Goal: Task Accomplishment & Management: Use online tool/utility

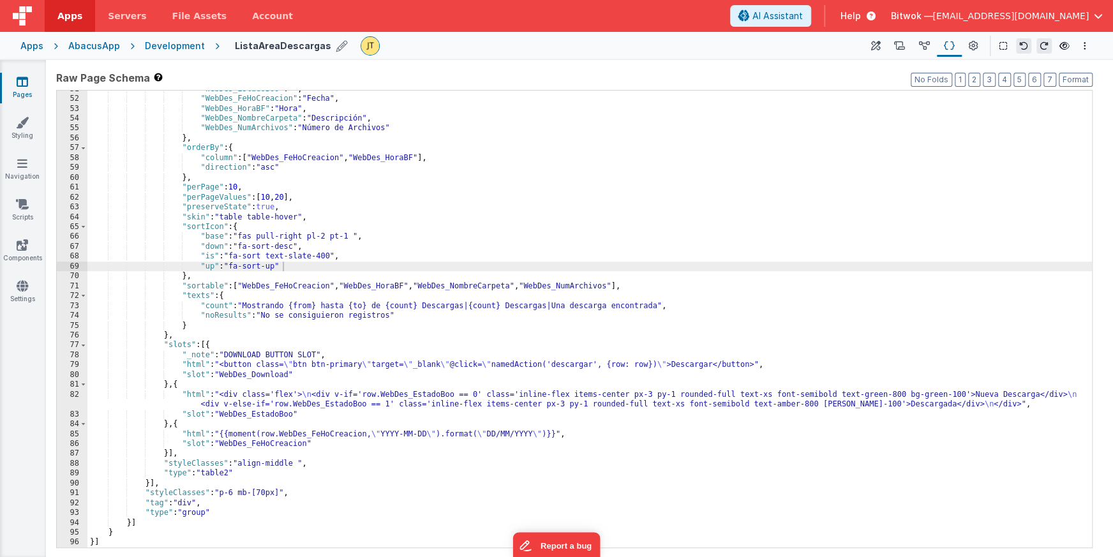
scroll to position [341, 0]
drag, startPoint x: 976, startPoint y: 44, endPoint x: 819, endPoint y: 71, distance: 159.4
click at [976, 44] on icon at bounding box center [974, 46] width 10 height 13
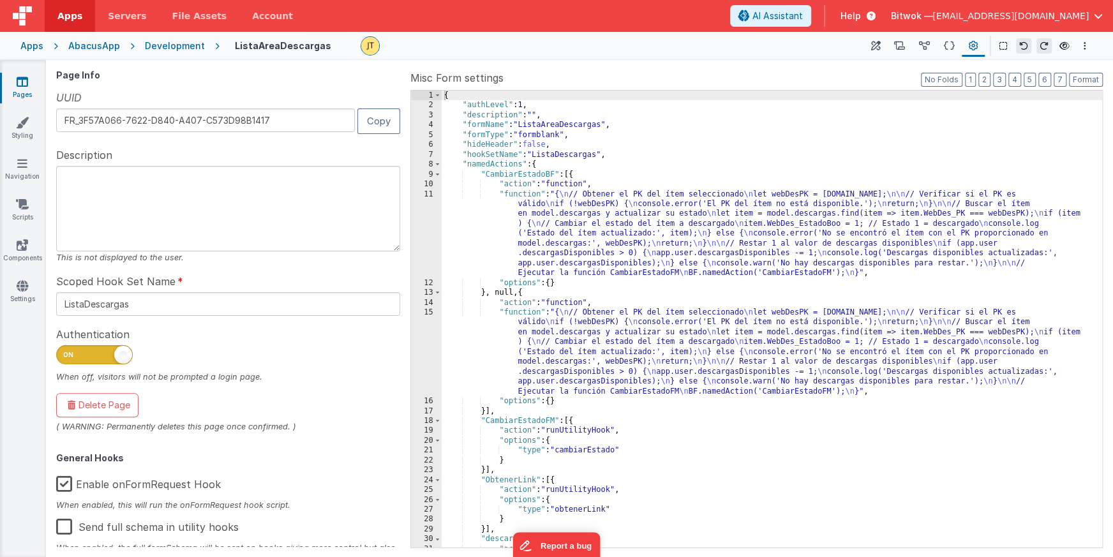
drag, startPoint x: 171, startPoint y: 47, endPoint x: 902, endPoint y: 59, distance: 730.8
click at [896, 60] on div "Apps Servers File Assets Account Some FUTURE Slot AI Assistant Help Bitwok — [E…" at bounding box center [556, 278] width 1113 height 557
click at [906, 43] on button at bounding box center [899, 46] width 25 height 22
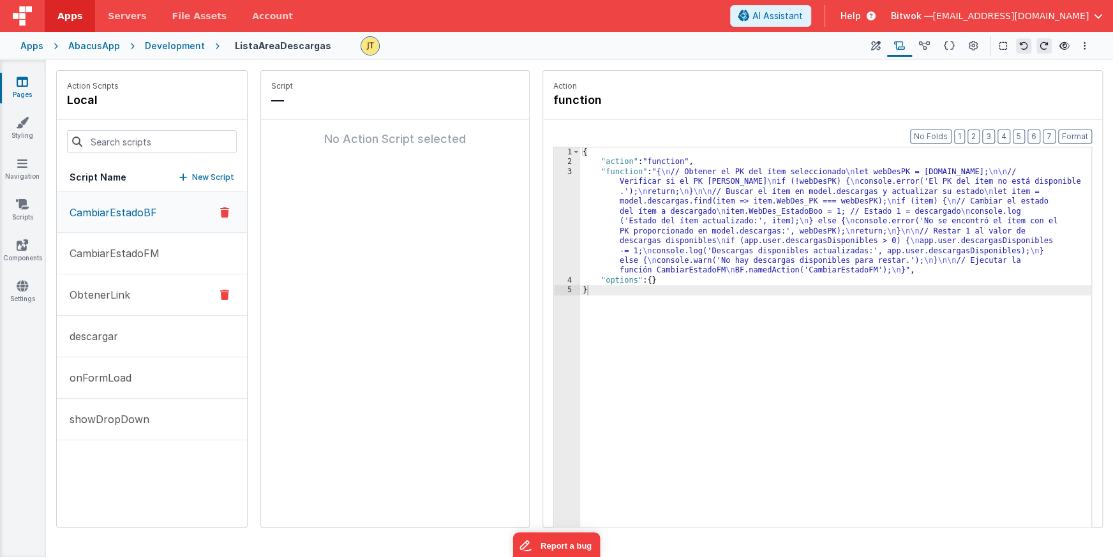
click at [112, 295] on p "ObtenerLink" at bounding box center [96, 294] width 68 height 15
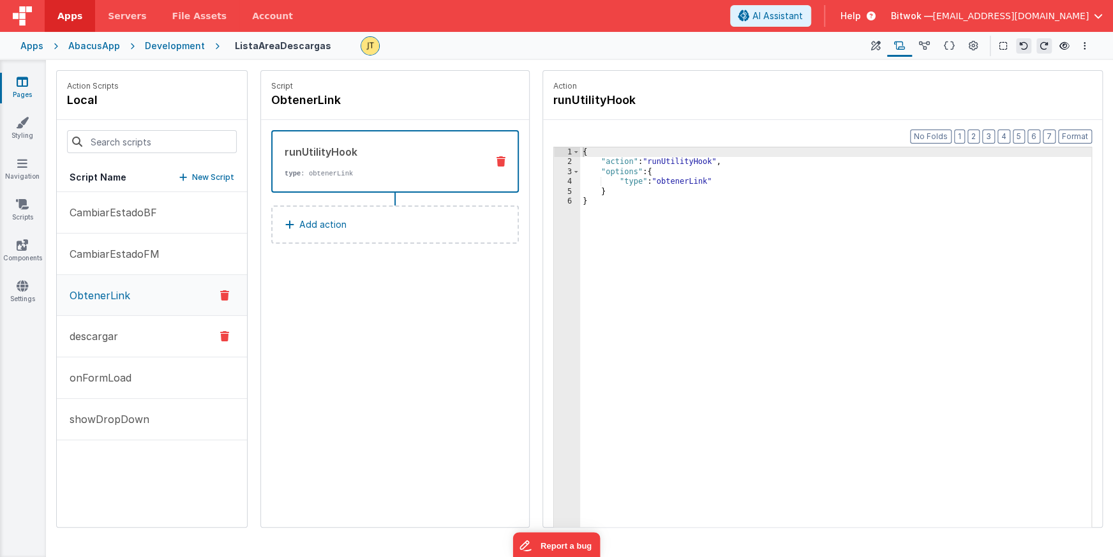
click at [104, 336] on p "descargar" at bounding box center [90, 336] width 56 height 15
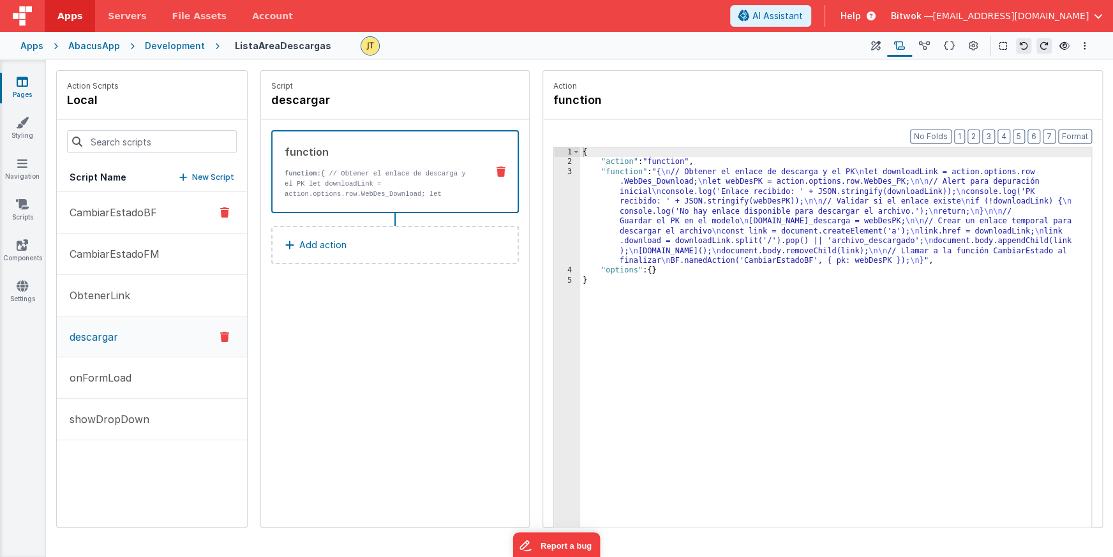
click at [129, 210] on p "CambiarEstadoBF" at bounding box center [109, 212] width 95 height 15
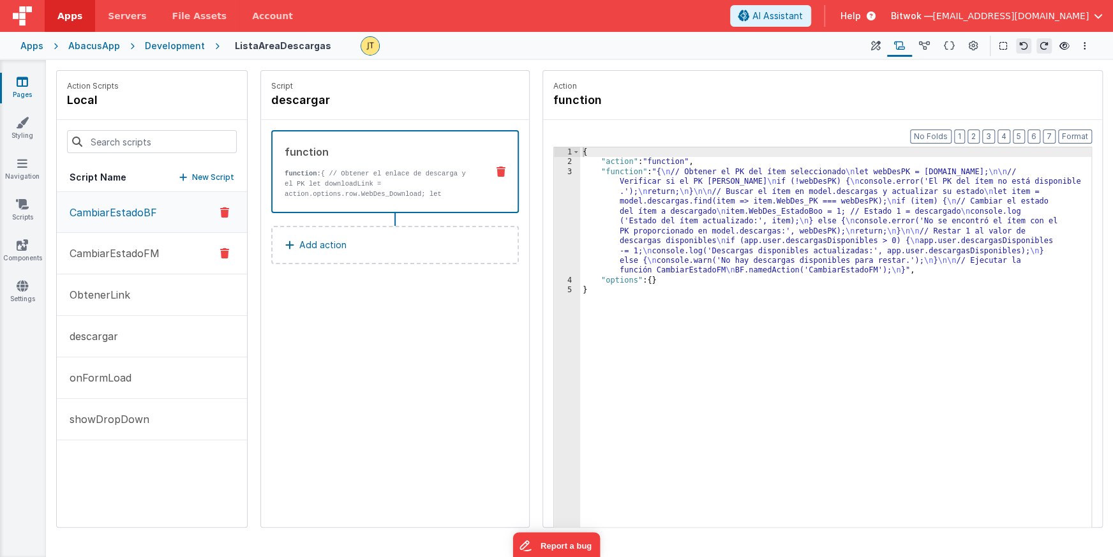
click at [124, 246] on p "CambiarEstadoFM" at bounding box center [111, 253] width 98 height 15
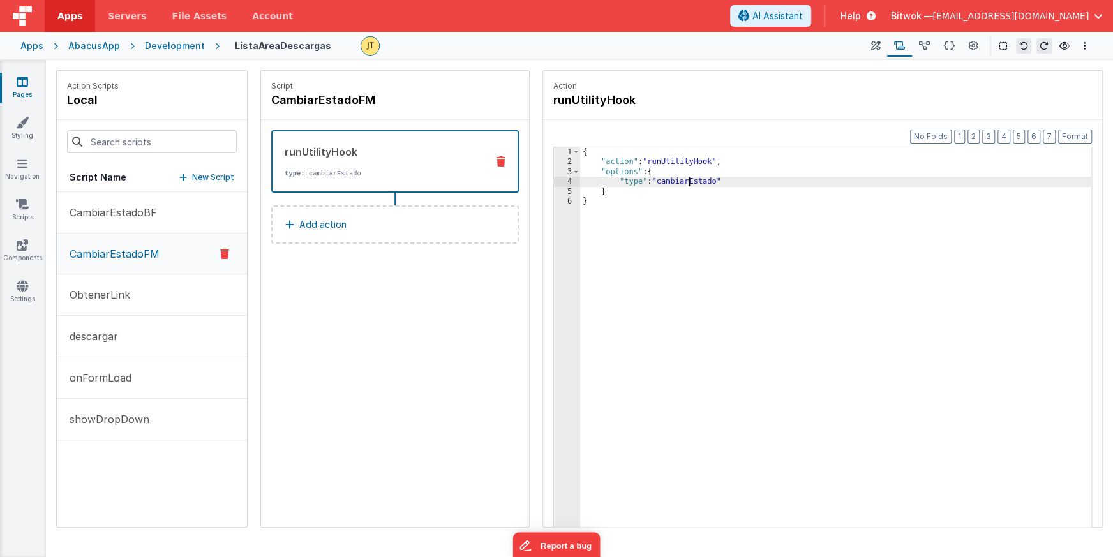
click at [687, 182] on div "{ "action" : "runUtilityHook" , "options" : { "type" : "cambiarEstado" } }" at bounding box center [835, 366] width 511 height 439
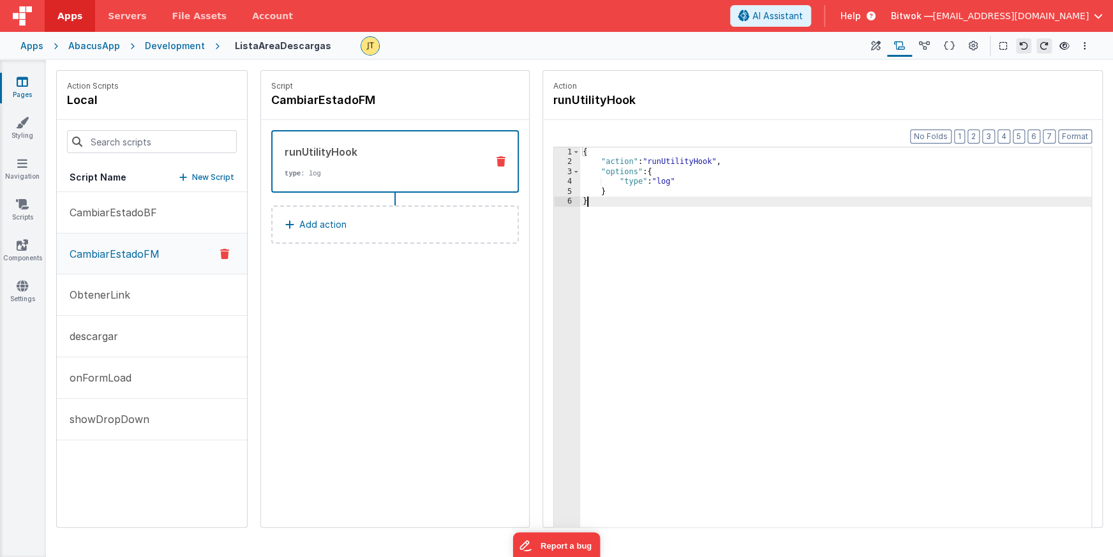
click at [700, 268] on div "{ "action" : "runUtilityHook" , "options" : { "type" : "log" } }" at bounding box center [835, 366] width 511 height 439
drag, startPoint x: 952, startPoint y: 46, endPoint x: 772, endPoint y: 63, distance: 181.4
click at [952, 46] on icon at bounding box center [949, 46] width 11 height 13
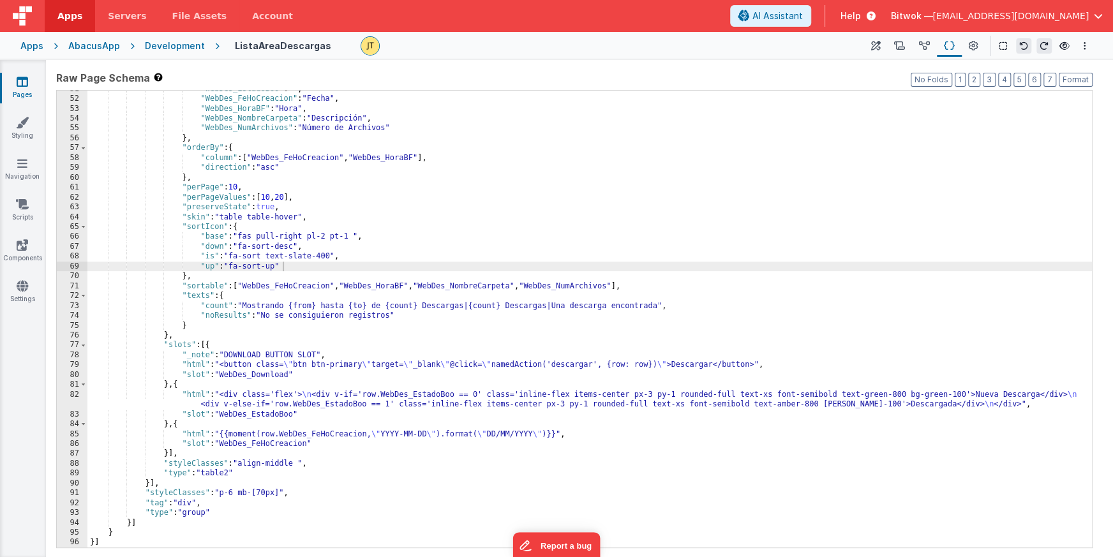
click at [521, 286] on div ""WebDes_EstadoBoo" : "" , "WebDes_FeHoCreacion" : "Fecha" , "WebDes_HoraBF" : "…" at bounding box center [589, 322] width 1004 height 477
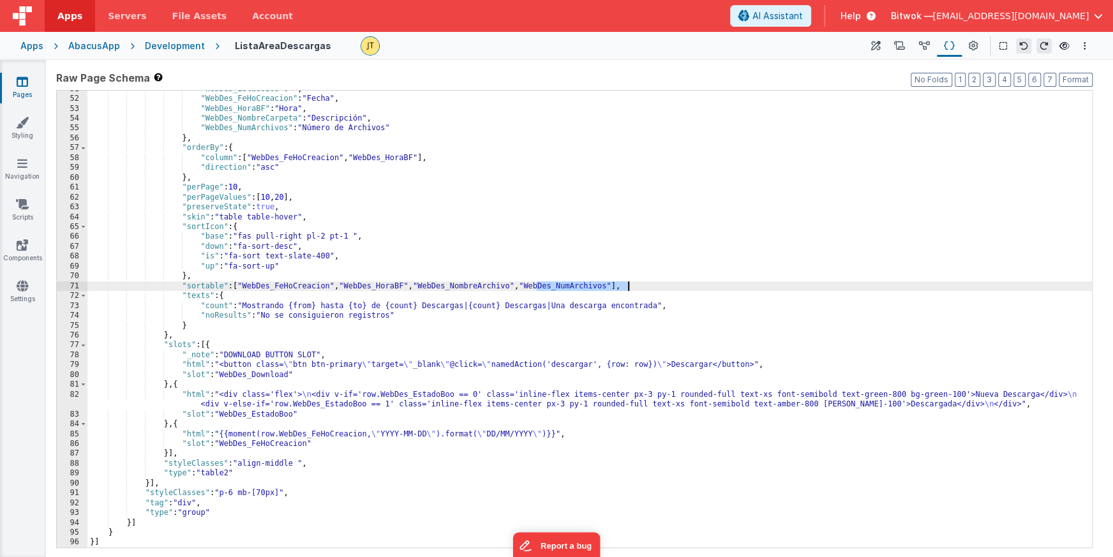
drag, startPoint x: 537, startPoint y: 285, endPoint x: 625, endPoint y: 285, distance: 88.1
click at [625, 285] on div ""WebDes_EstadoBoo" : "" , "WebDes_FeHoCreacion" : "Fecha" , "WebDes_HoraBF" : "…" at bounding box center [589, 322] width 1004 height 477
click at [472, 287] on div ""WebDes_EstadoBoo" : "" , "WebDes_FeHoCreacion" : "Fecha" , "WebDes_HoraBF" : "…" at bounding box center [589, 322] width 1004 height 477
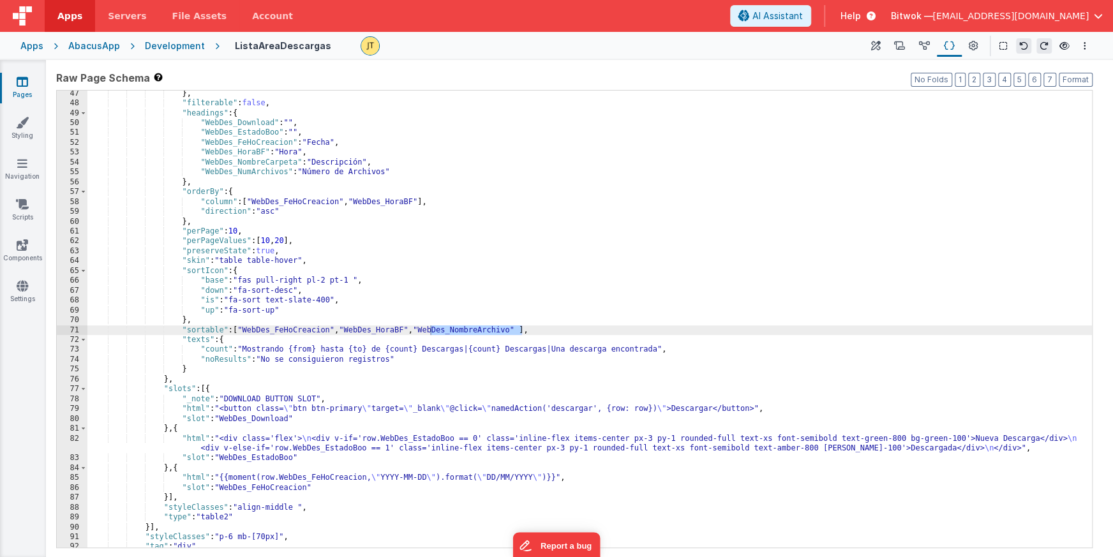
scroll to position [300, 0]
click at [459, 328] on div "} , "filterable" : false , "headings" : { "WebDes_Download" : "" , "WebDes_Esta…" at bounding box center [589, 325] width 1004 height 477
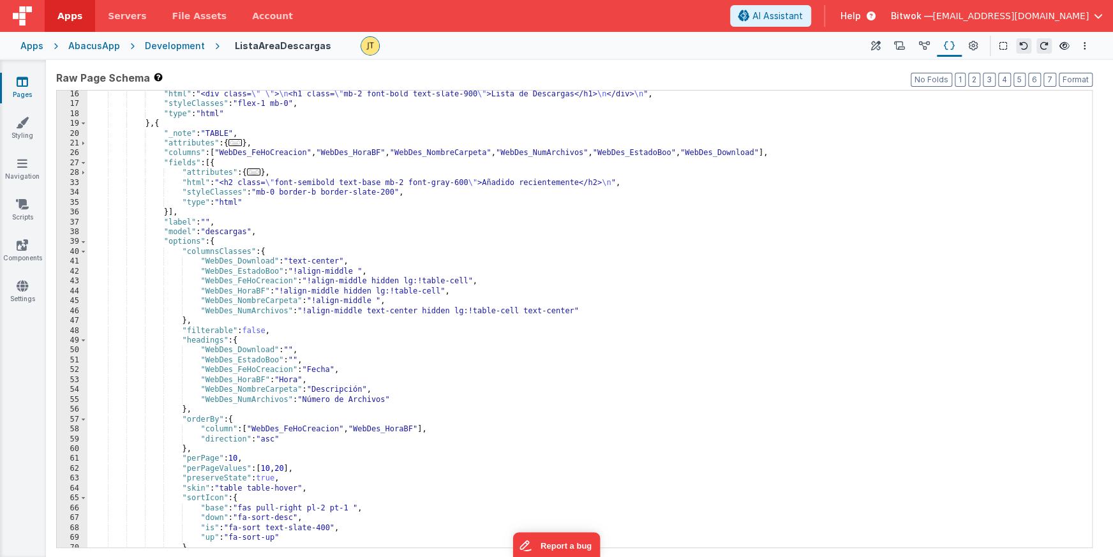
scroll to position [0, 0]
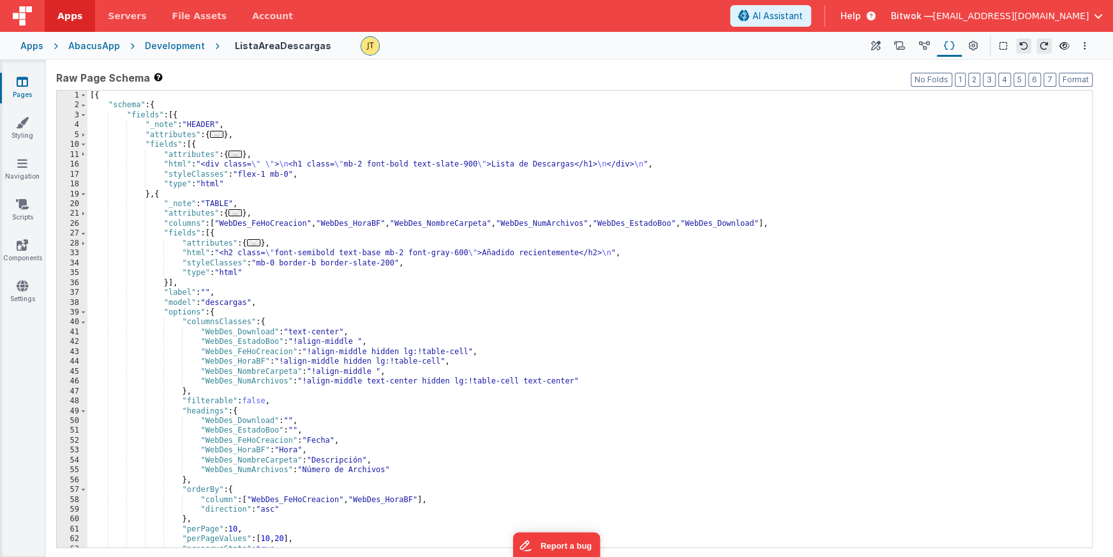
click at [462, 225] on div "[{ "schema" : { "fields" : [{ "_note" : "HEADER" , "attributes" : { ... } , "fi…" at bounding box center [589, 329] width 1004 height 477
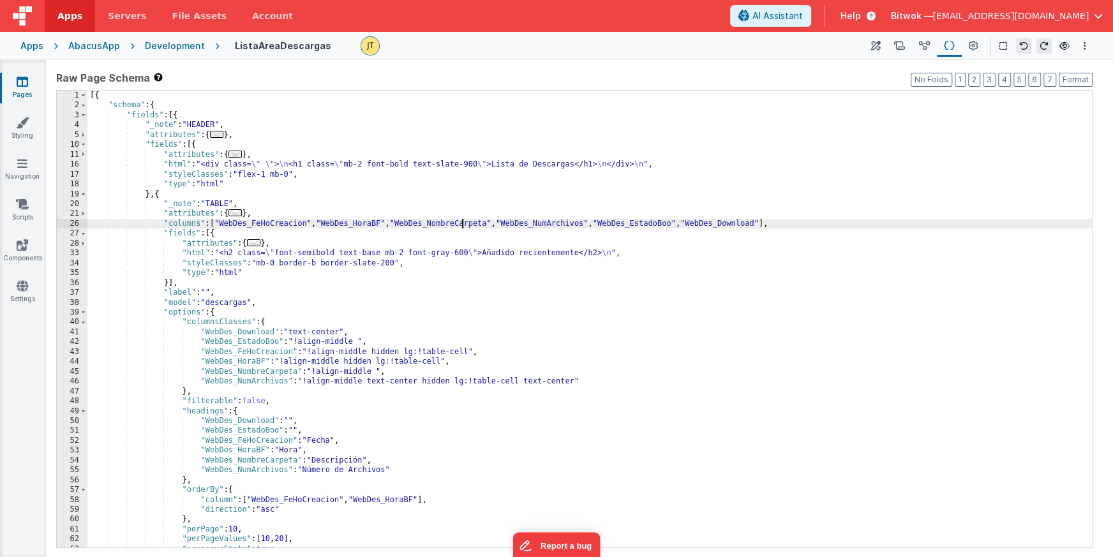
click at [462, 225] on div "[{ "schema" : { "fields" : [{ "_note" : "HEADER" , "attributes" : { ... } , "fi…" at bounding box center [589, 329] width 1004 height 477
drag, startPoint x: 513, startPoint y: 223, endPoint x: 605, endPoint y: 220, distance: 91.9
click at [605, 220] on div "[{ "schema" : { "fields" : [{ "_note" : "HEADER" , "attributes" : { ... } , "fi…" at bounding box center [589, 329] width 1004 height 477
drag, startPoint x: 596, startPoint y: 222, endPoint x: 511, endPoint y: 224, distance: 85.5
click at [511, 223] on div "[{ "schema" : { "fields" : [{ "_note" : "HEADER" , "attributes" : { ... } , "fi…" at bounding box center [589, 329] width 1004 height 477
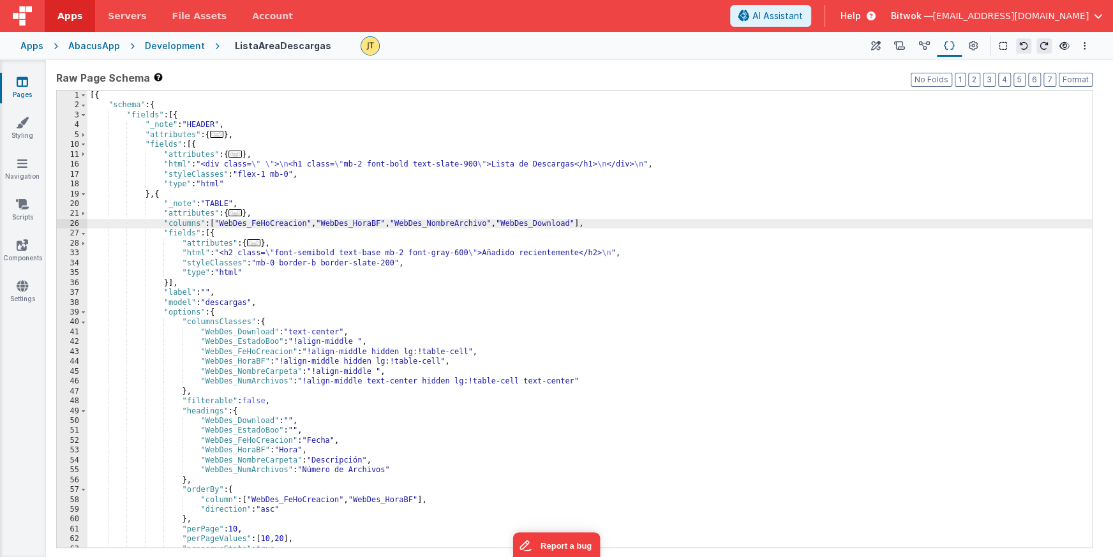
click at [569, 240] on div "[{ "schema" : { "fields" : [{ "_note" : "HEADER" , "attributes" : { ... } , "fi…" at bounding box center [589, 329] width 1004 height 477
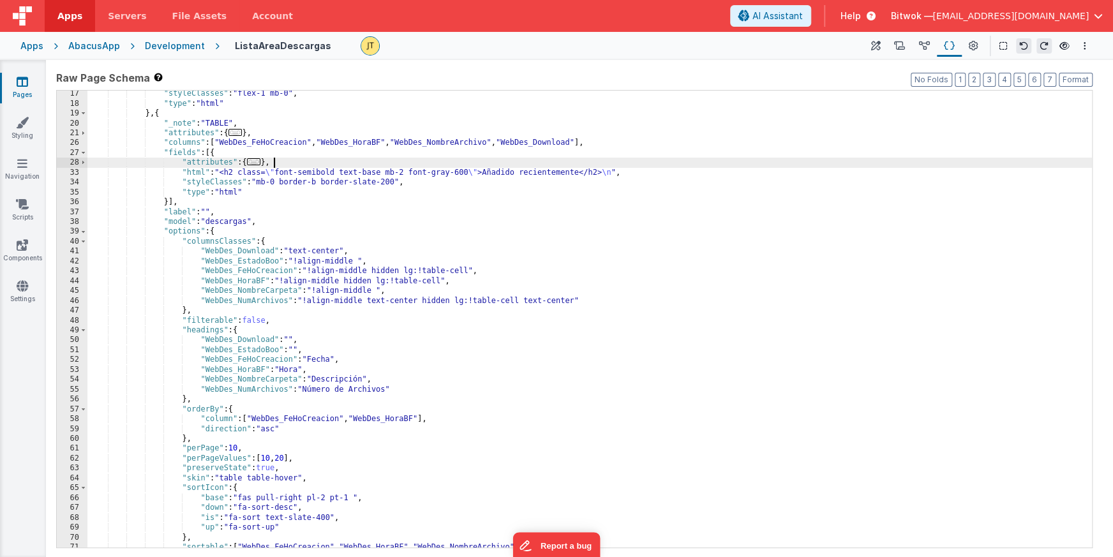
scroll to position [87, 0]
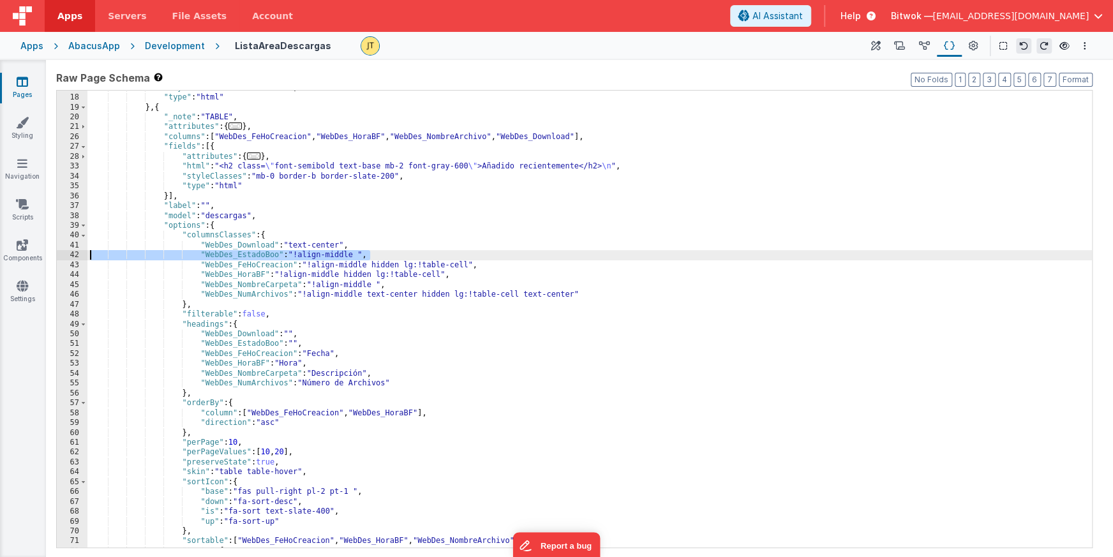
drag, startPoint x: 371, startPoint y: 255, endPoint x: 84, endPoint y: 257, distance: 287.2
click at [84, 257] on div "17 18 19 20 21 26 27 28 33 34 35 36 37 38 39 40 41 42 43 44 45 46 47 48 49 50 5…" at bounding box center [574, 319] width 1036 height 458
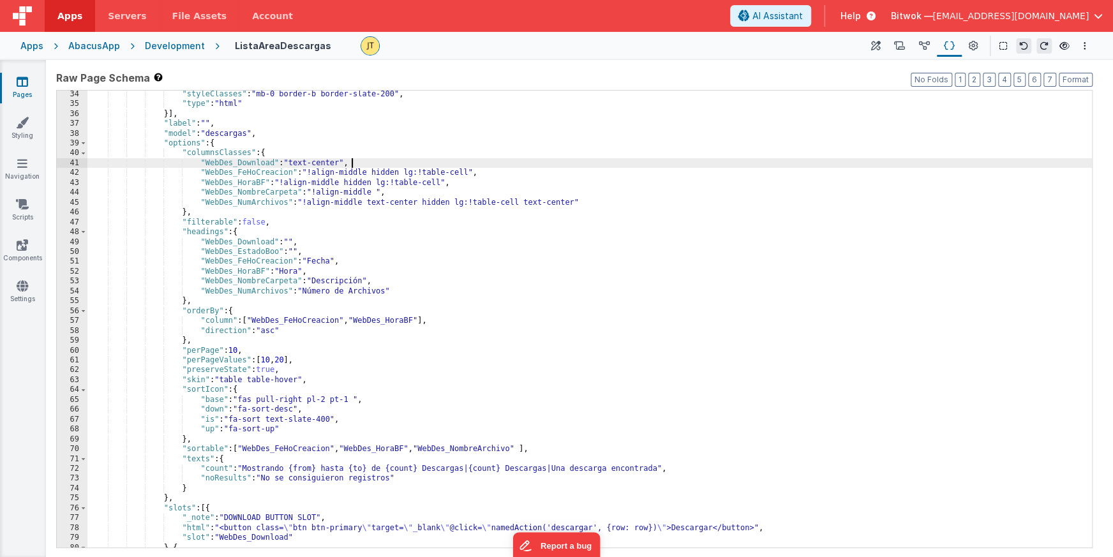
scroll to position [170, 0]
click at [451, 449] on div ""styleClasses" : "mb-0 border-b border-slate-200" , "type" : "html" }] , "label…" at bounding box center [589, 332] width 1004 height 486
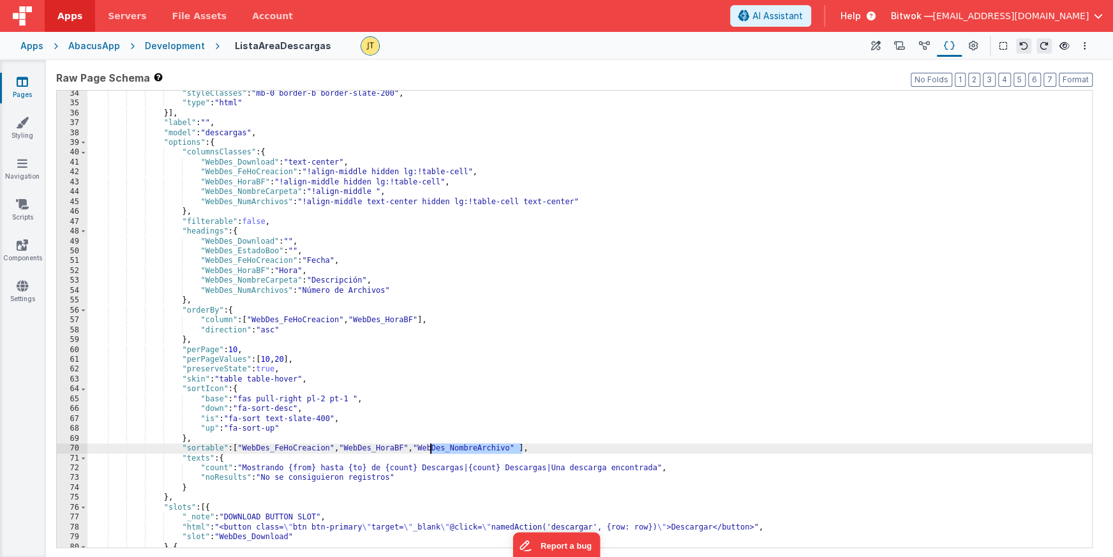
click at [451, 449] on div ""styleClasses" : "mb-0 border-b border-slate-200" , "type" : "html" }] , "label…" at bounding box center [589, 332] width 1004 height 486
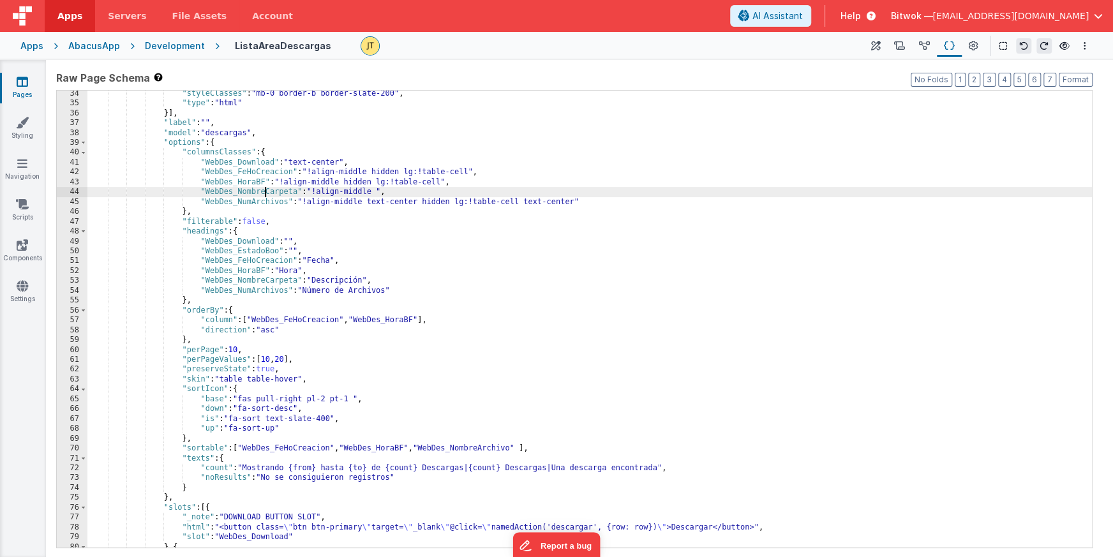
click at [264, 190] on div ""styleClasses" : "mb-0 border-b border-slate-200" , "type" : "html" }] , "label…" at bounding box center [589, 332] width 1004 height 486
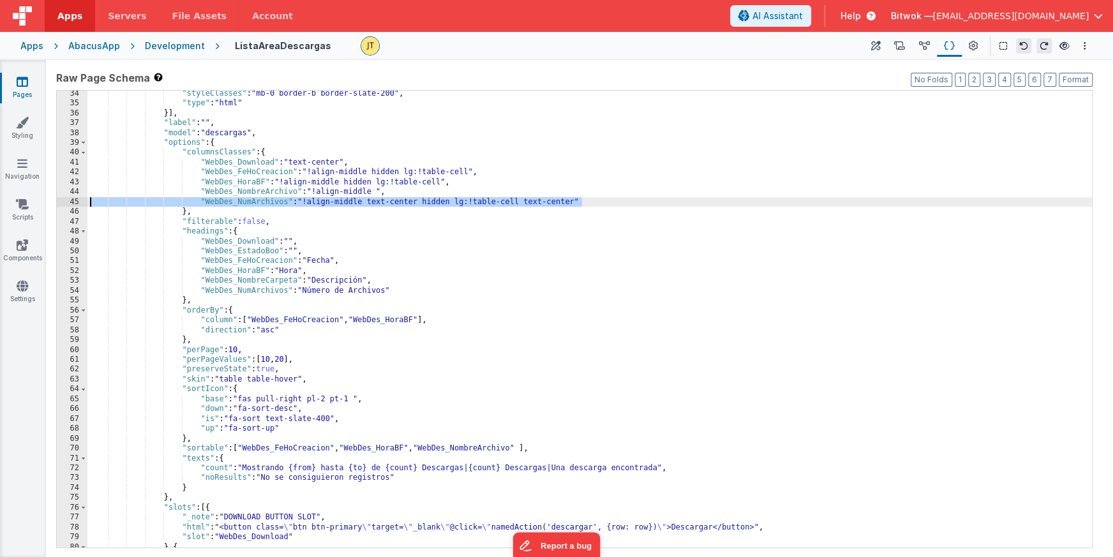
drag, startPoint x: 588, startPoint y: 202, endPoint x: 80, endPoint y: 202, distance: 508.0
click at [81, 202] on div "34 35 36 37 38 39 40 41 42 43 44 45 46 47 48 49 50 51 52 53 54 55 56 57 58 59 6…" at bounding box center [574, 319] width 1036 height 458
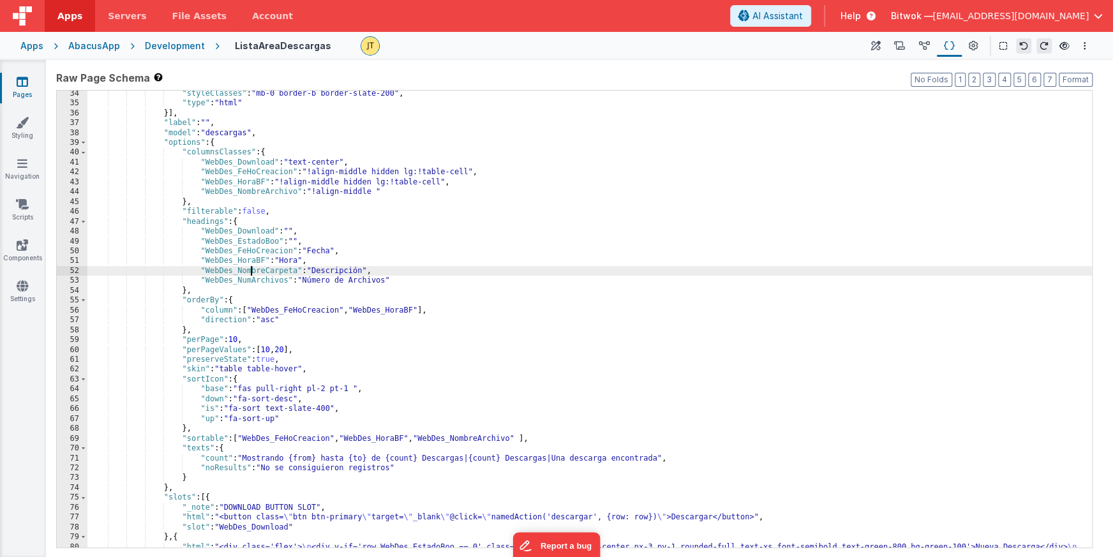
click at [253, 269] on div ""styleClasses" : "mb-0 border-b border-slate-200" , "type" : "html" }] , "label…" at bounding box center [589, 332] width 1004 height 486
click at [252, 269] on div ""styleClasses" : "mb-0 border-b border-slate-200" , "type" : "html" }] , "label…" at bounding box center [589, 332] width 1004 height 486
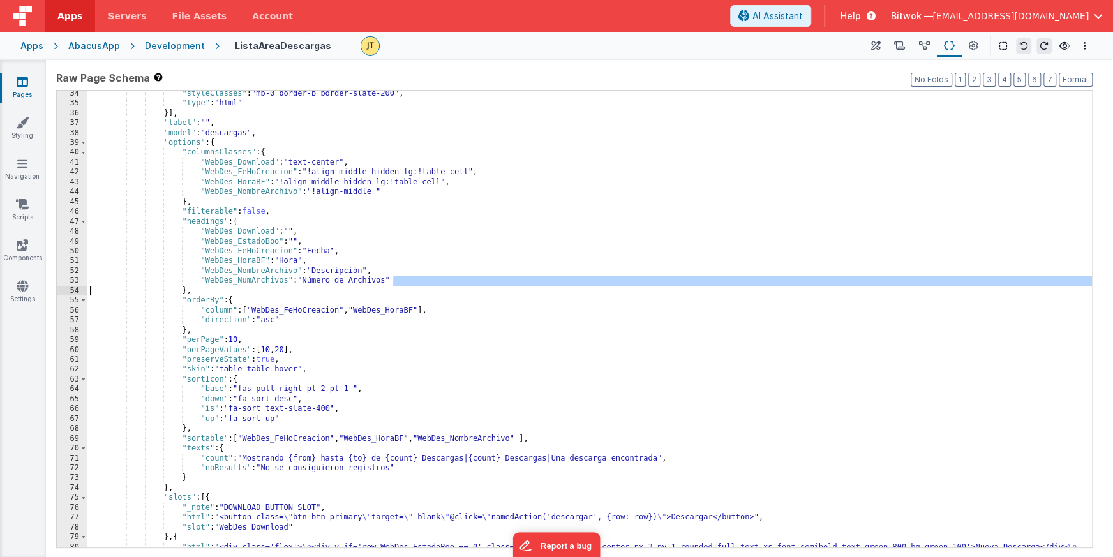
drag, startPoint x: 378, startPoint y: 281, endPoint x: 87, endPoint y: 286, distance: 291.0
click at [87, 286] on div ""styleClasses" : "mb-0 border-b border-slate-200" , "type" : "html" }] , "label…" at bounding box center [589, 332] width 1004 height 486
click at [409, 283] on div ""styleClasses" : "mb-0 border-b border-slate-200" , "type" : "html" }] , "label…" at bounding box center [589, 332] width 1004 height 486
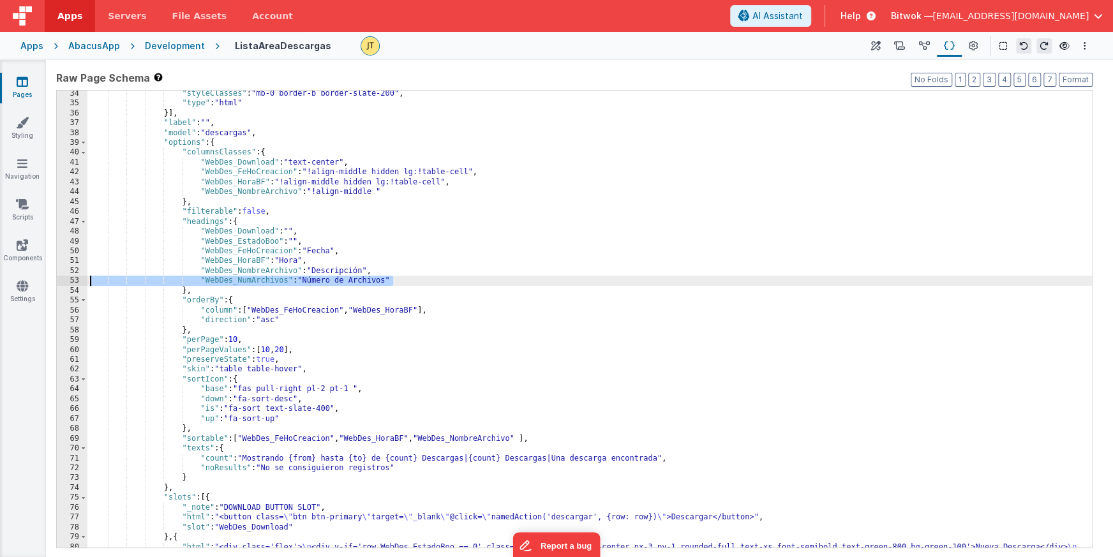
drag, startPoint x: 394, startPoint y: 281, endPoint x: 68, endPoint y: 281, distance: 325.5
click at [68, 281] on div "34 35 36 37 38 39 40 41 42 43 44 45 46 47 48 49 50 51 52 53 54 55 56 57 58 59 6…" at bounding box center [574, 319] width 1036 height 458
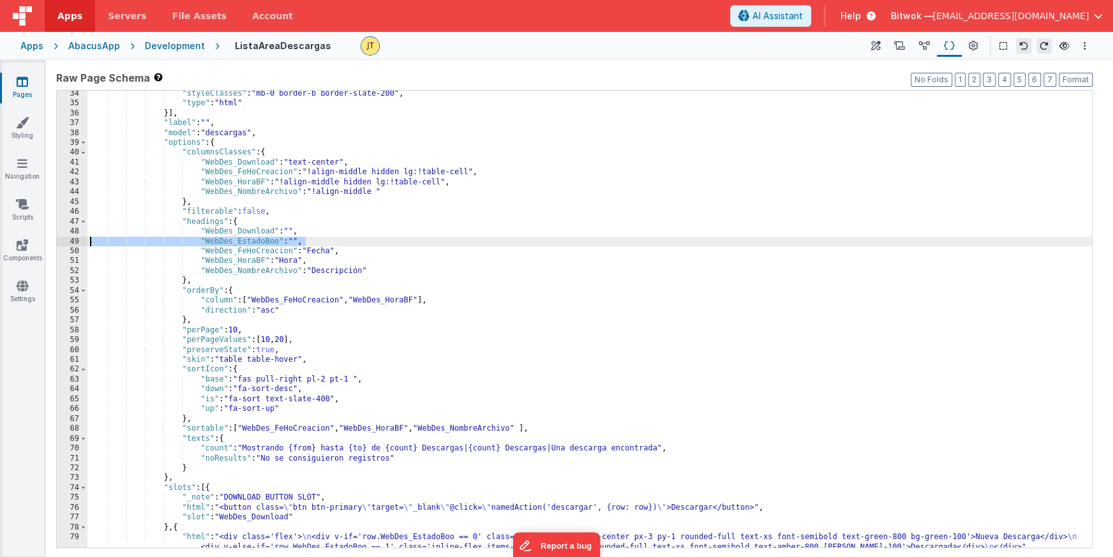
drag, startPoint x: 313, startPoint y: 239, endPoint x: 70, endPoint y: 239, distance: 243.8
click at [70, 239] on div "34 35 36 37 38 39 40 41 42 43 44 45 46 47 48 49 50 51 52 53 54 55 56 57 58 59 6…" at bounding box center [574, 319] width 1036 height 458
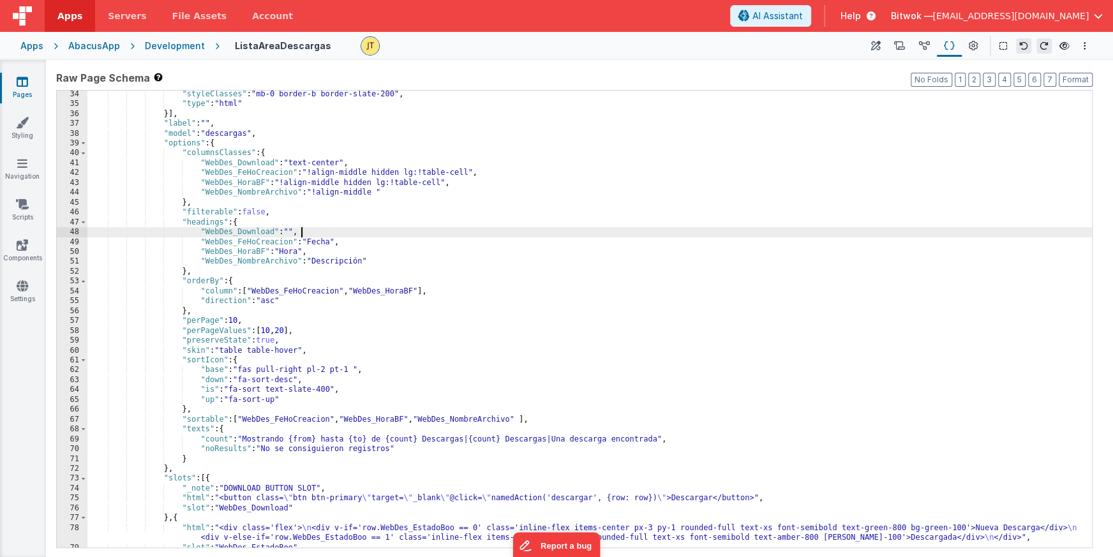
scroll to position [169, 0]
click at [203, 310] on div ""styleClasses" : "mb-0 border-b border-slate-200" , "type" : "html" }] , "label…" at bounding box center [589, 327] width 1004 height 477
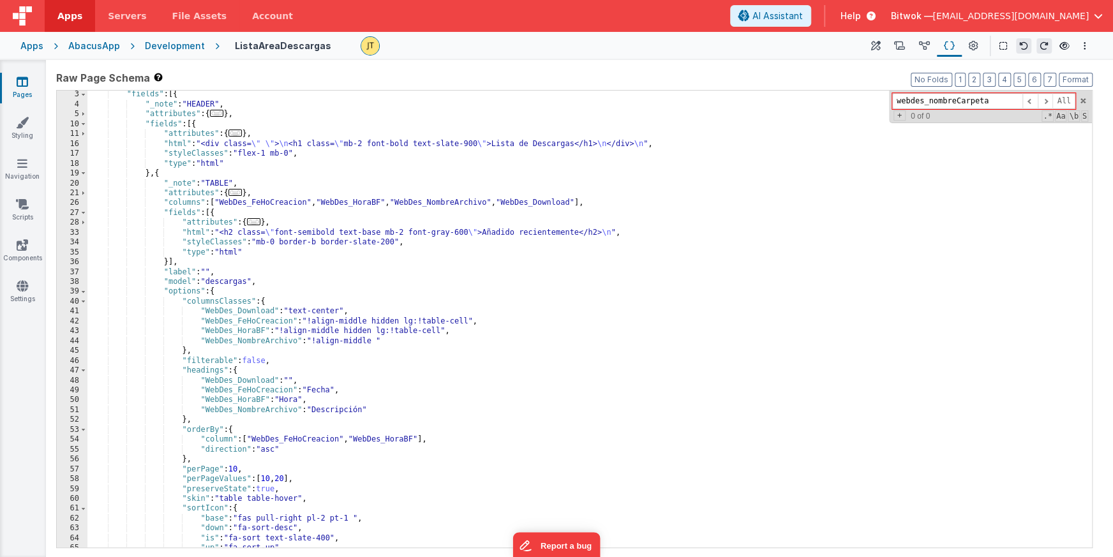
scroll to position [0, 0]
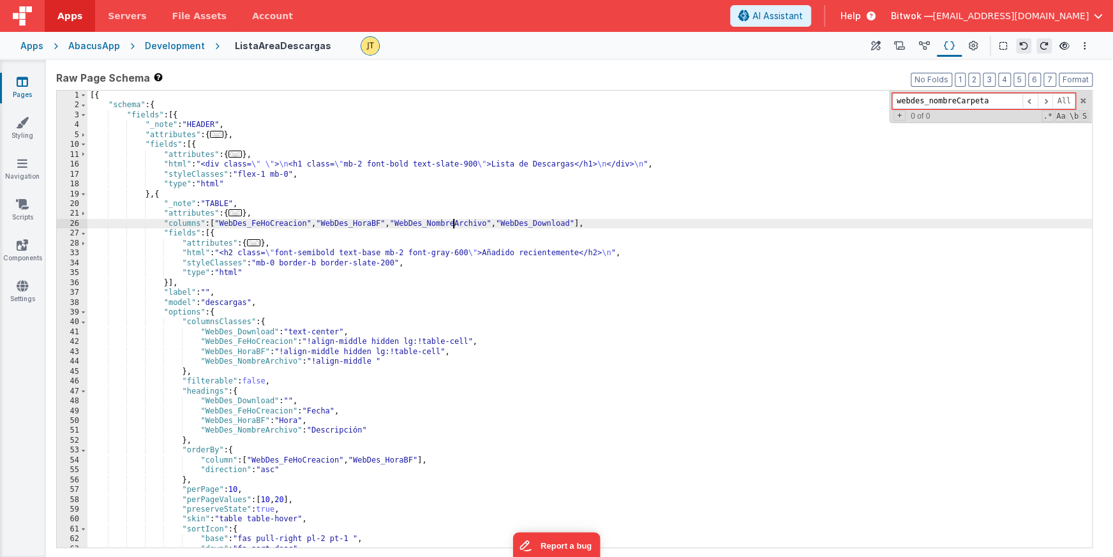
click at [454, 225] on div "[{ "schema" : { "fields" : [{ "_note" : "HEADER" , "attributes" : { ... } , "fi…" at bounding box center [589, 329] width 1004 height 477
click at [454, 224] on div "[{ "schema" : { "fields" : [{ "_note" : "HEADER" , "attributes" : { ... } , "fi…" at bounding box center [589, 329] width 1004 height 477
click at [973, 103] on input "webdes_nombreCarpeta" at bounding box center [957, 101] width 130 height 16
paste input "WebDes_N"
type input "WebDes_NombreCarpeta"
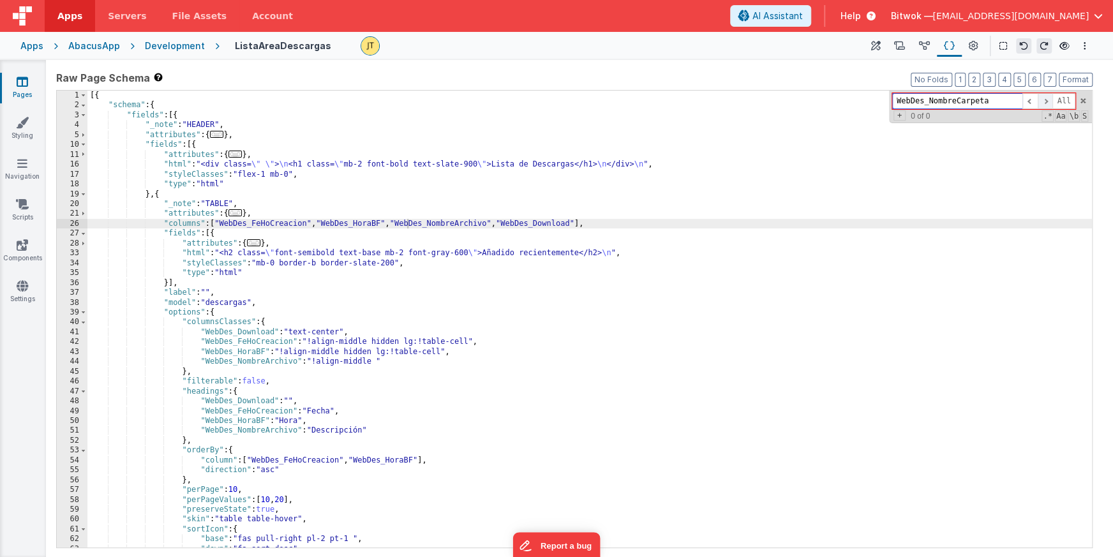
click at [1041, 103] on span at bounding box center [1045, 101] width 15 height 16
click at [1057, 99] on span "All" at bounding box center [1063, 101] width 23 height 16
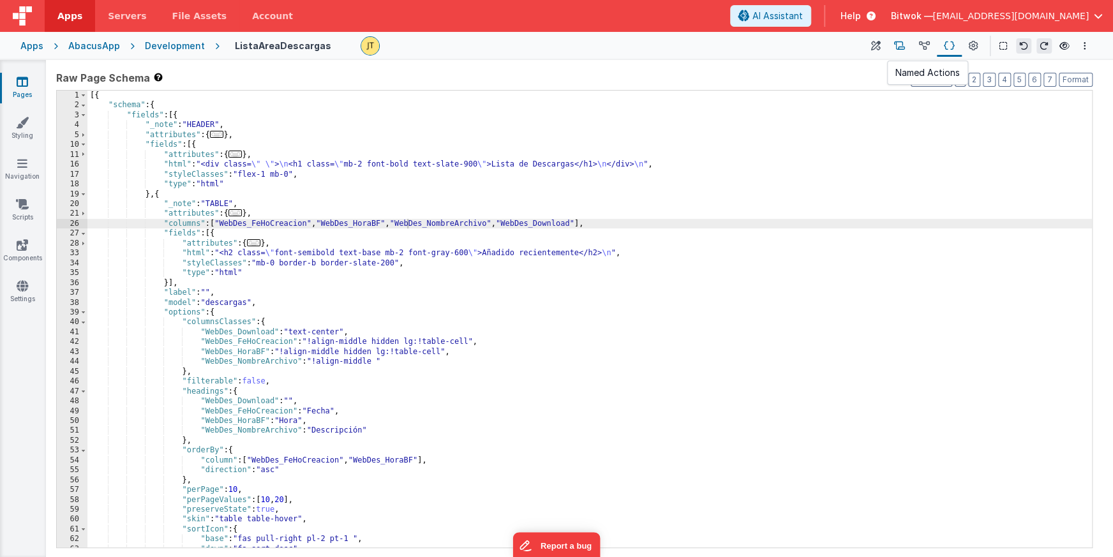
click at [901, 47] on icon at bounding box center [899, 46] width 11 height 13
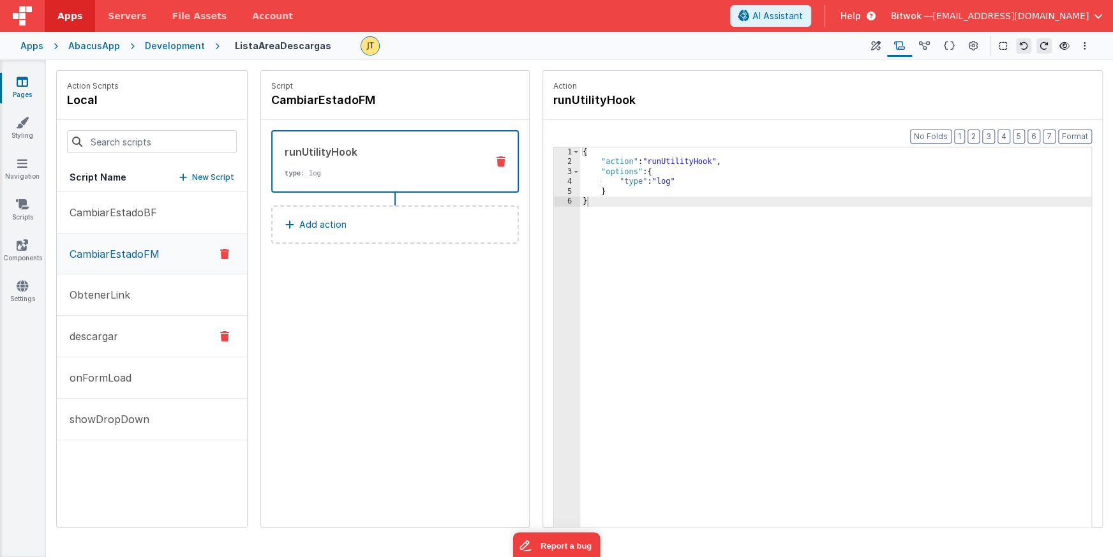
click at [107, 337] on p "descargar" at bounding box center [90, 336] width 56 height 15
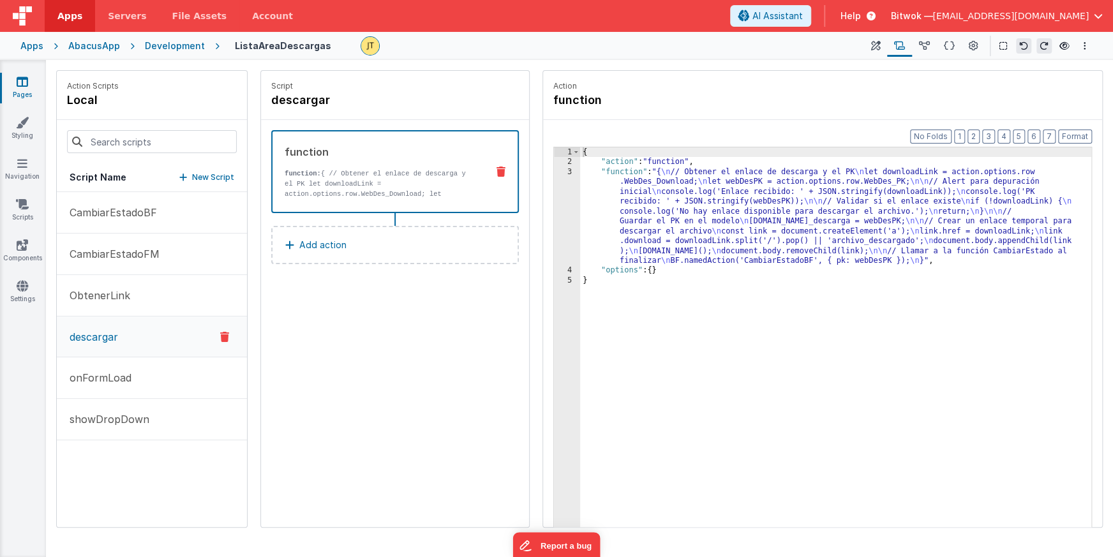
click at [773, 321] on div "{ "action" : "function" , "function" : "{ \n // Obtener el enlace de descarga y…" at bounding box center [835, 366] width 511 height 439
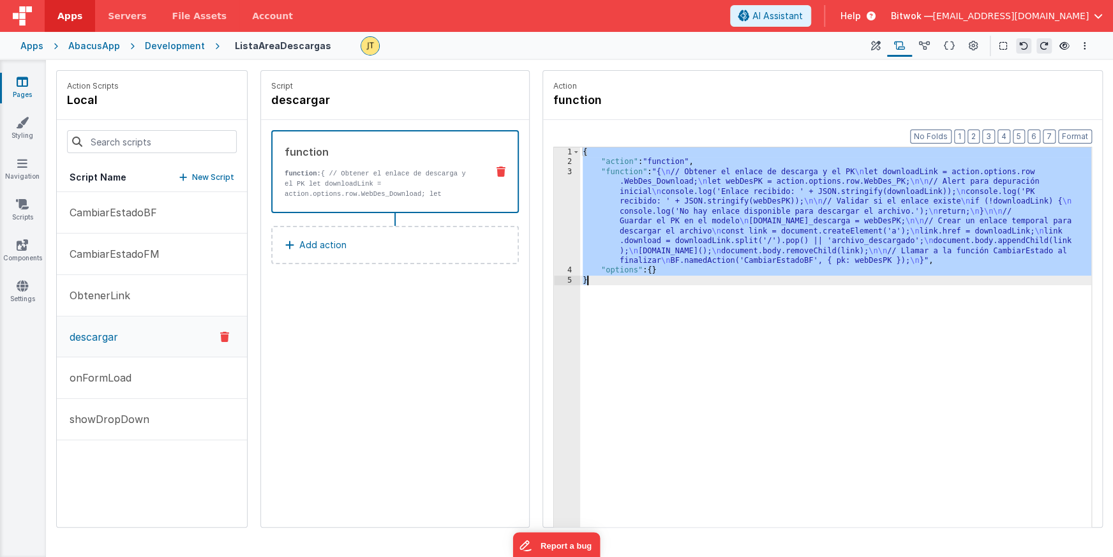
click at [710, 325] on div "{ "action" : "function" , "function" : "{ \n // Obtener el enlace de descarga y…" at bounding box center [835, 366] width 511 height 439
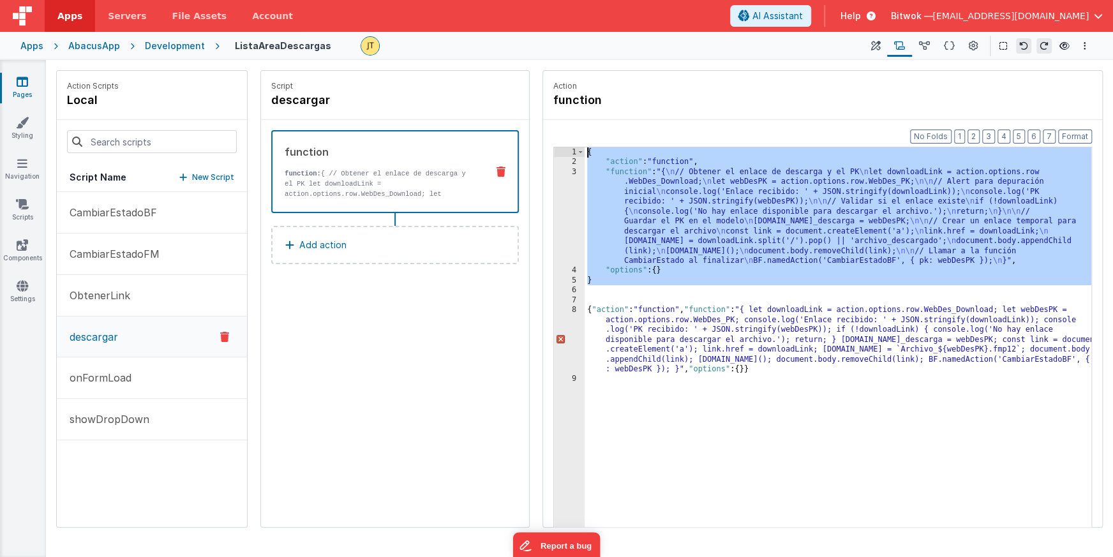
drag, startPoint x: 593, startPoint y: 287, endPoint x: 547, endPoint y: 78, distance: 213.7
click at [547, 78] on fieldset "Action function Format 7 6 5 4 3 2 1 No Folds 1 2 3 4 5 6 7 8 9 { "action" : "f…" at bounding box center [822, 299] width 559 height 456
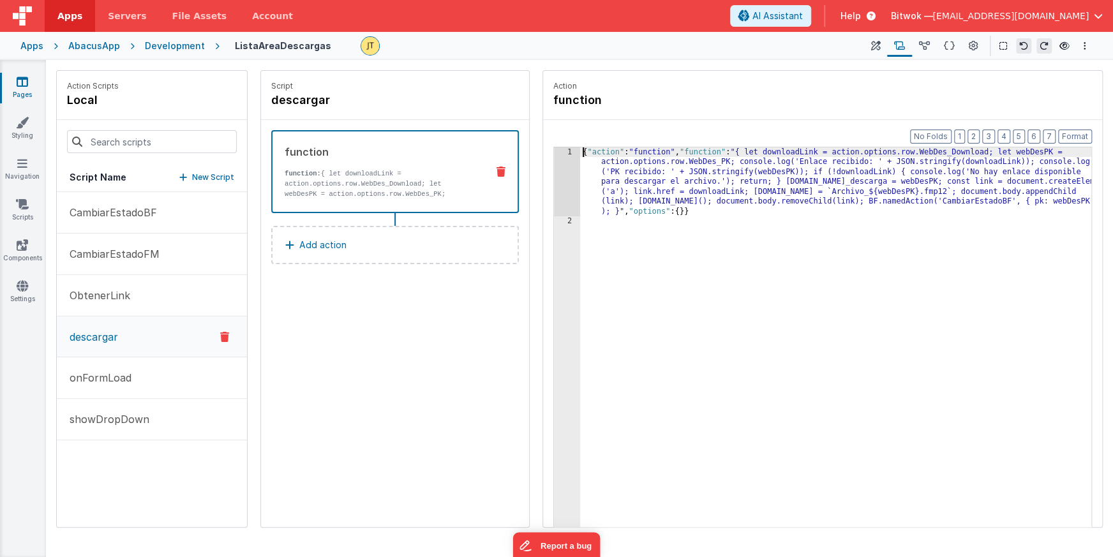
click at [899, 191] on div "{ "action" : "function" , "function" : "{ let downloadLink = action.options.row…" at bounding box center [835, 396] width 511 height 498
click at [698, 294] on div "{ "action" : "function" , "function" : "{ let downloadLink = action.options.row…" at bounding box center [835, 396] width 511 height 498
click at [682, 211] on div "{ "action" : "function" , "function" : "{ let downloadLink = action.options.row…" at bounding box center [835, 396] width 511 height 498
click at [715, 345] on div "{ "action" : "function" , "function" : "{ let downloadLink = action.options.row…" at bounding box center [835, 396] width 511 height 498
click at [997, 161] on div "{ "action" : "function" , "function" : "{ let downloadLink = action.options.row…" at bounding box center [835, 396] width 511 height 498
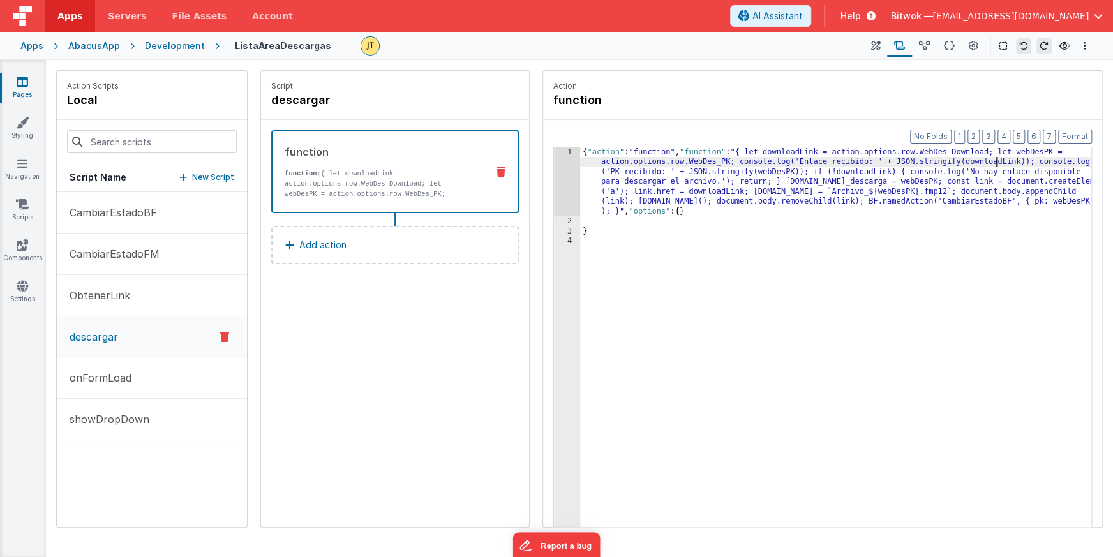
click at [997, 161] on div "{ "action" : "function" , "function" : "{ let downloadLink = action.options.row…" at bounding box center [835, 396] width 511 height 498
click at [964, 153] on div "{ "action" : "function" , "function" : "{ let downloadLink = action.options.row…" at bounding box center [835, 396] width 511 height 498
click at [1027, 152] on div "{ "action" : "function" , "function" : "{ let downloadLink = action.options.row…" at bounding box center [835, 396] width 511 height 498
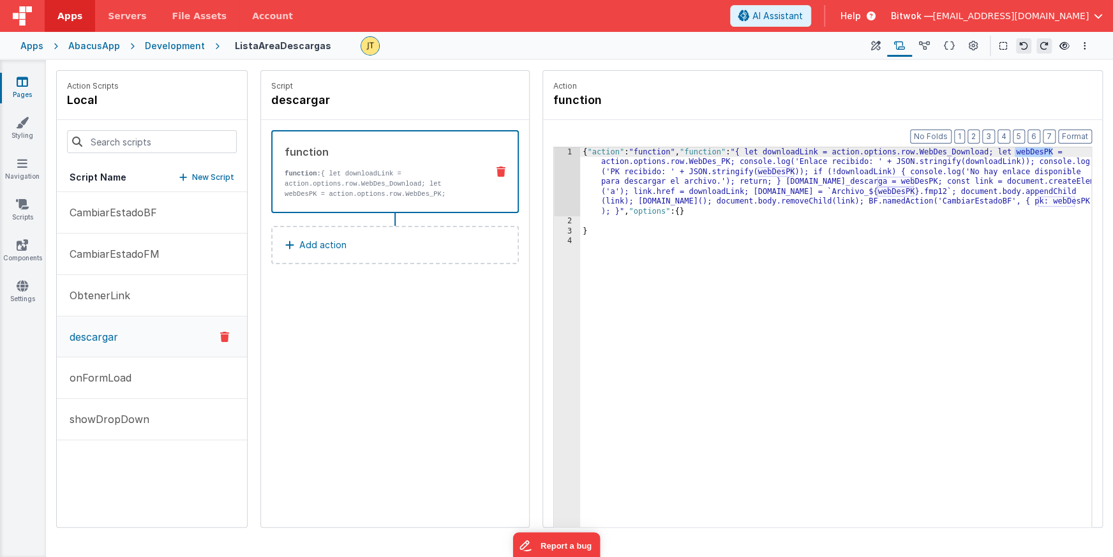
click at [724, 165] on div "{ "action" : "function" , "function" : "{ let downloadLink = action.options.row…" at bounding box center [835, 396] width 511 height 498
click at [736, 306] on div "{ "action" : "function" , "function" : "{ let downloadLink = action.options.row…" at bounding box center [835, 396] width 511 height 498
drag, startPoint x: 996, startPoint y: 152, endPoint x: 730, endPoint y: 160, distance: 266.2
click at [731, 160] on div "{ "action" : "function" , "function" : "{ let downloadLink = action.options.row…" at bounding box center [835, 396] width 511 height 498
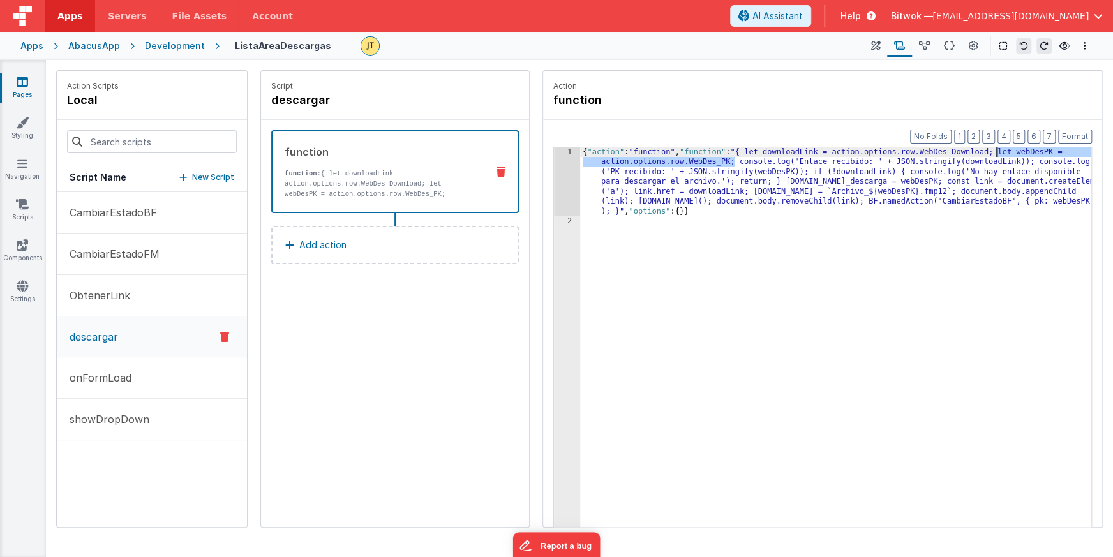
drag, startPoint x: 736, startPoint y: 161, endPoint x: 995, endPoint y: 151, distance: 259.3
click at [996, 151] on div "{ "action" : "function" , "function" : "{ let downloadLink = action.options.row…" at bounding box center [835, 396] width 511 height 498
drag, startPoint x: 736, startPoint y: 162, endPoint x: 779, endPoint y: 168, distance: 42.6
click at [736, 162] on div "{ "action" : "function" , "function" : "{ let downloadLink = action.options.row…" at bounding box center [835, 396] width 511 height 498
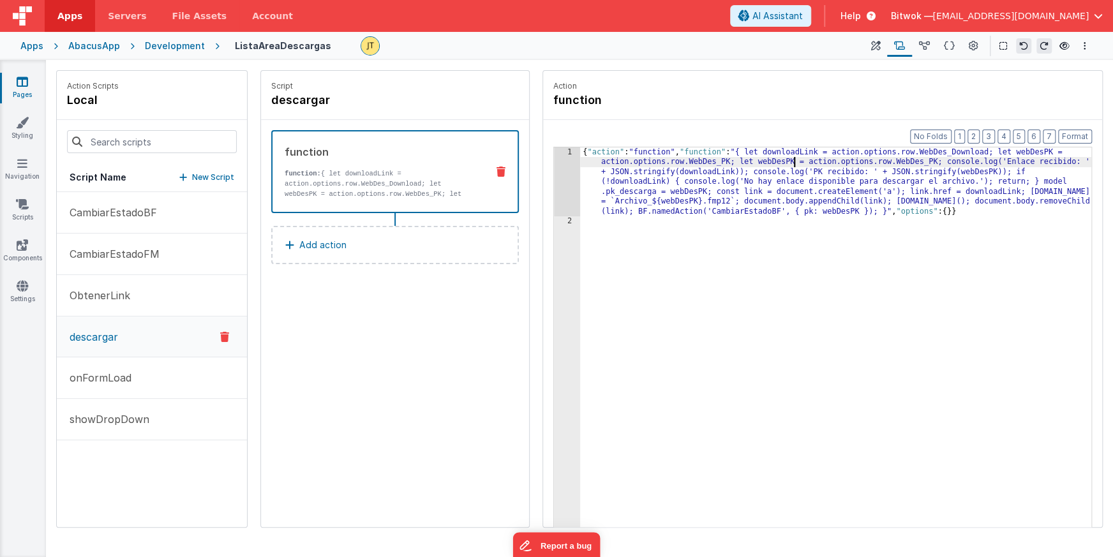
click at [793, 162] on div "{ "action" : "function" , "function" : "{ let downloadLink = action.options.row…" at bounding box center [835, 396] width 511 height 498
click at [922, 162] on div "{ "action" : "function" , "function" : "{ let downloadLink = action.options.row…" at bounding box center [835, 396] width 511 height 498
click at [783, 161] on div "{ "action" : "function" , "function" : "{ let downloadLink = action.options.row…" at bounding box center [835, 396] width 511 height 498
click at [772, 163] on div "{ "action" : "function" , "function" : "{ let downloadLink = action.options.row…" at bounding box center [835, 396] width 511 height 498
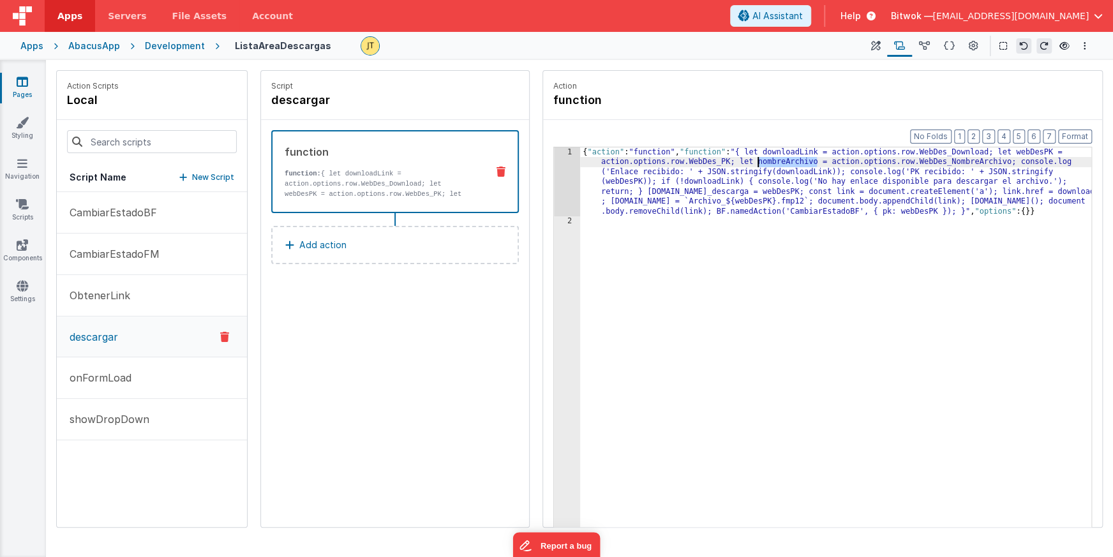
click at [747, 202] on div "{ "action" : "function" , "function" : "{ let downloadLink = action.options.row…" at bounding box center [835, 396] width 511 height 498
click at [726, 202] on div "{ "action" : "function" , "function" : "{ let downloadLink = action.options.row…" at bounding box center [835, 396] width 511 height 498
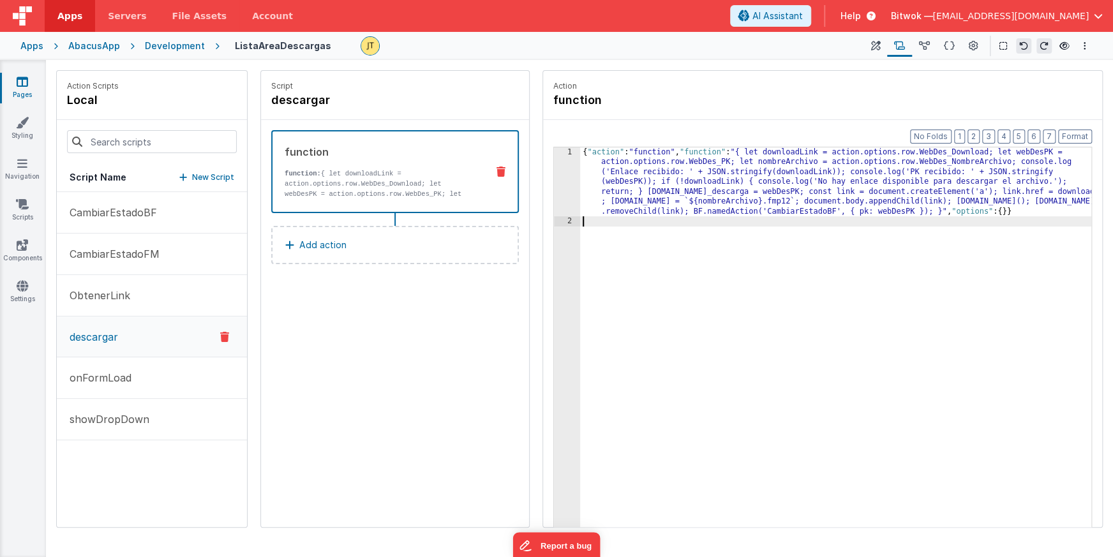
click at [658, 241] on div "{ "action" : "function" , "function" : "{ let downloadLink = action.options.row…" at bounding box center [835, 396] width 511 height 498
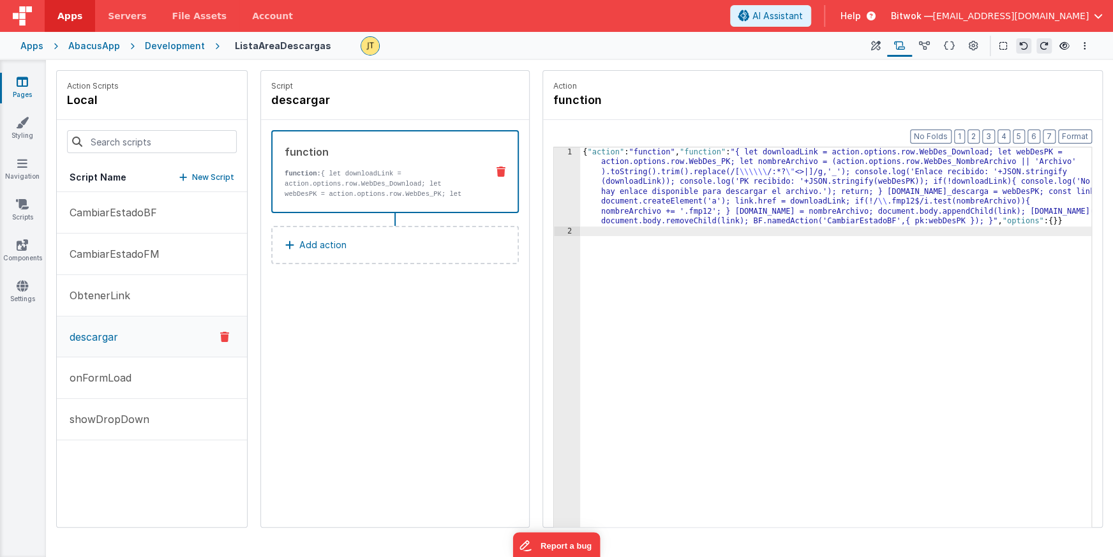
click at [856, 298] on div "{ "action" : "function" , "function" : "{ let downloadLink = action.options.row…" at bounding box center [835, 401] width 511 height 508
drag, startPoint x: 685, startPoint y: 354, endPoint x: 384, endPoint y: 97, distance: 395.7
click at [685, 354] on div "{ "action" : "function" , "function" : "{ let downloadLink = action.options.row…" at bounding box center [835, 401] width 511 height 508
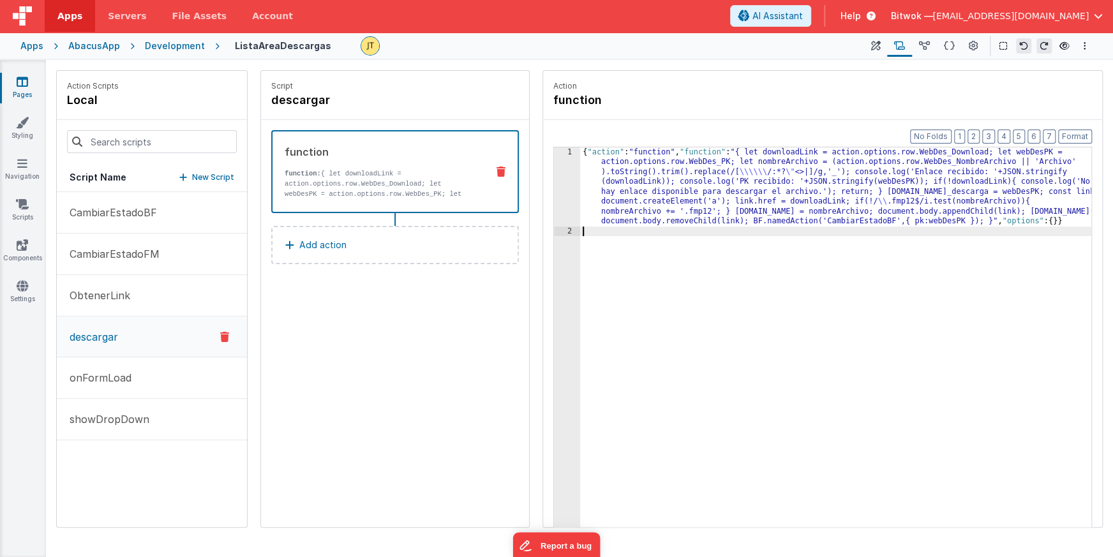
click at [715, 253] on div "{ "action" : "function" , "function" : "{ let downloadLink = action.options.row…" at bounding box center [835, 401] width 511 height 508
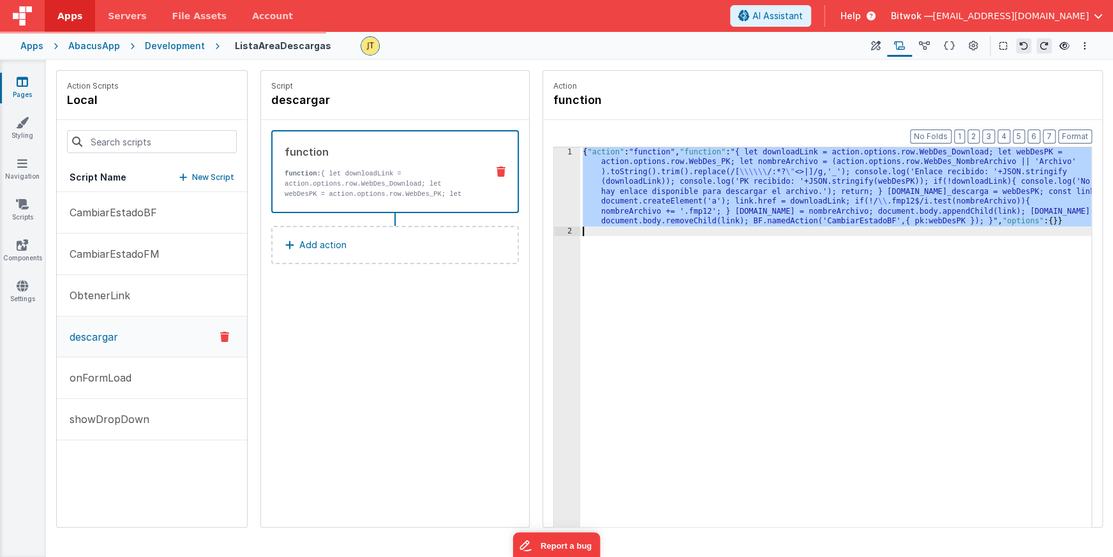
click at [714, 311] on div "{ "action" : "function" , "function" : "{ let downloadLink = action.options.row…" at bounding box center [835, 401] width 511 height 508
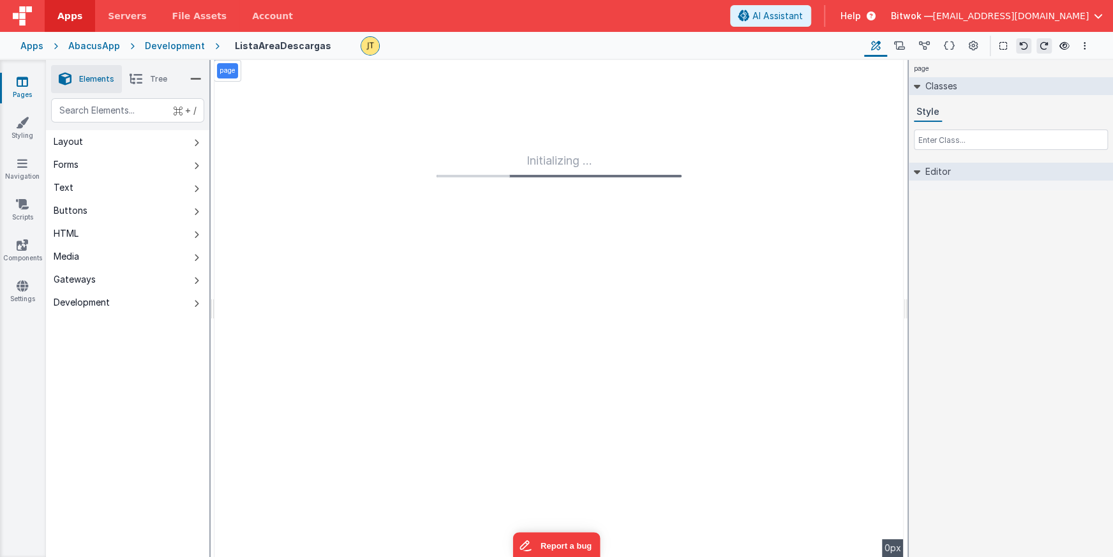
click at [417, 251] on div "Initializing ..." at bounding box center [558, 308] width 689 height 497
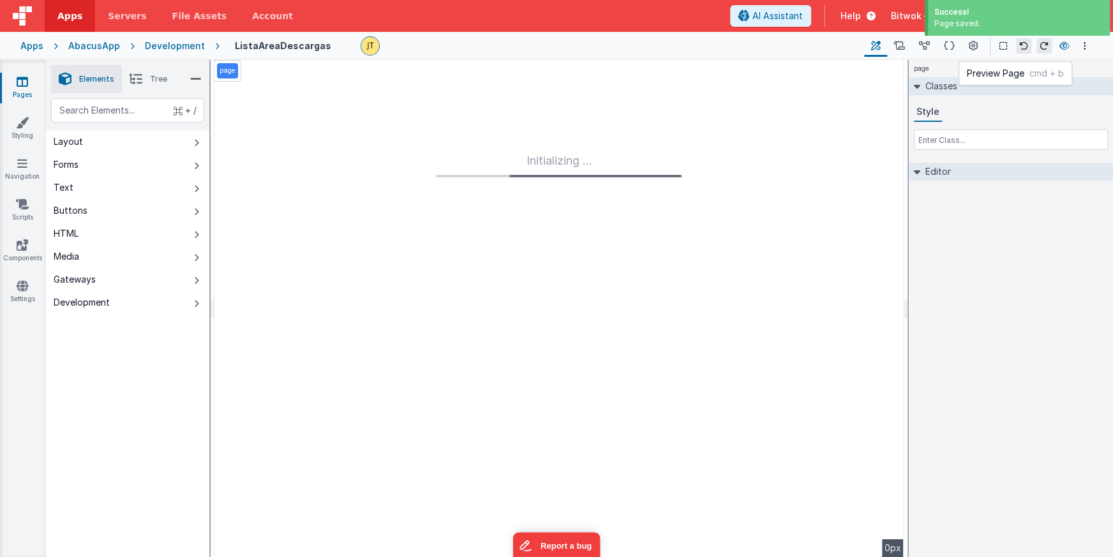
click at [1064, 47] on icon at bounding box center [1064, 45] width 10 height 9
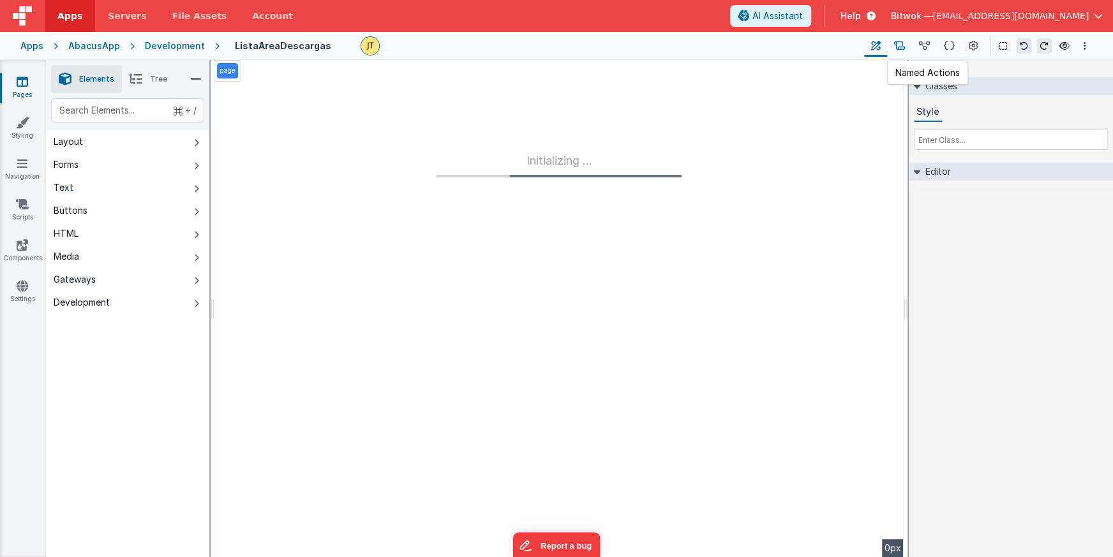
click at [904, 44] on icon at bounding box center [899, 46] width 11 height 13
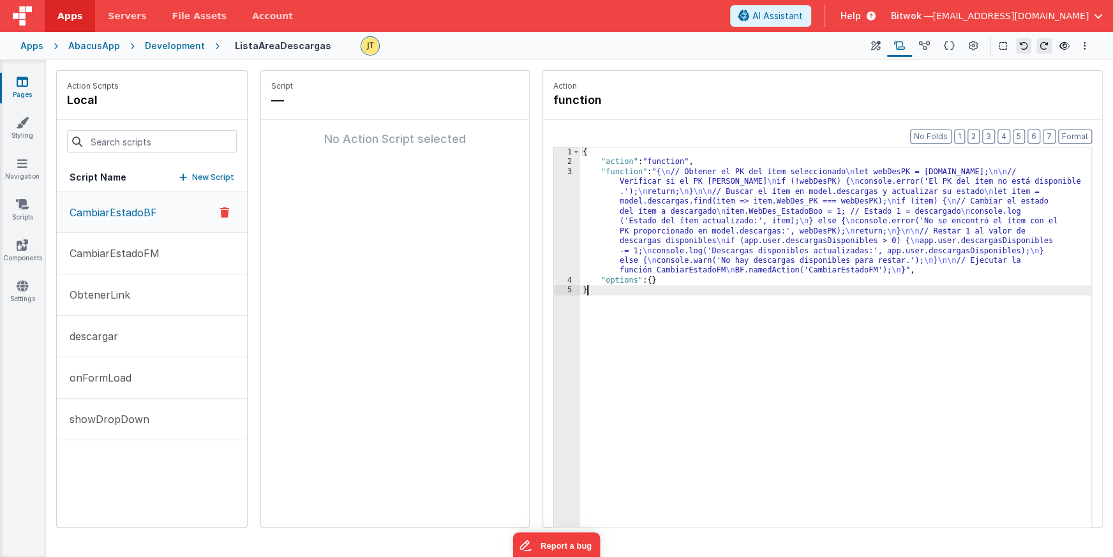
click at [714, 331] on div "{ "action" : "function" , "function" : "{ \n // Obtener el PK del ítem seleccio…" at bounding box center [835, 366] width 511 height 439
click at [126, 248] on p "CambiarEstadoFM" at bounding box center [111, 253] width 98 height 15
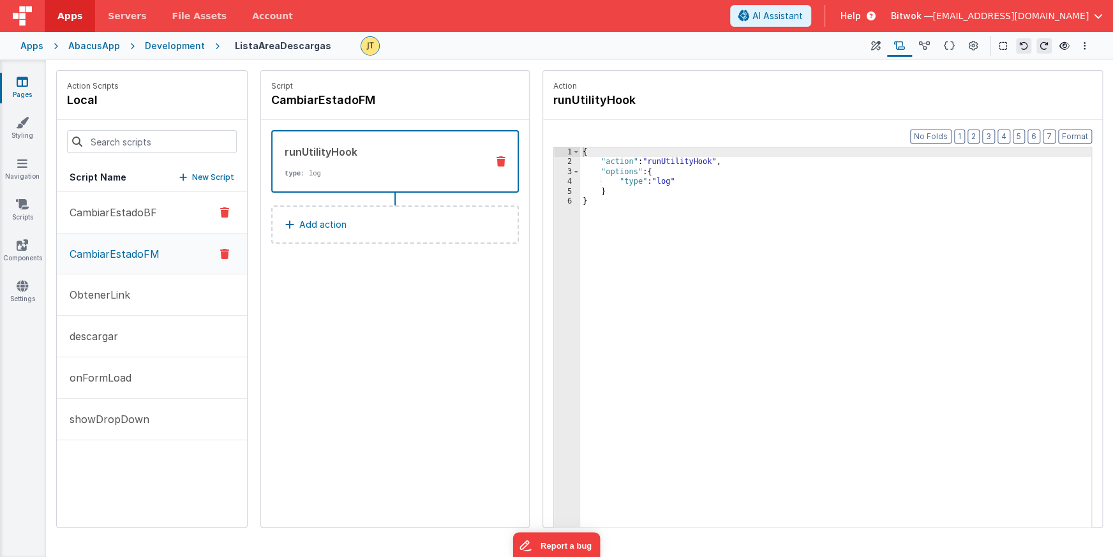
click at [116, 212] on p "CambiarEstadoBF" at bounding box center [109, 212] width 95 height 15
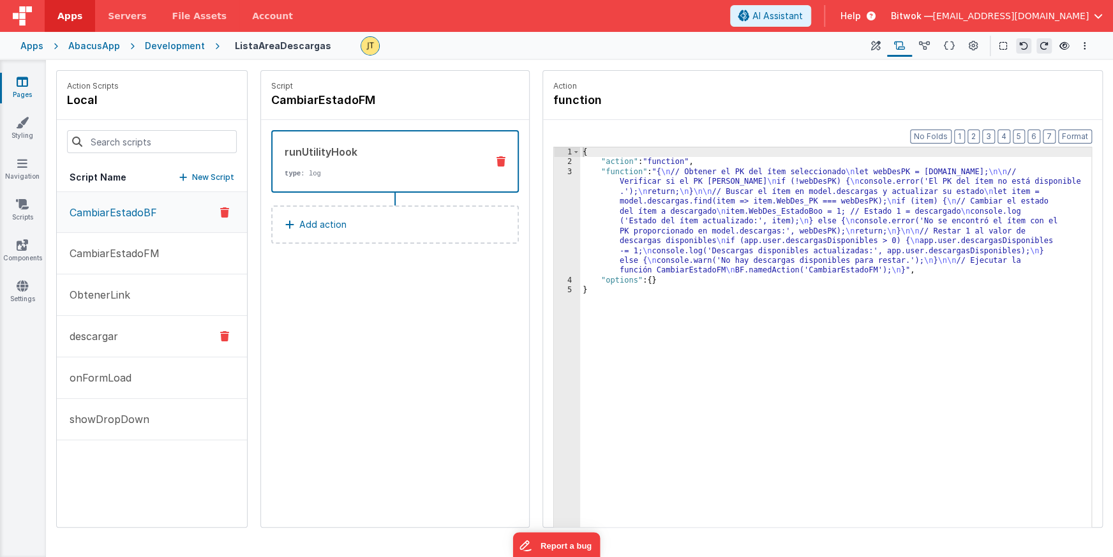
click at [94, 336] on p "descargar" at bounding box center [90, 336] width 56 height 15
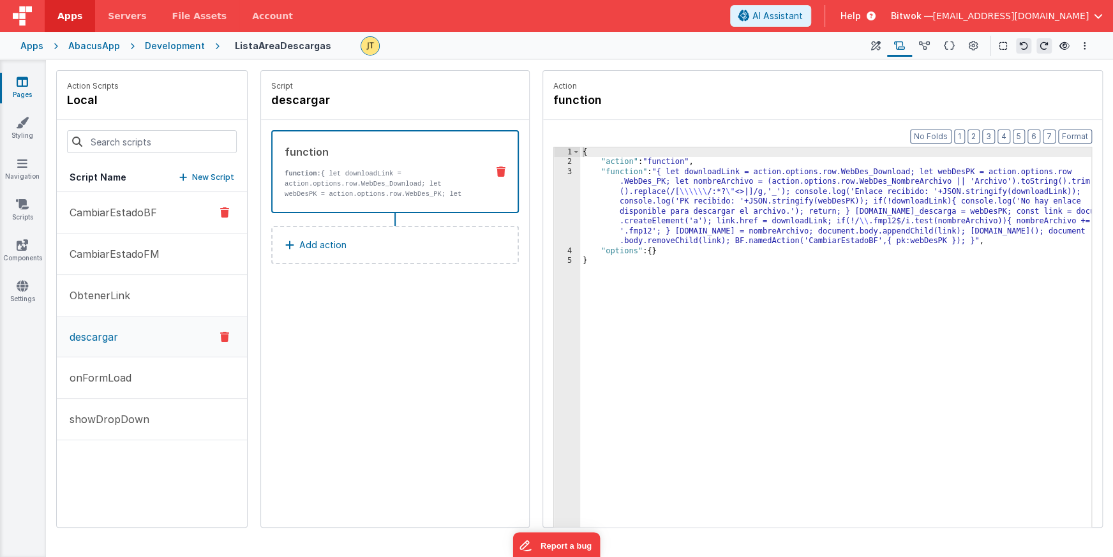
click at [137, 220] on button "CambiarEstadoBF" at bounding box center [152, 212] width 190 height 41
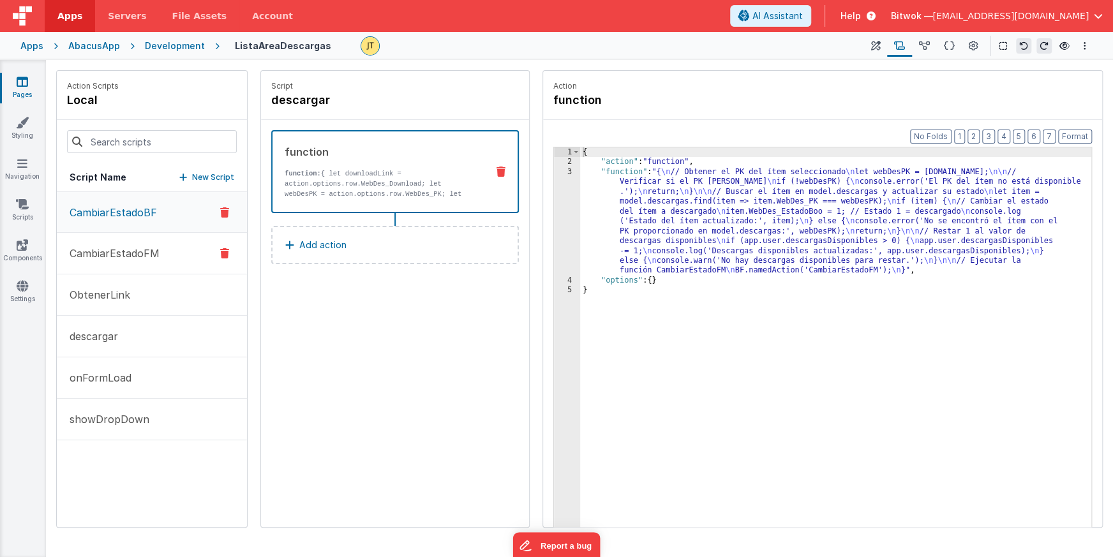
click at [121, 254] on p "CambiarEstadoFM" at bounding box center [111, 253] width 98 height 15
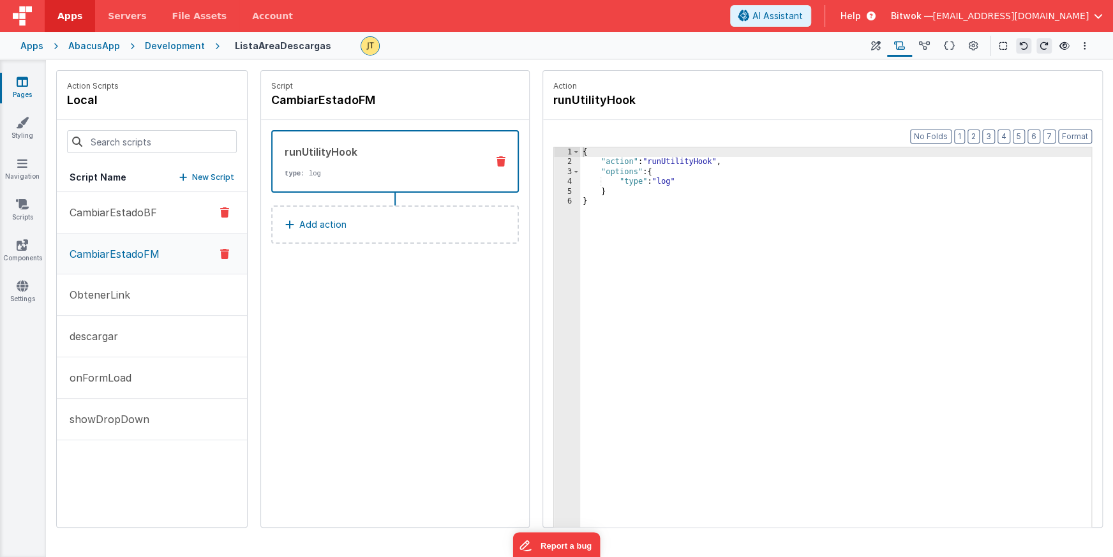
click at [116, 216] on p "CambiarEstadoBF" at bounding box center [109, 212] width 95 height 15
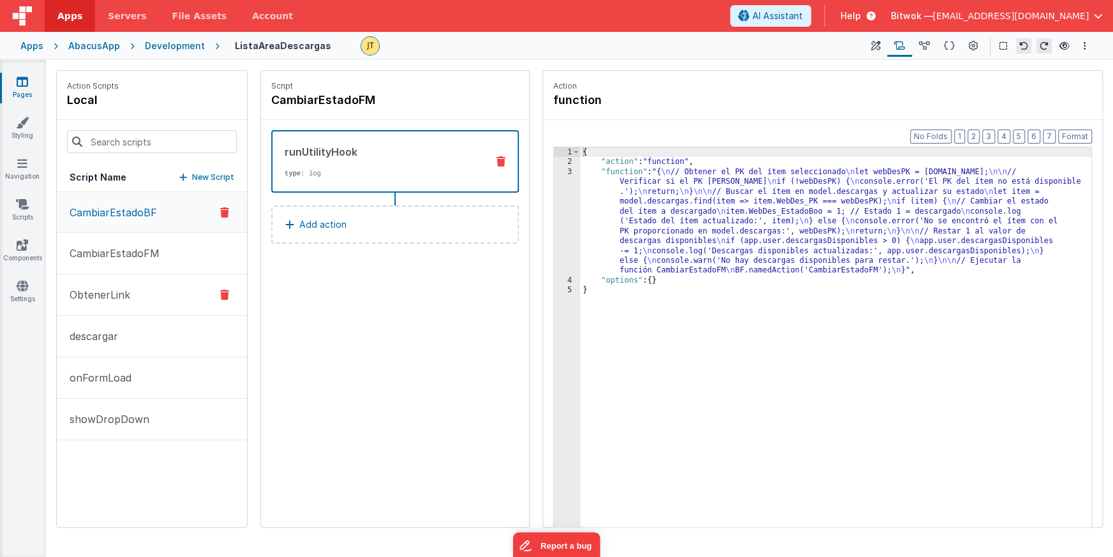
click at [114, 297] on p "ObtenerLink" at bounding box center [96, 294] width 68 height 15
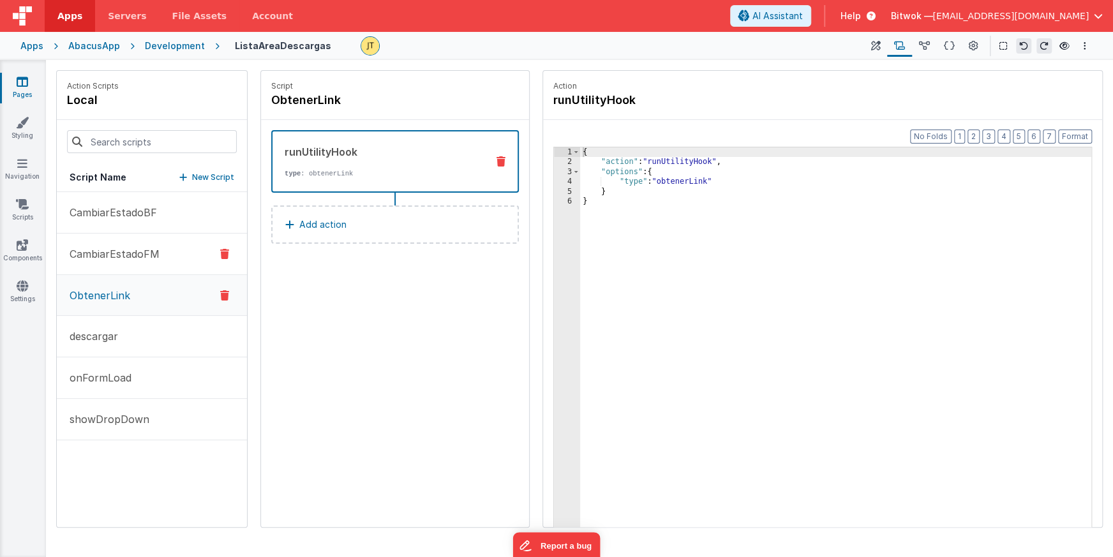
click at [102, 251] on p "CambiarEstadoFM" at bounding box center [111, 253] width 98 height 15
click at [116, 214] on p "CambiarEstadoBF" at bounding box center [109, 212] width 95 height 15
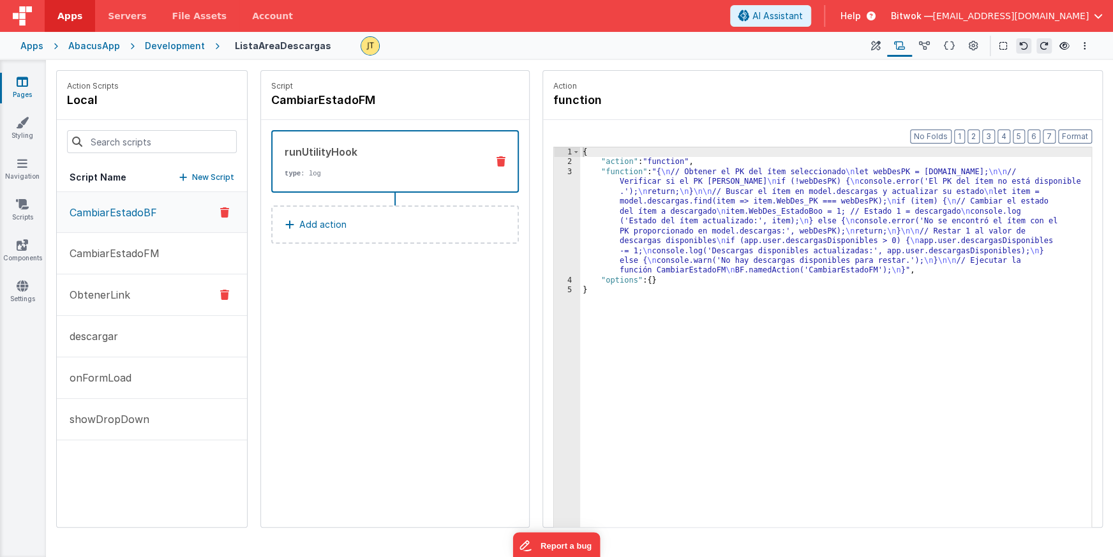
click at [94, 296] on p "ObtenerLink" at bounding box center [96, 294] width 68 height 15
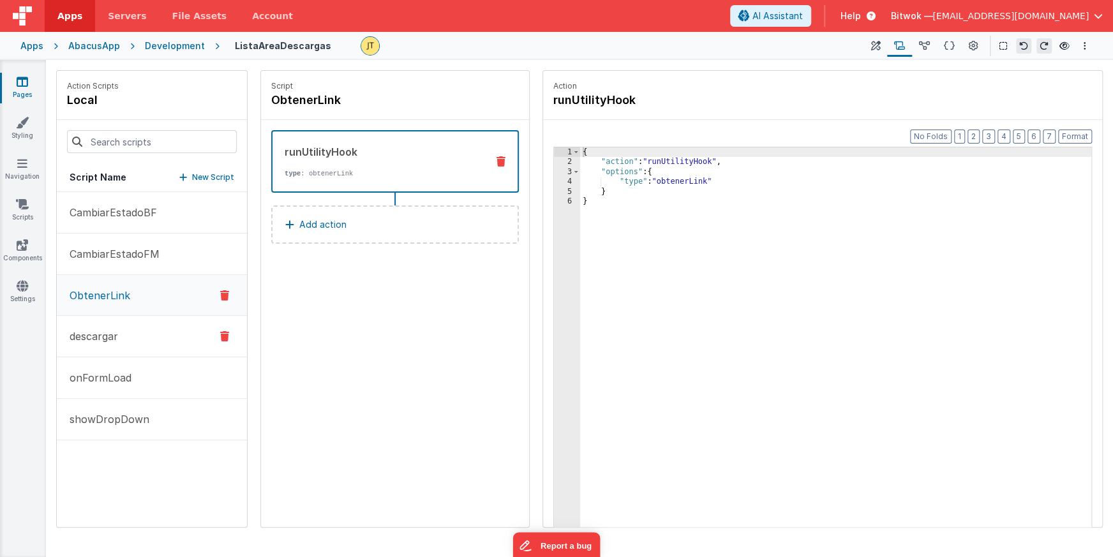
click at [99, 330] on p "descargar" at bounding box center [90, 336] width 56 height 15
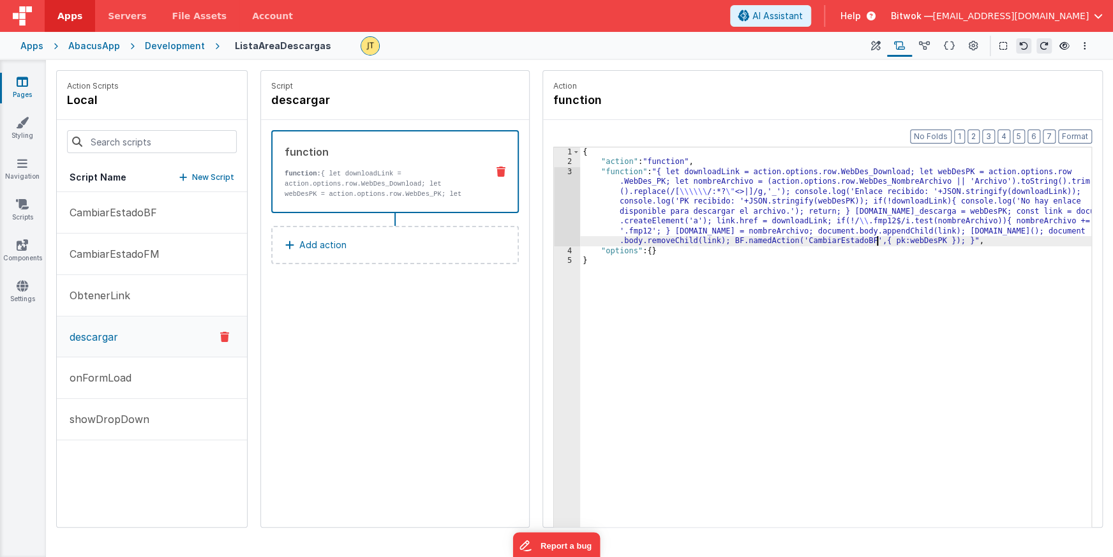
click at [875, 243] on div "{ "action" : "function" , "function" : "{ let downloadLink = action.options.row…" at bounding box center [835, 366] width 511 height 439
click at [125, 260] on p "CambiarEstadoFM" at bounding box center [111, 253] width 98 height 15
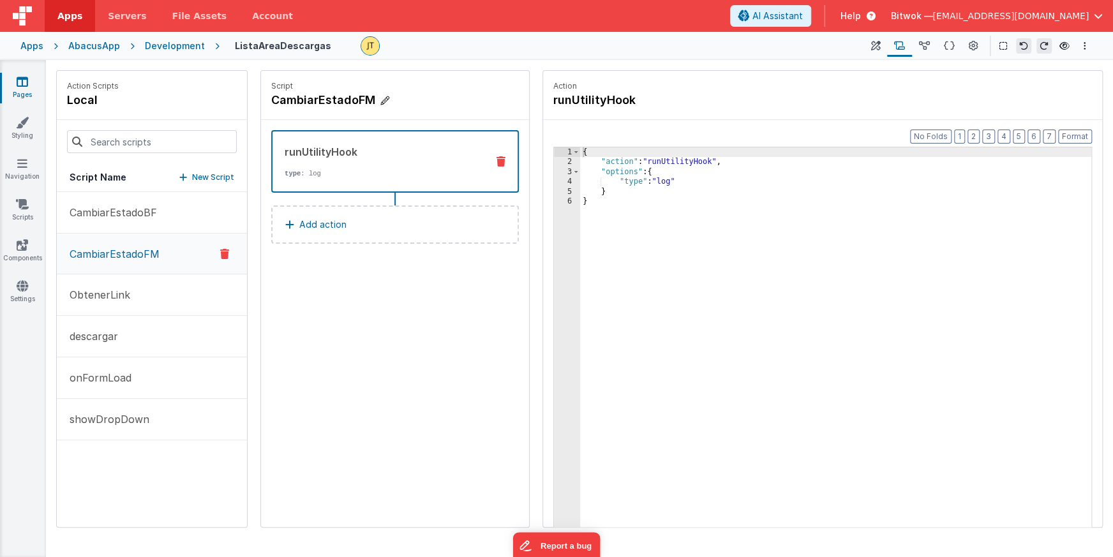
click at [387, 105] on icon at bounding box center [384, 100] width 9 height 13
click at [387, 101] on input "CambiarEstadoFM" at bounding box center [335, 100] width 128 height 18
type input "CrearLog"
click at [412, 99] on icon at bounding box center [411, 100] width 9 height 15
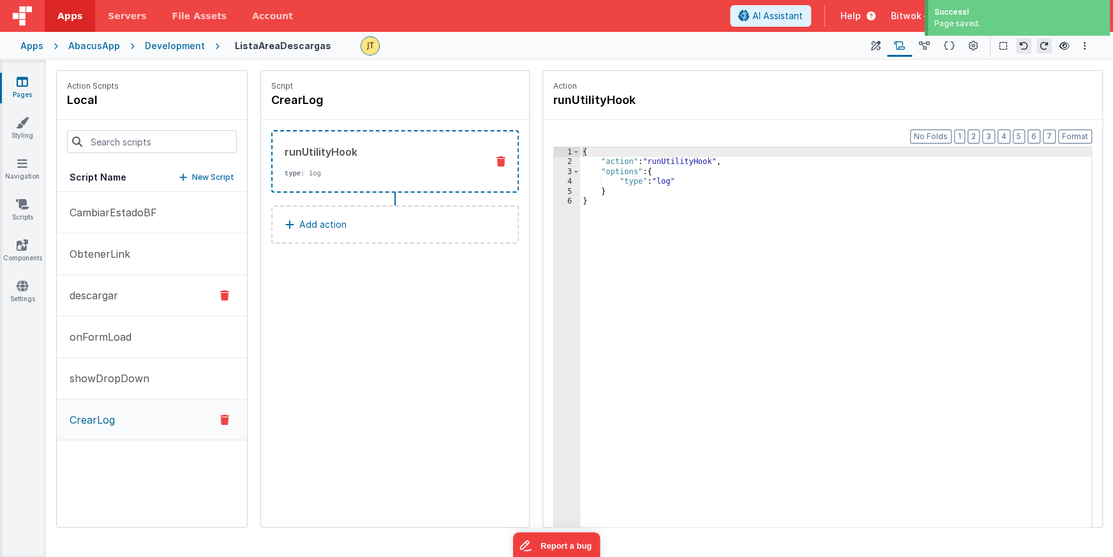
click at [96, 289] on p "descargar" at bounding box center [90, 295] width 56 height 15
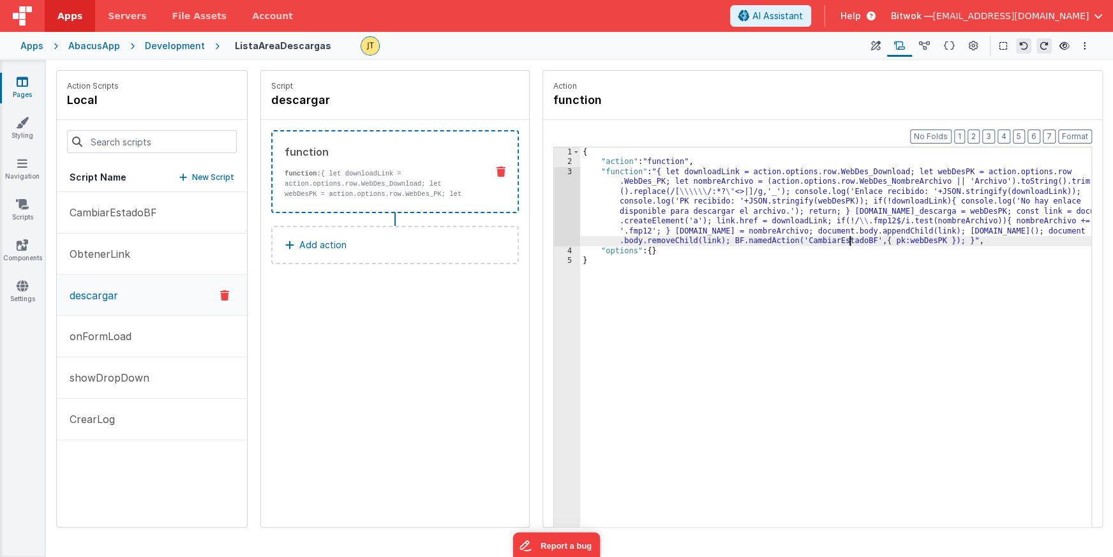
click at [847, 239] on div "{ "action" : "function" , "function" : "{ let downloadLink = action.options.row…" at bounding box center [835, 366] width 511 height 439
click at [847, 240] on div "{ "action" : "function" , "function" : "{ let downloadLink = action.options.row…" at bounding box center [835, 366] width 511 height 439
click at [832, 238] on div "{ "action" : "function" , "function" : "{ let downloadLink = action.options.row…" at bounding box center [835, 366] width 511 height 439
click at [960, 242] on div "{ "action" : "function" , "function" : "{ let downloadLink = action.options.row…" at bounding box center [835, 366] width 511 height 439
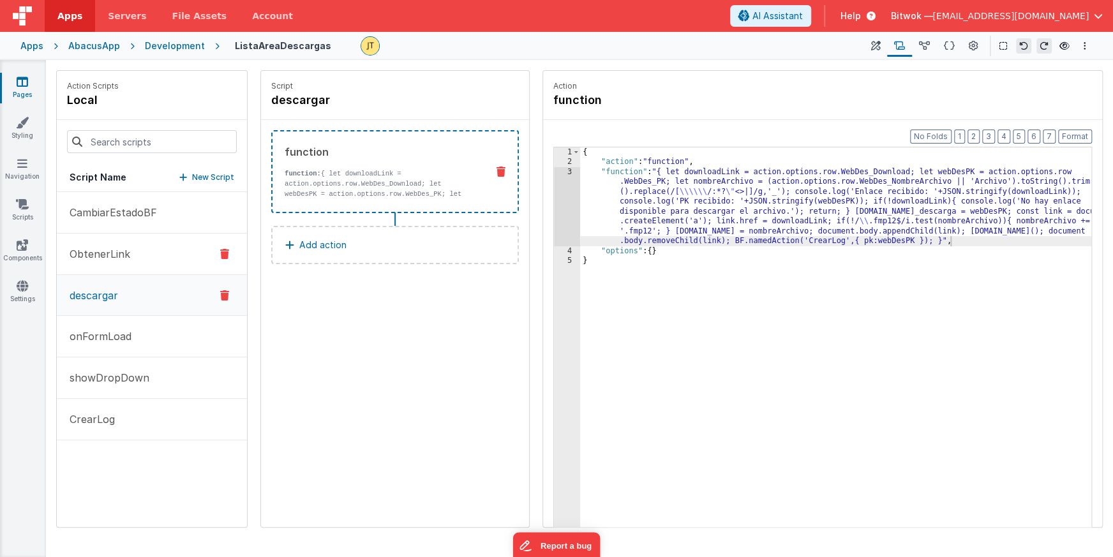
click at [103, 255] on p "ObtenerLink" at bounding box center [96, 253] width 68 height 15
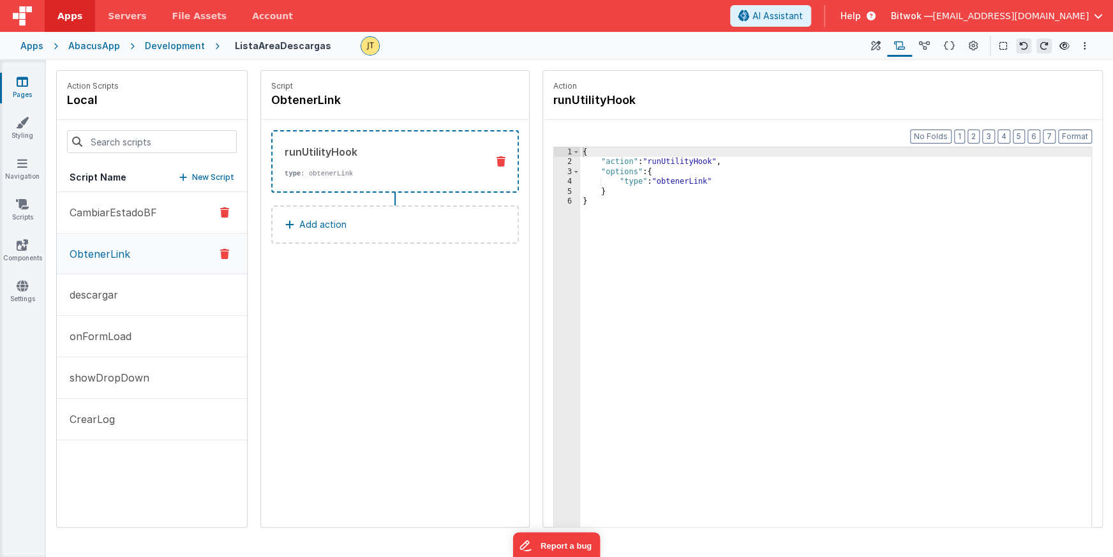
click at [103, 213] on p "CambiarEstadoBF" at bounding box center [109, 212] width 95 height 15
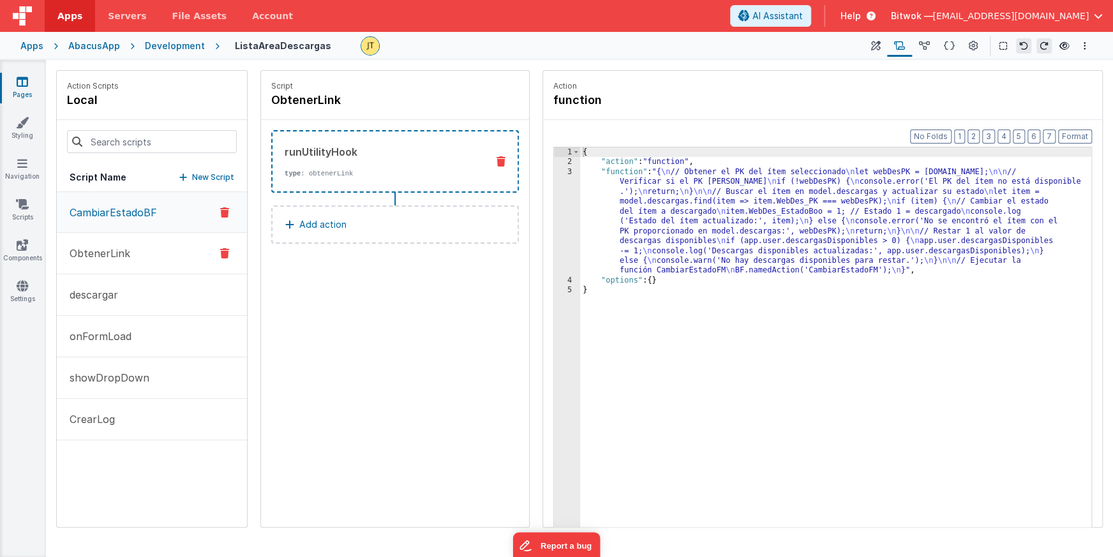
click at [119, 254] on p "ObtenerLink" at bounding box center [96, 253] width 68 height 15
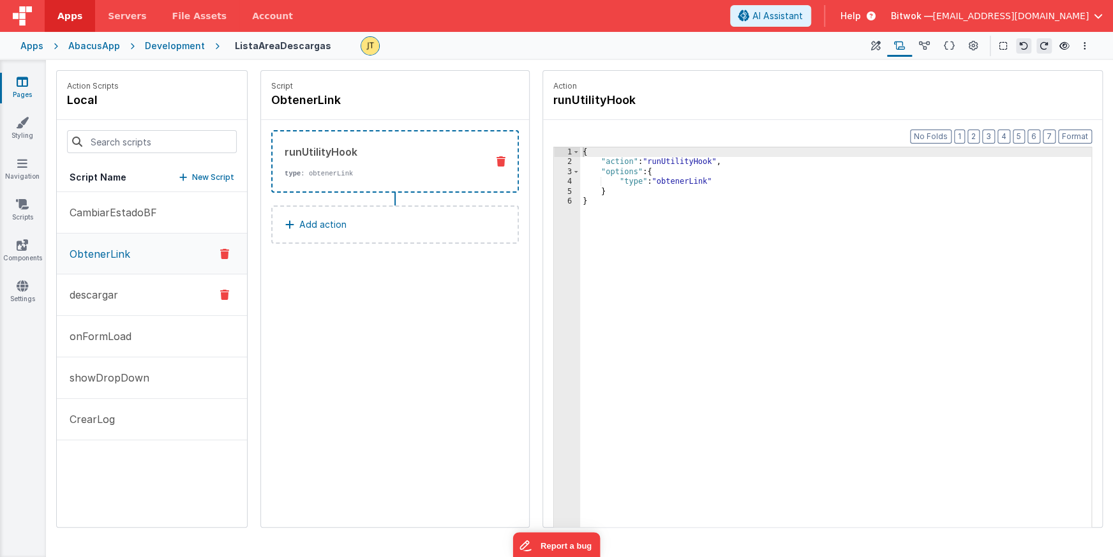
click at [103, 291] on p "descargar" at bounding box center [90, 294] width 56 height 15
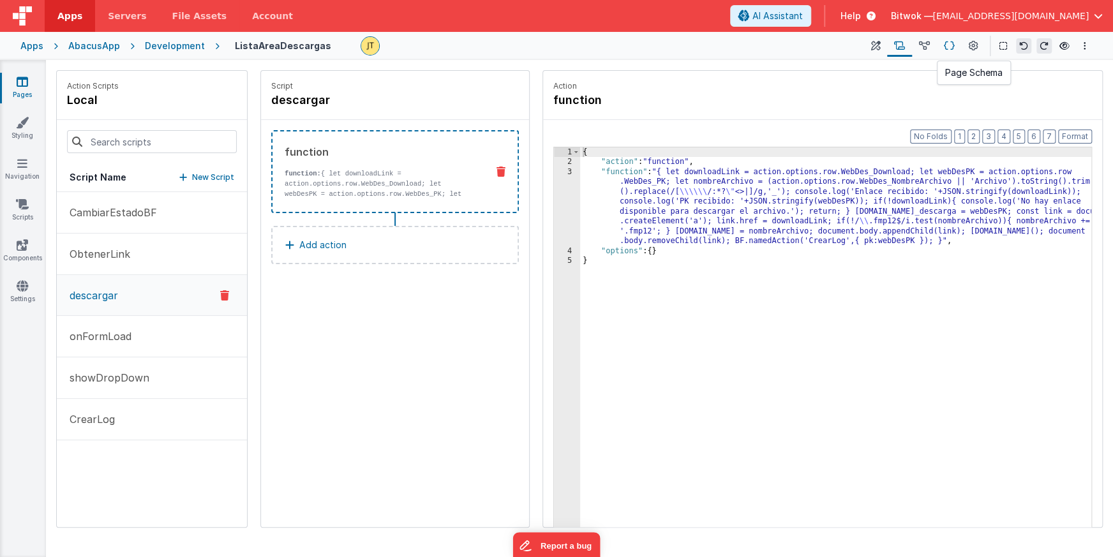
click at [951, 42] on icon at bounding box center [949, 46] width 11 height 13
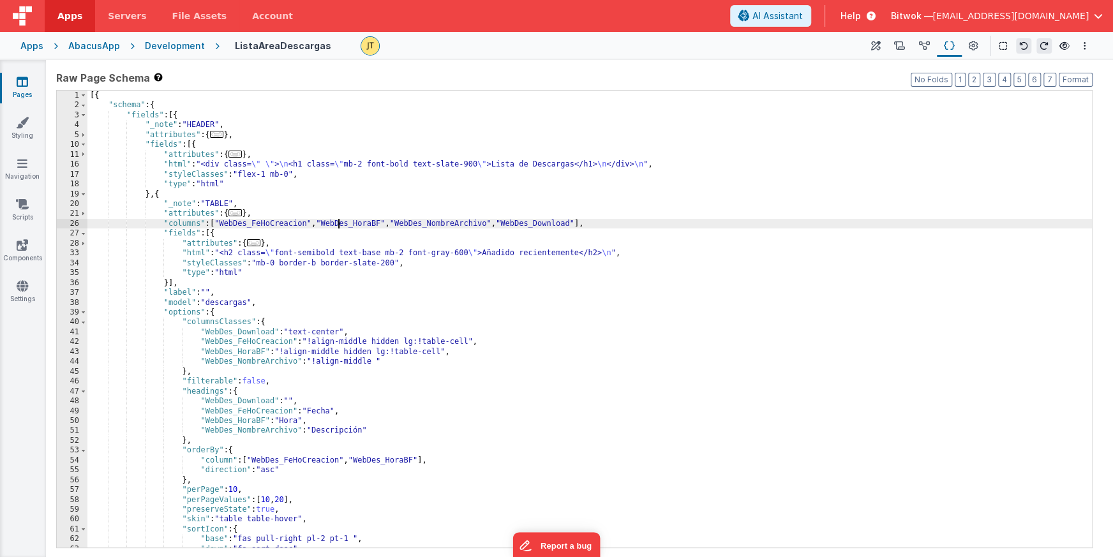
click at [338, 221] on div "[{ "schema" : { "fields" : [{ "_note" : "HEADER" , "attributes" : { ... } , "fi…" at bounding box center [589, 329] width 1004 height 477
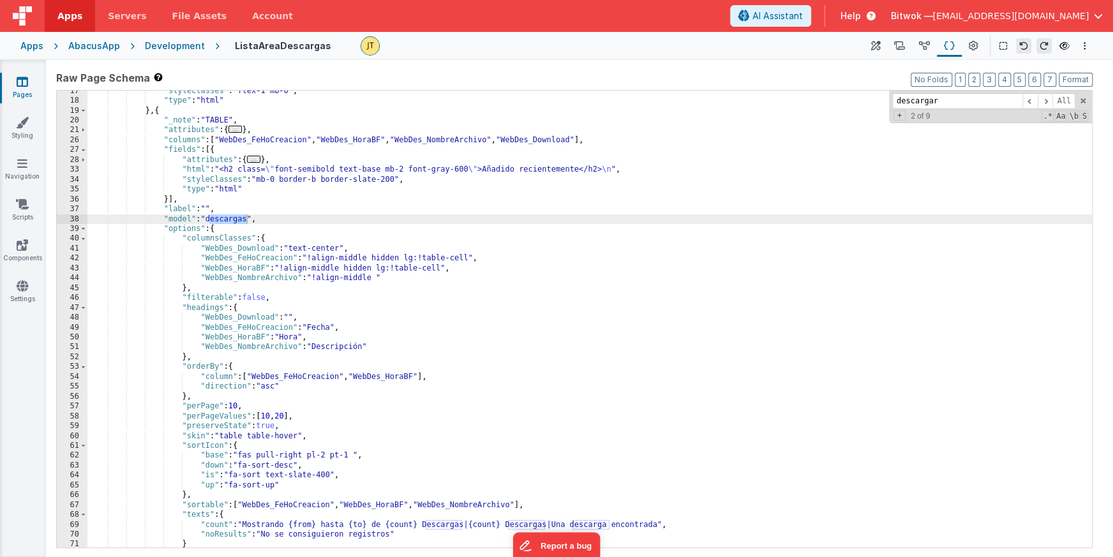
scroll to position [302, 0]
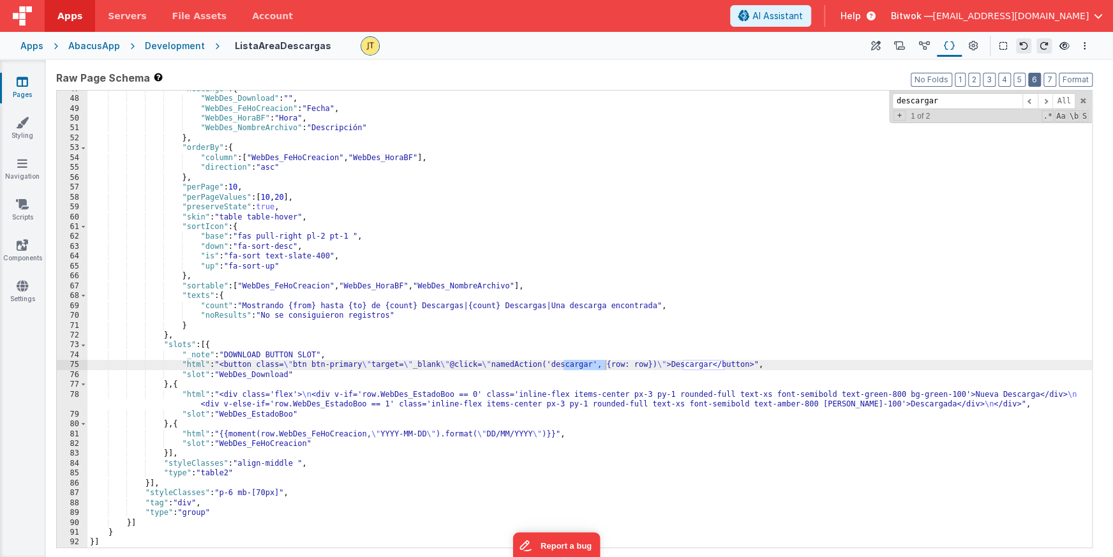
type input "descargar"
click at [900, 48] on icon at bounding box center [899, 46] width 11 height 13
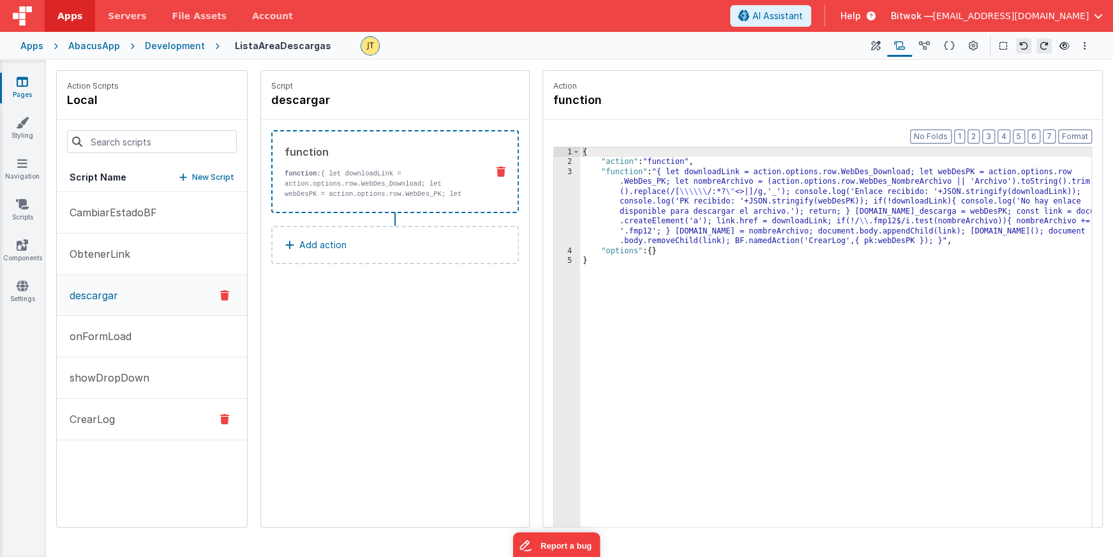
click at [100, 421] on p "CrearLog" at bounding box center [88, 419] width 53 height 15
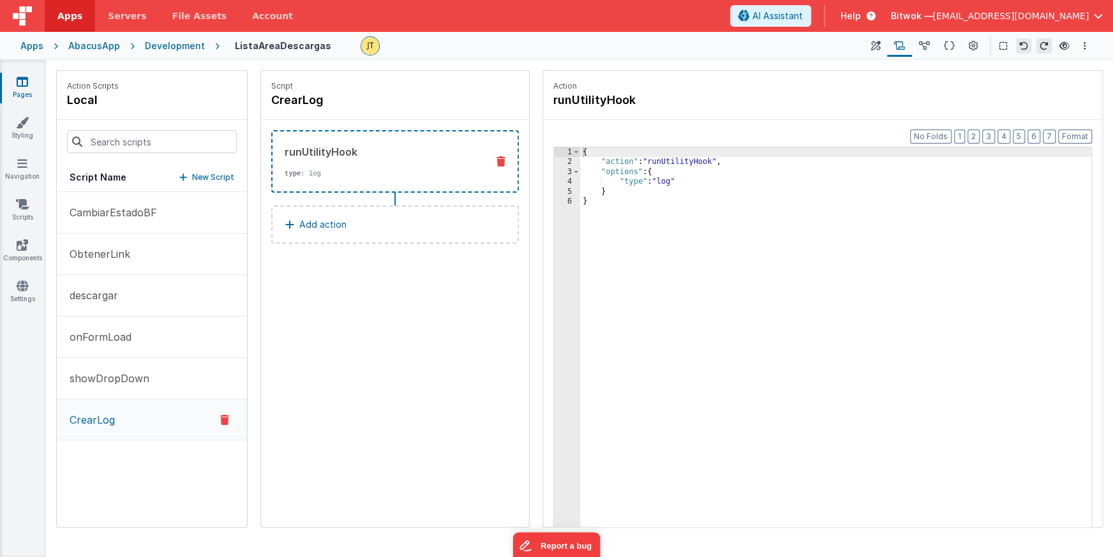
click at [537, 367] on div "Action runUtilityHook Format 7 6 5 4 3 2 1 No Folds 1 2 3 4 5 6 { "action" : "r…" at bounding box center [816, 299] width 573 height 458
click at [106, 292] on p "descargar" at bounding box center [90, 295] width 56 height 15
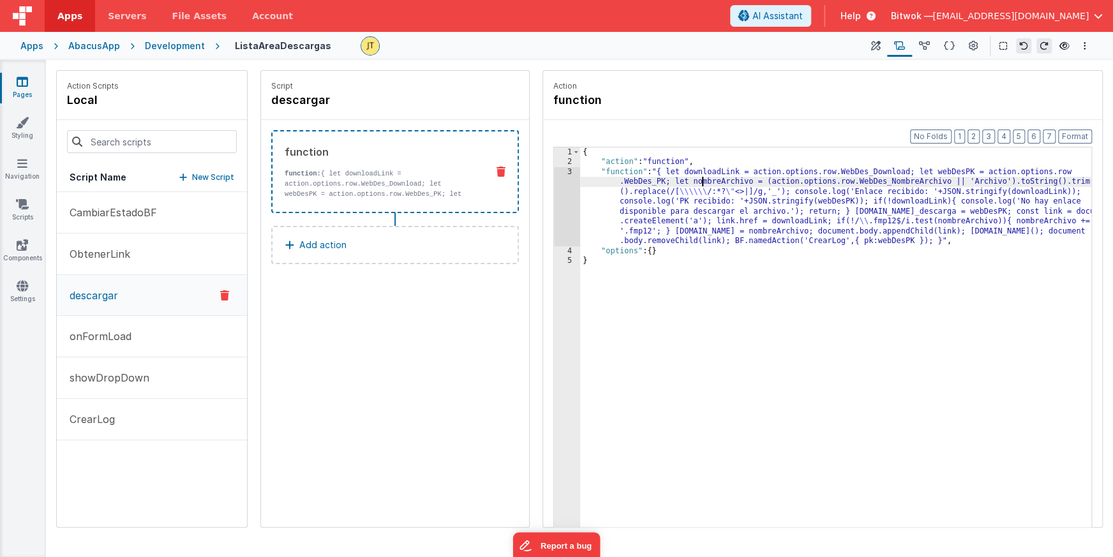
click at [700, 183] on div "{ "action" : "function" , "function" : "{ let downloadLink = action.options.row…" at bounding box center [835, 366] width 511 height 439
click at [865, 243] on div "{ "action" : "function" , "function" : "{ let downloadLink = action.options.row…" at bounding box center [835, 366] width 511 height 439
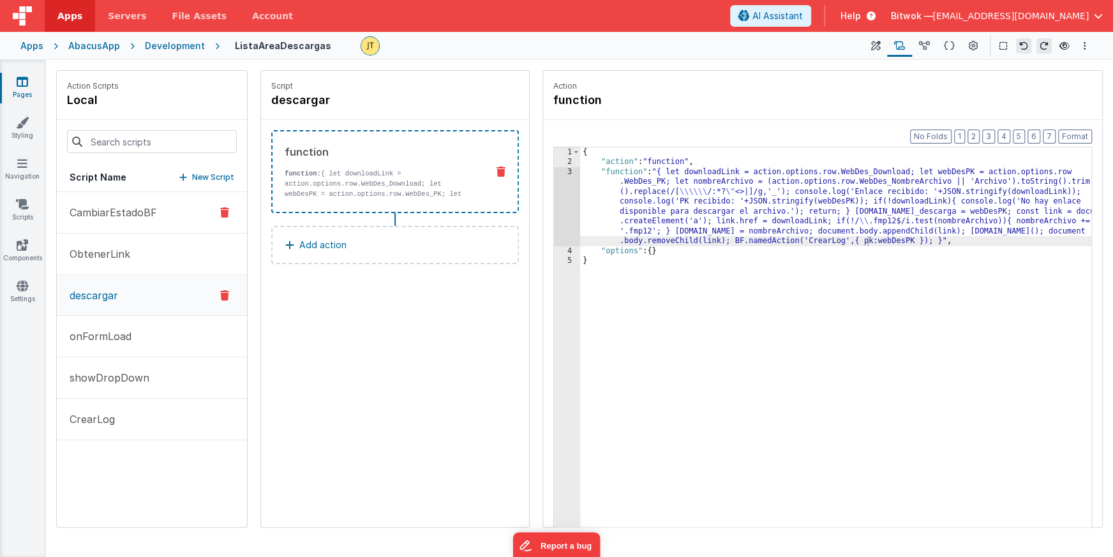
click at [101, 213] on p "CambiarEstadoBF" at bounding box center [109, 212] width 95 height 15
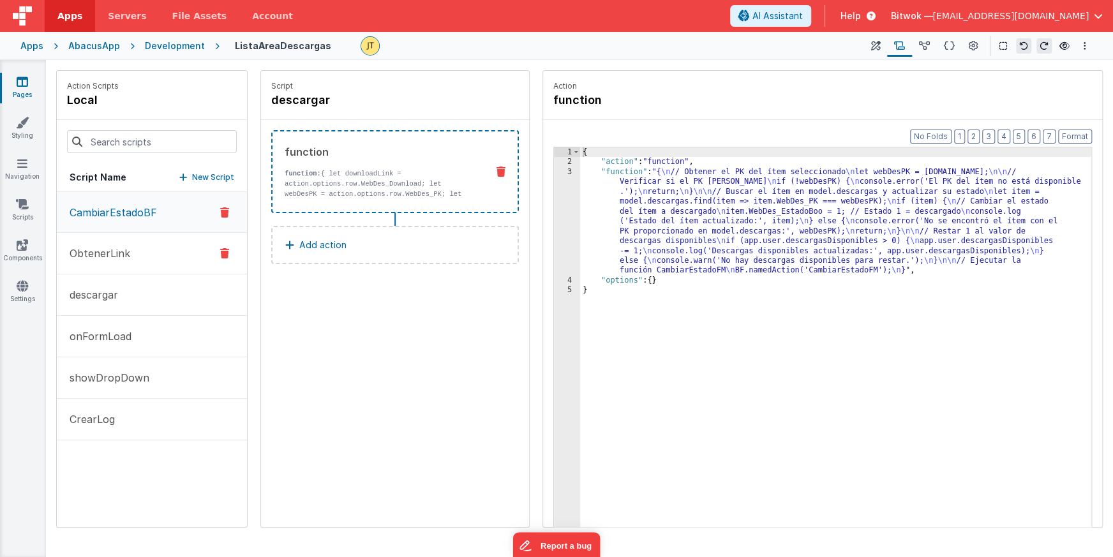
click at [110, 250] on p "ObtenerLink" at bounding box center [96, 253] width 68 height 15
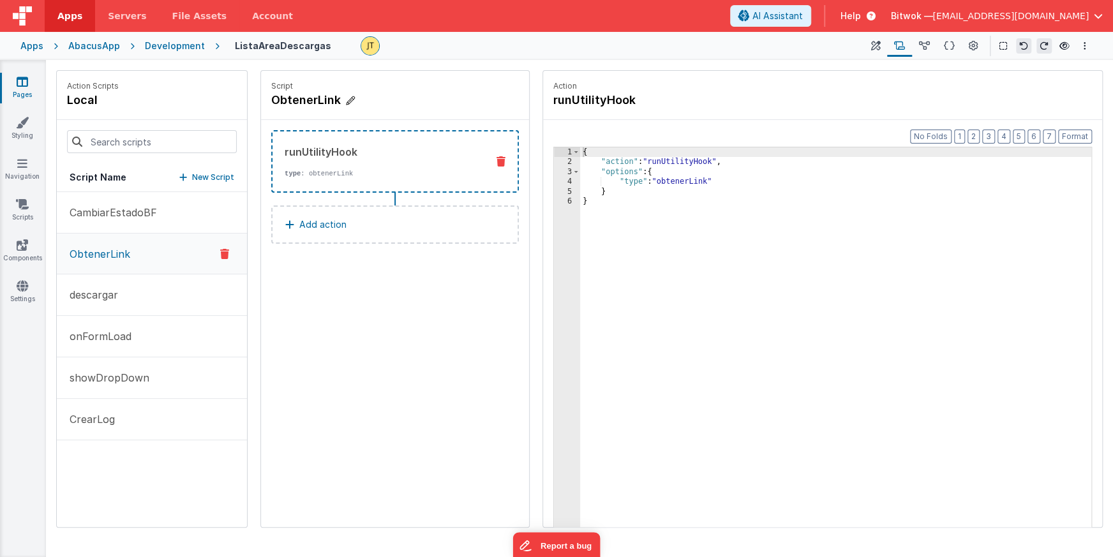
click at [351, 100] on icon at bounding box center [350, 100] width 9 height 13
click at [341, 101] on input "ObtenerLink" at bounding box center [335, 100] width 128 height 18
click at [410, 100] on icon at bounding box center [411, 100] width 9 height 15
click at [124, 216] on p "CambiarEstadoBF" at bounding box center [109, 212] width 95 height 15
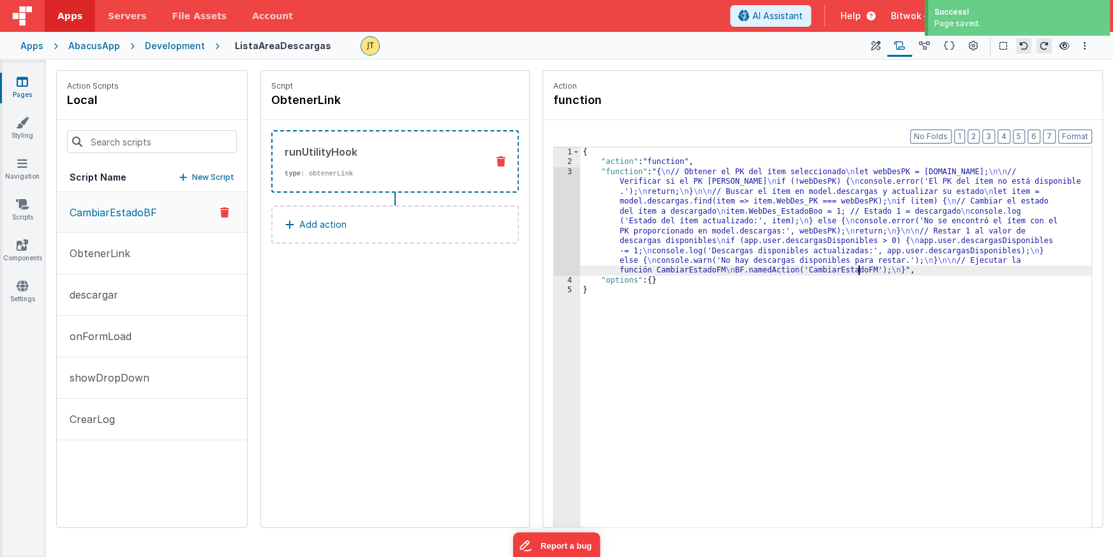
click at [860, 272] on div "{ "action" : "function" , "function" : "{ \n // Obtener el PK del ítem seleccio…" at bounding box center [835, 366] width 511 height 439
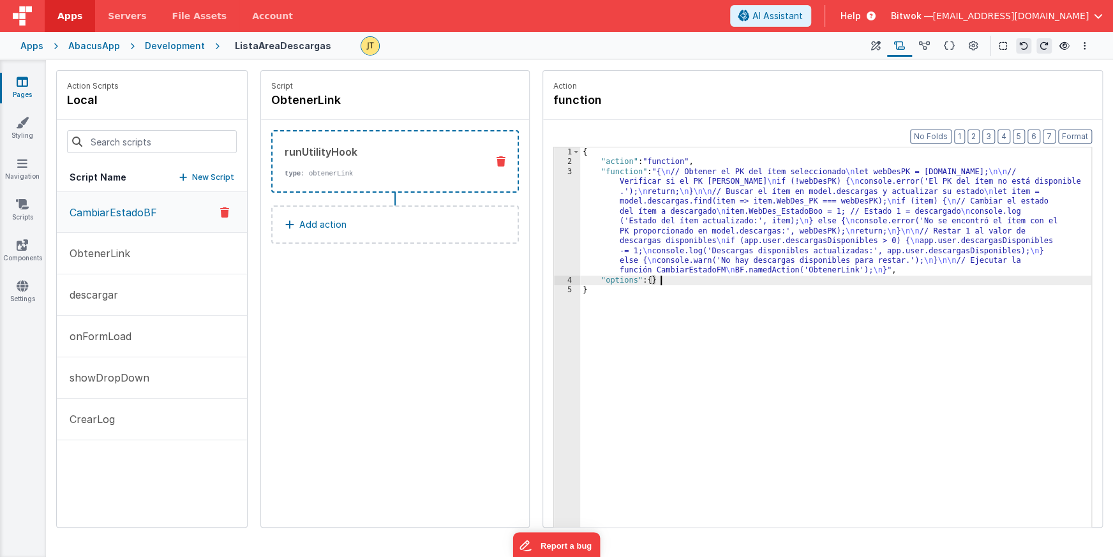
click at [685, 283] on div "{ "action" : "function" , "function" : "{ \n // Obtener el PK del ítem seleccio…" at bounding box center [835, 366] width 511 height 439
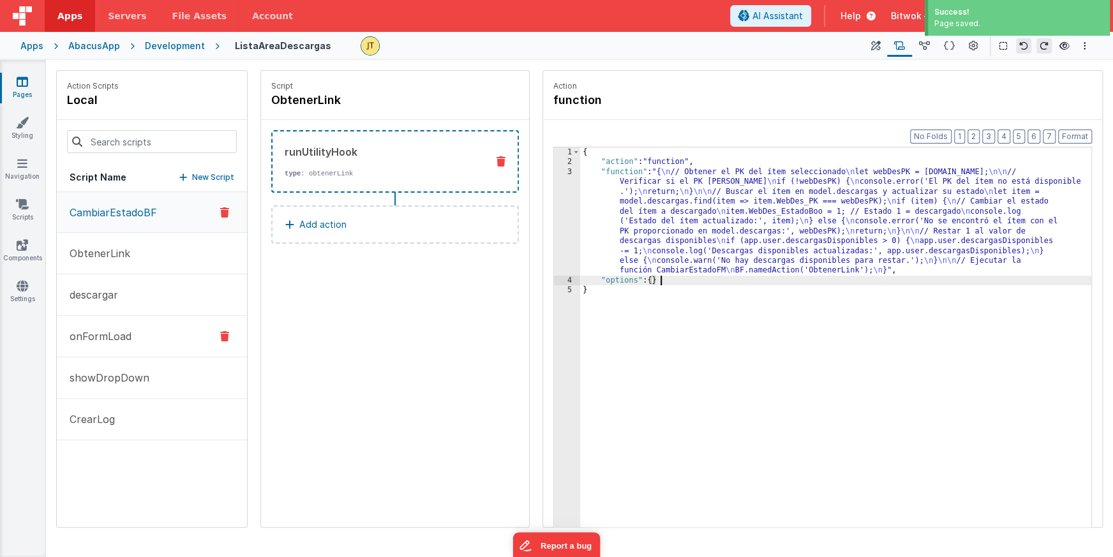
drag, startPoint x: 98, startPoint y: 421, endPoint x: 198, endPoint y: 331, distance: 134.2
click at [98, 420] on p "CrearLog" at bounding box center [88, 419] width 53 height 15
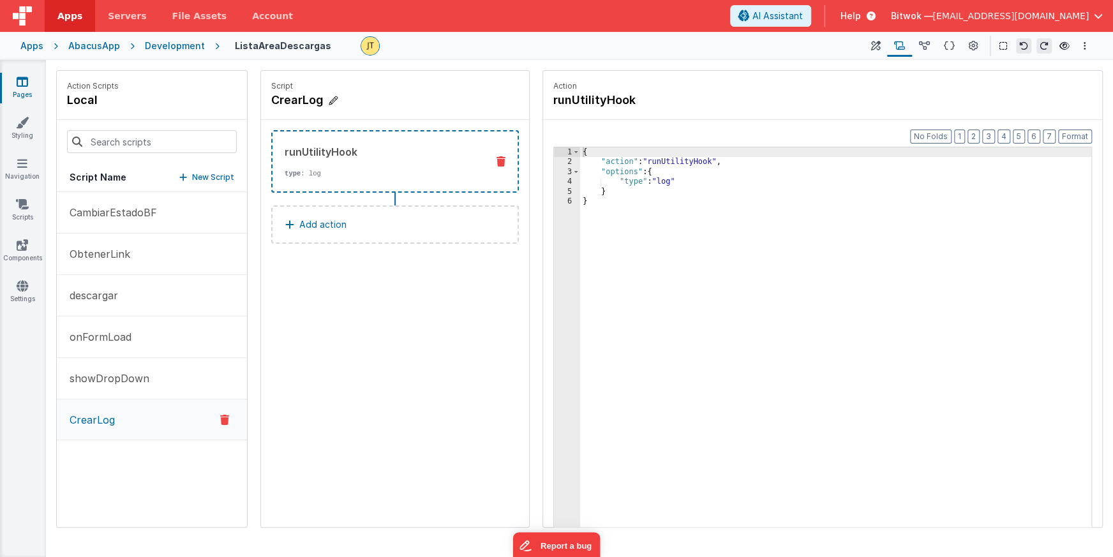
click at [320, 107] on h4 "CrearLog" at bounding box center [366, 100] width 191 height 18
click at [343, 101] on input "CrearLog" at bounding box center [335, 100] width 128 height 18
click at [108, 216] on p "CambiarEstadoBF" at bounding box center [109, 212] width 95 height 15
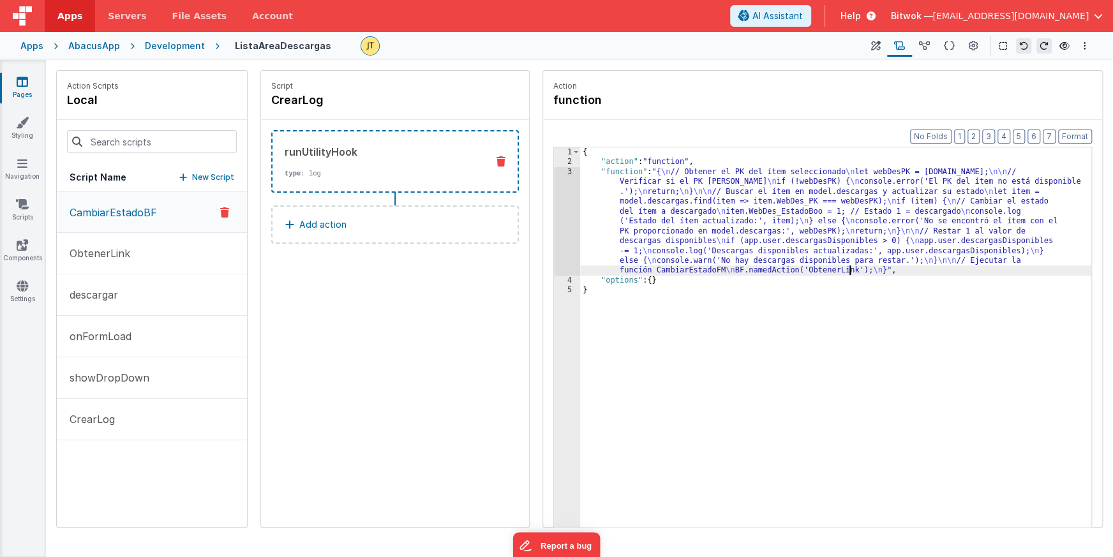
click at [849, 271] on div "{ "action" : "function" , "function" : "{ \n // Obtener el PK del ítem seleccio…" at bounding box center [835, 366] width 511 height 439
click at [827, 308] on div "{ "action" : "function" , "function" : "{ \n // Obtener el PK del ítem seleccio…" at bounding box center [835, 366] width 511 height 439
click at [112, 299] on p "descargar" at bounding box center [90, 294] width 56 height 15
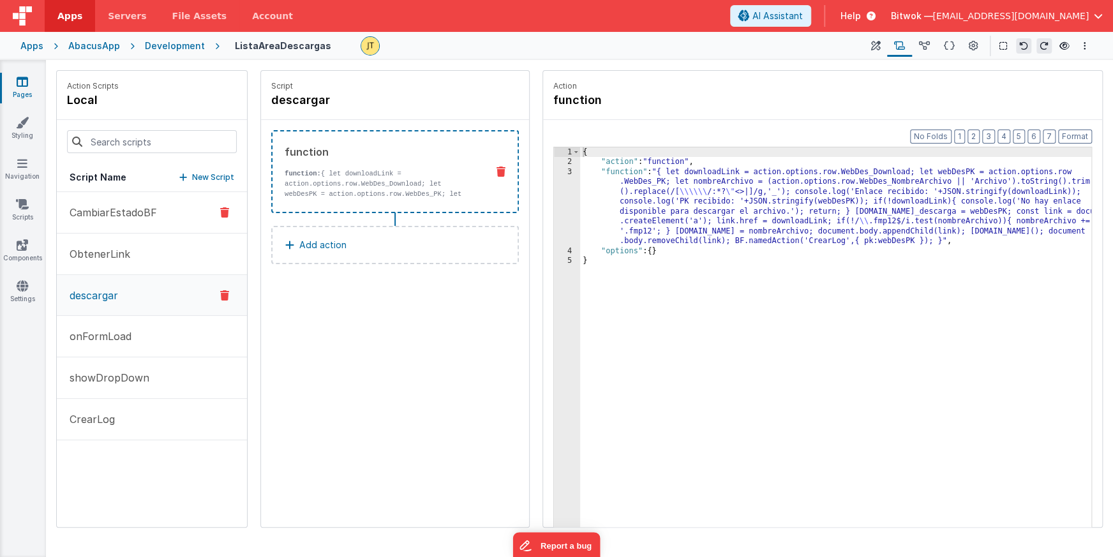
click at [84, 216] on p "CambiarEstadoBF" at bounding box center [109, 212] width 95 height 15
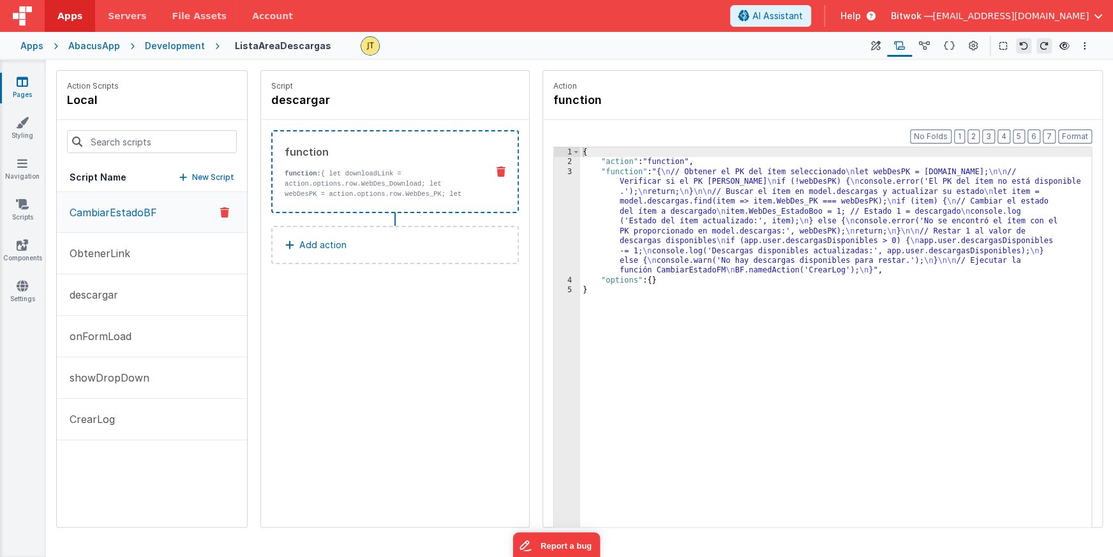
click at [107, 209] on p "CambiarEstadoBF" at bounding box center [109, 212] width 95 height 15
click at [91, 293] on p "descargar" at bounding box center [90, 294] width 56 height 15
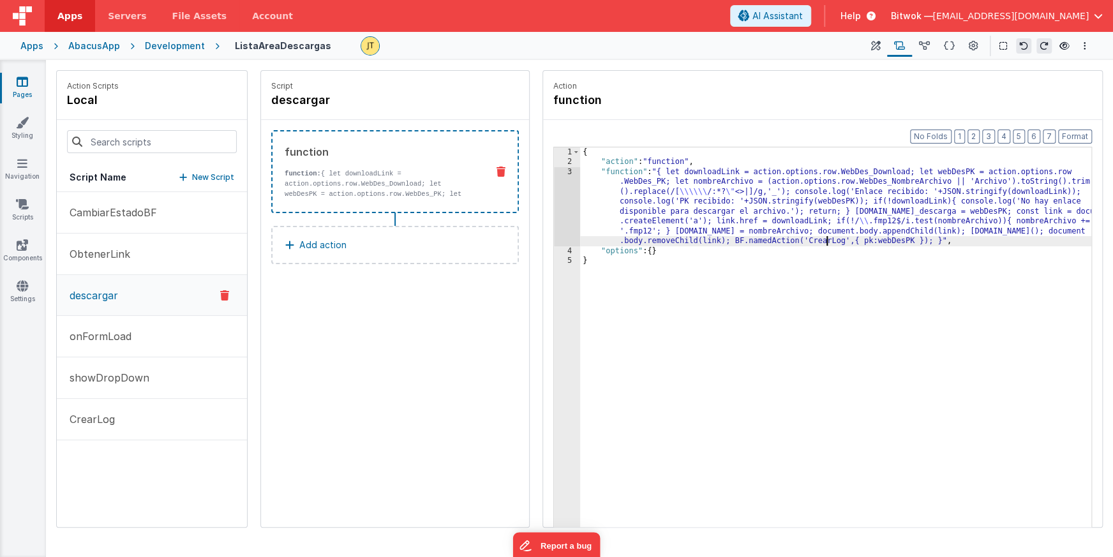
click at [824, 241] on div "{ "action" : "function" , "function" : "{ let downloadLink = action.options.row…" at bounding box center [835, 366] width 511 height 439
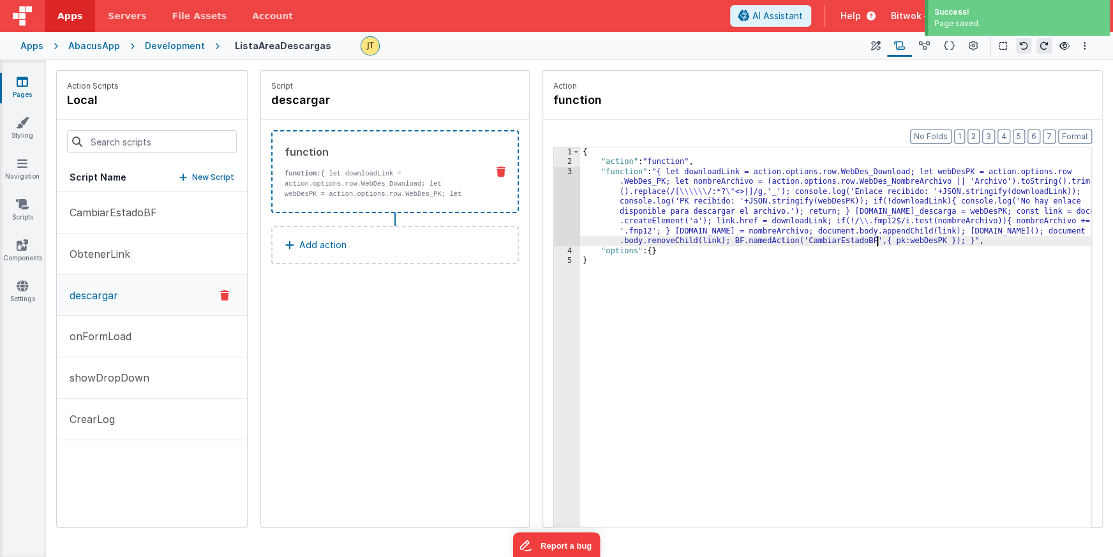
click at [871, 279] on div "{ "action" : "function" , "function" : "{ let downloadLink = action.options.row…" at bounding box center [835, 366] width 511 height 439
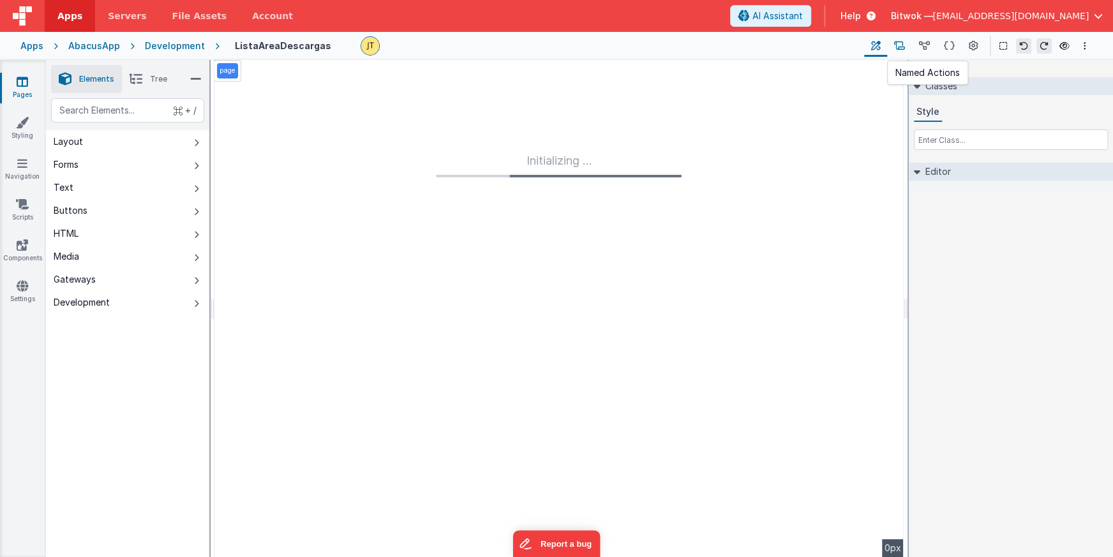
click at [904, 48] on icon at bounding box center [899, 46] width 11 height 13
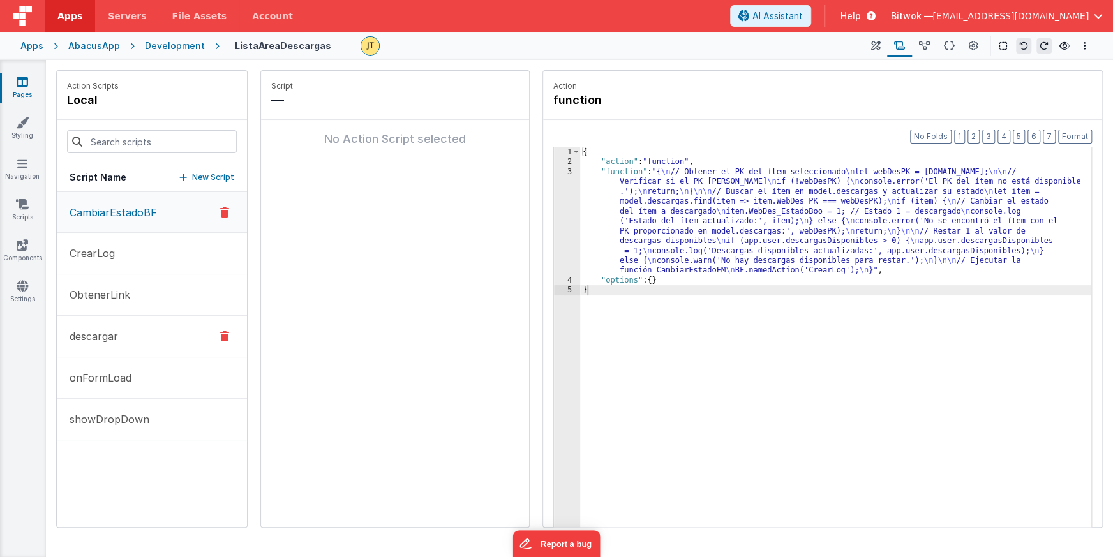
click at [102, 338] on p "descargar" at bounding box center [90, 336] width 56 height 15
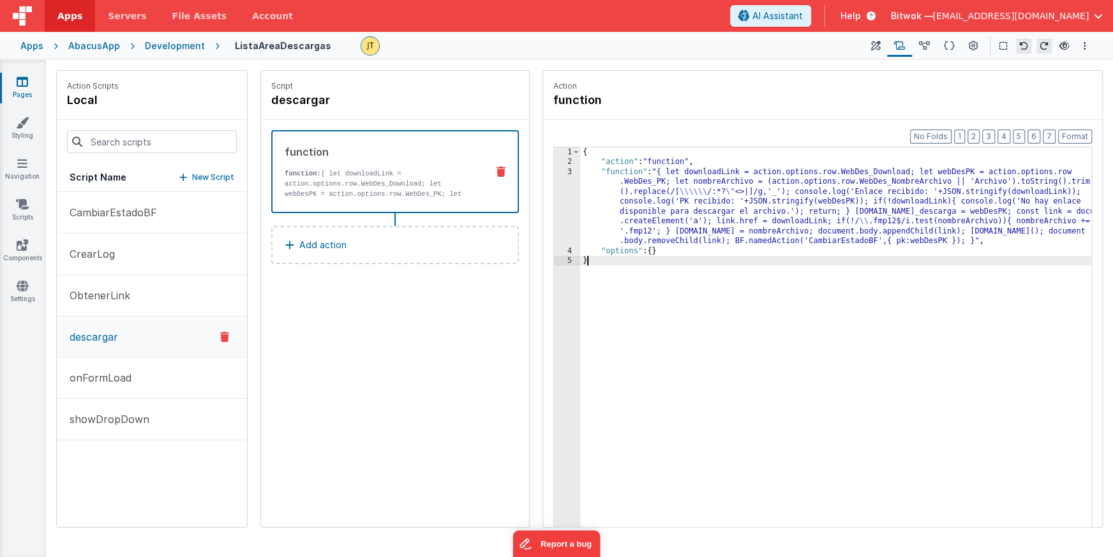
click at [692, 316] on div "{ "action" : "function" , "function" : "{ let downloadLink = action.options.row…" at bounding box center [835, 366] width 511 height 439
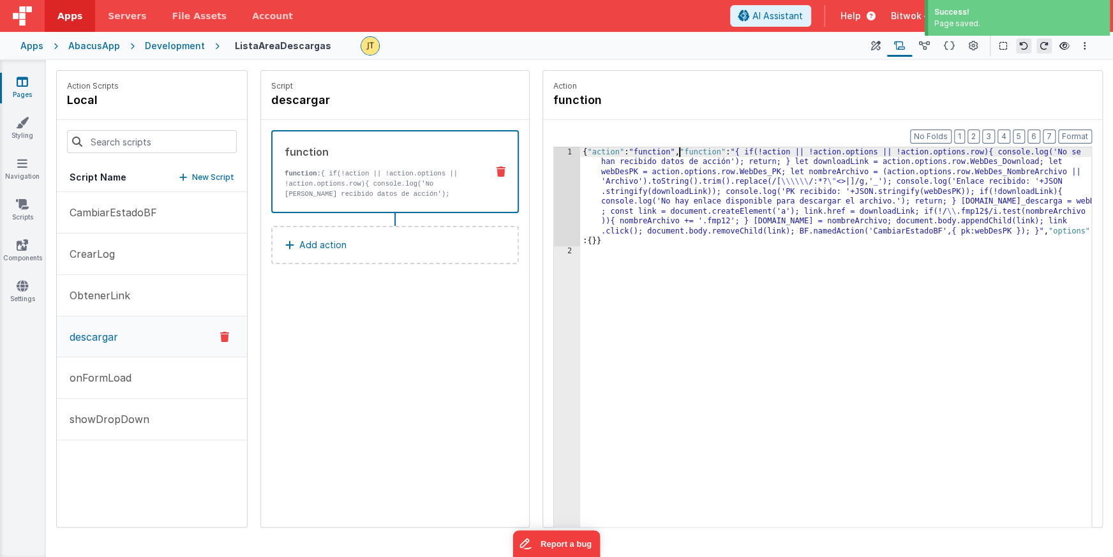
click at [680, 152] on div "{ "action" : "function" , "function" : "{ if(!action || !action.options || !act…" at bounding box center [835, 411] width 511 height 528
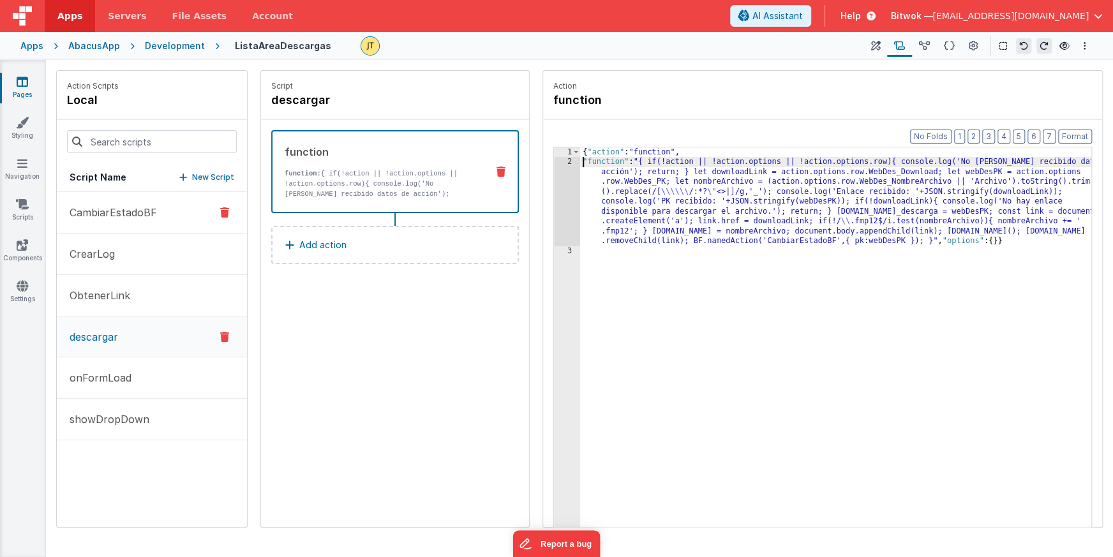
click at [108, 220] on p "CambiarEstadoBF" at bounding box center [109, 212] width 95 height 15
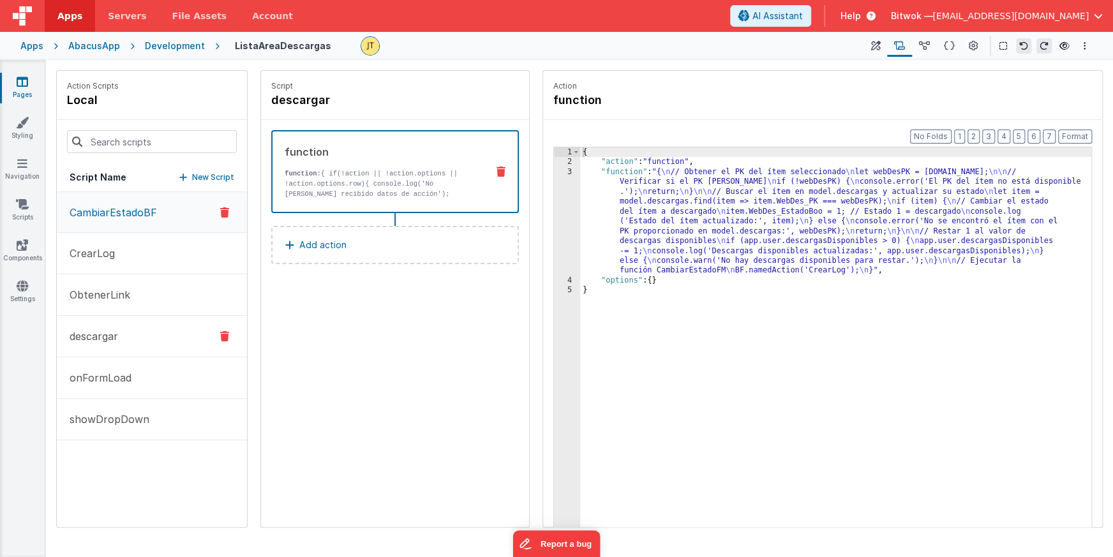
click at [96, 329] on p "descargar" at bounding box center [90, 336] width 56 height 15
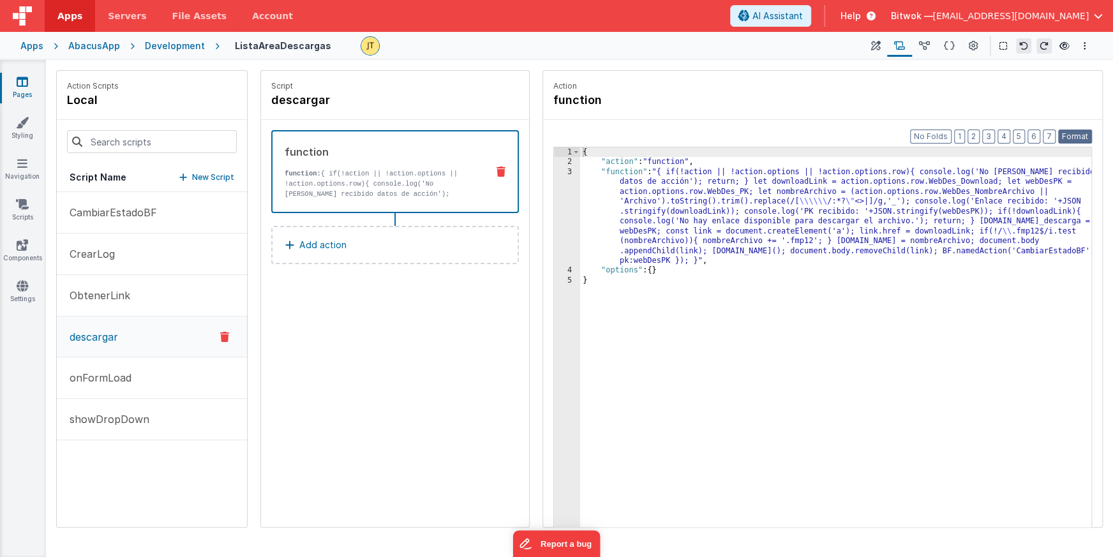
click at [1080, 135] on button "Format" at bounding box center [1075, 137] width 34 height 14
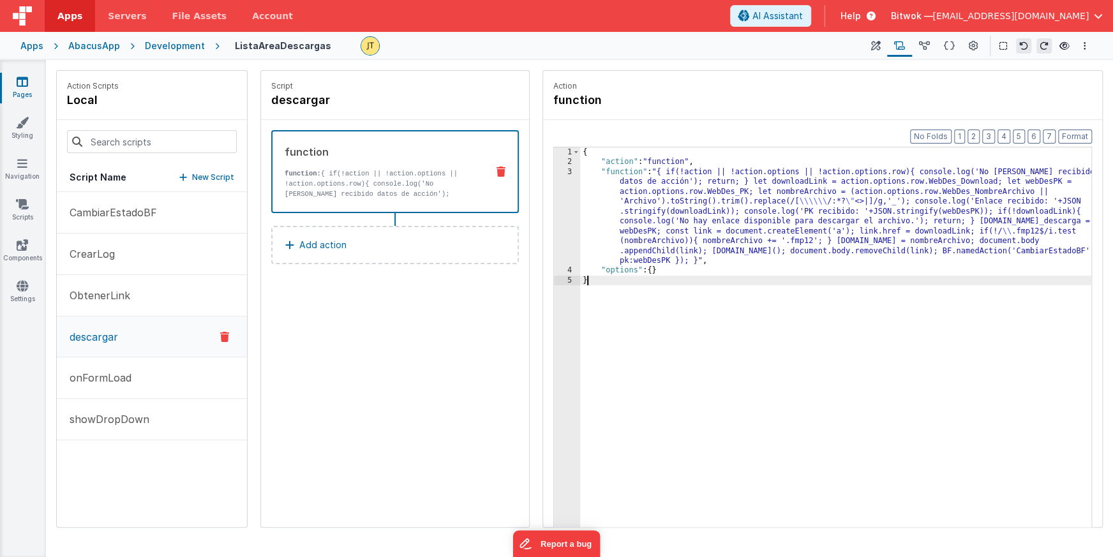
click at [696, 329] on div "{ "action" : "function" , "function" : "{ if(!action || !action.options || !act…" at bounding box center [835, 366] width 511 height 439
click at [706, 317] on div "{ "action" : "function" , "function" : "{ if(!action || !action.options || !act…" at bounding box center [835, 366] width 511 height 439
click at [696, 312] on div "{ "action" : "function" , "function" : "{ if(!action || !action.options || !act…" at bounding box center [835, 366] width 511 height 439
click at [103, 255] on p "CrearLog" at bounding box center [88, 253] width 53 height 15
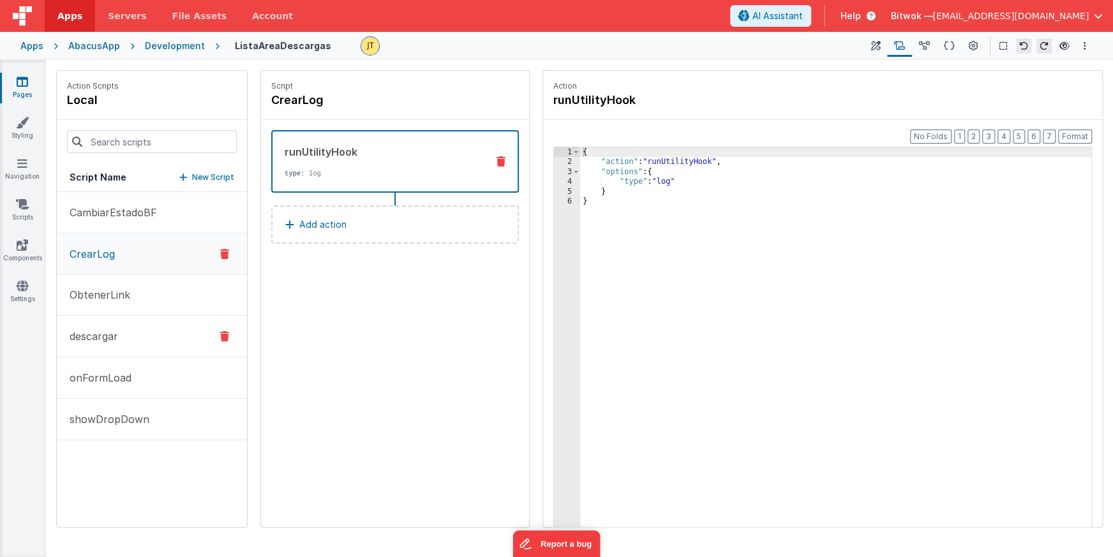
click at [112, 338] on p "descargar" at bounding box center [90, 336] width 56 height 15
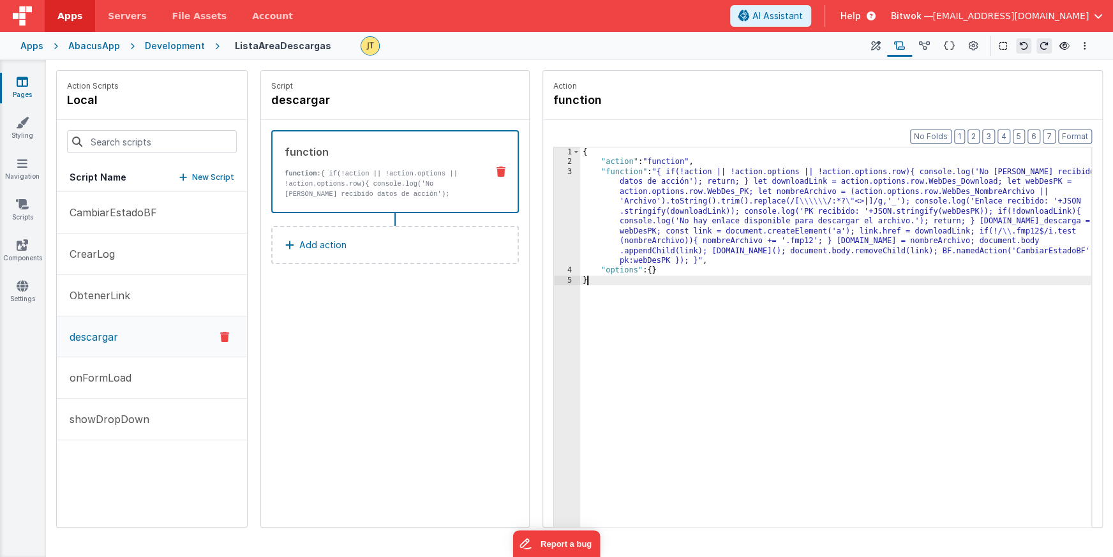
click at [712, 309] on div "{ "action" : "function" , "function" : "{ if(!action || !action.options || !act…" at bounding box center [835, 366] width 511 height 439
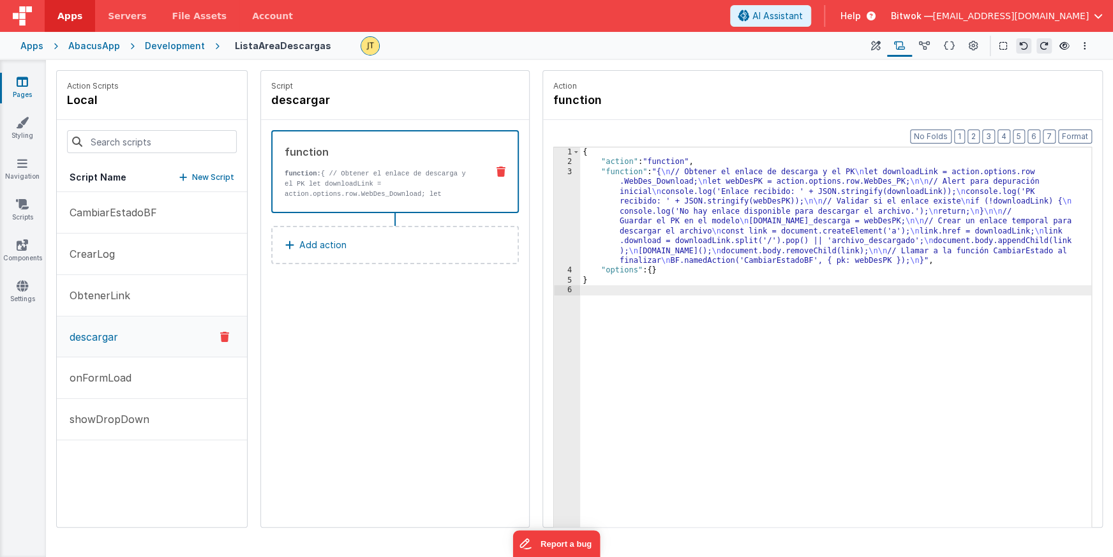
click at [752, 338] on div "{ "action" : "function" , "function" : "{ \n // Obtener el enlace de descarga y…" at bounding box center [835, 366] width 511 height 439
click at [124, 213] on p "CambiarEstadoBF" at bounding box center [109, 212] width 95 height 15
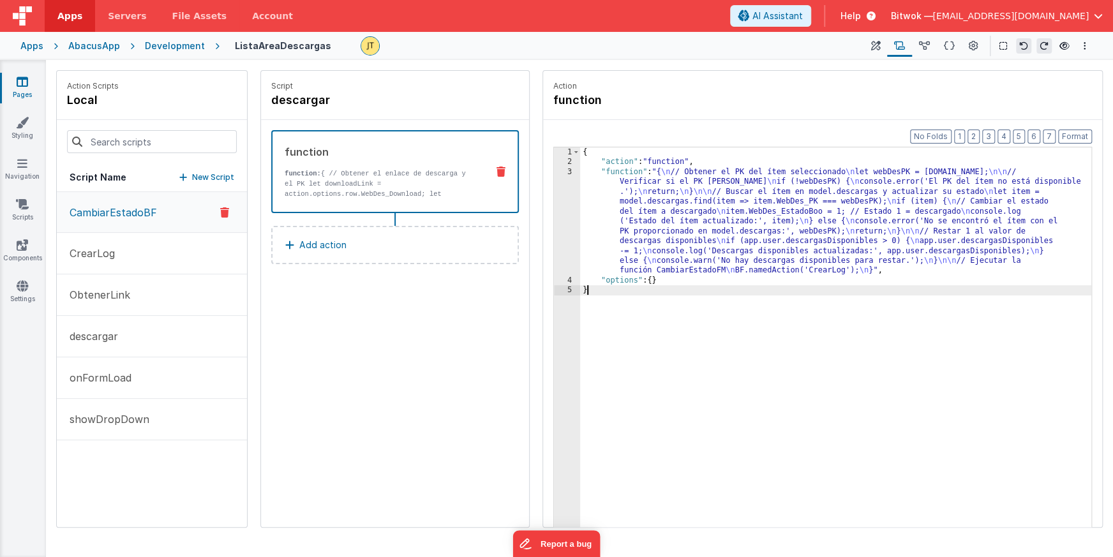
click at [689, 288] on div "{ "action" : "function" , "function" : "{ \n // Obtener el PK del ítem seleccio…" at bounding box center [835, 366] width 511 height 439
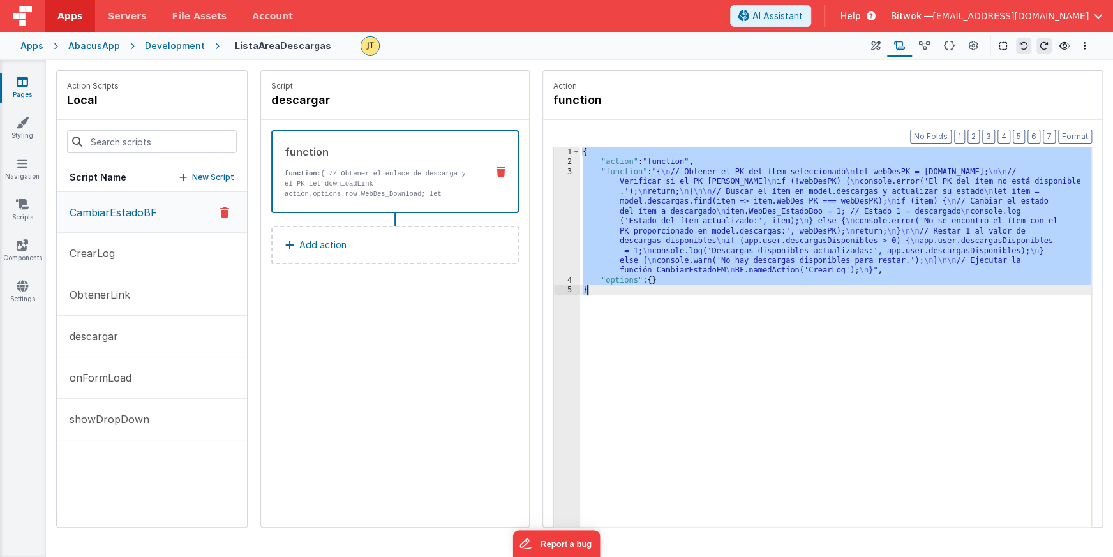
click at [792, 334] on div "{ "action" : "function" , "function" : "{ \n // Obtener el PK del ítem seleccio…" at bounding box center [835, 366] width 511 height 439
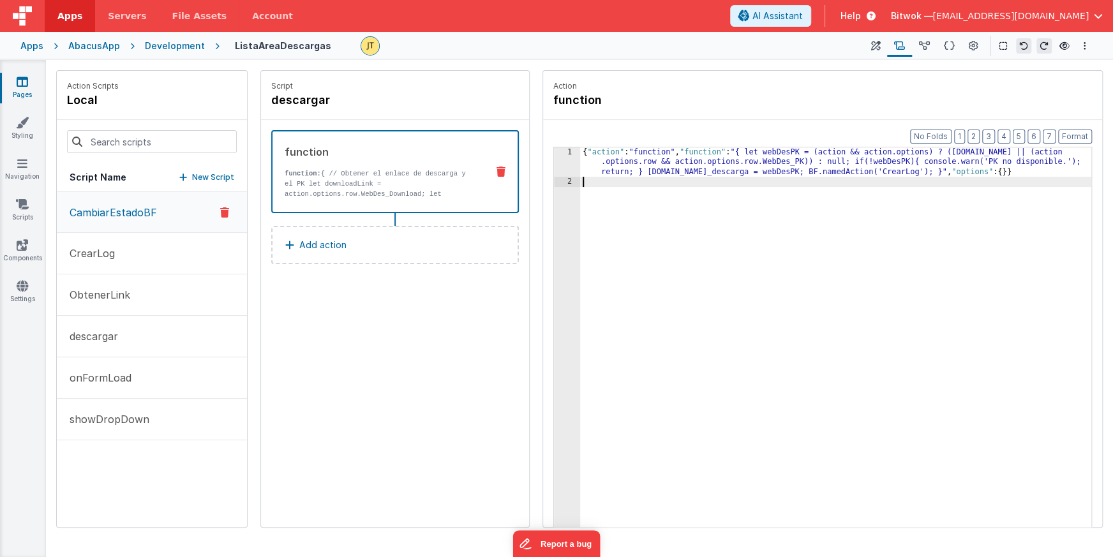
click at [677, 227] on div "{ "action" : "function" , "function" : "{ let webDesPK = (action && action.opti…" at bounding box center [835, 376] width 511 height 459
drag, startPoint x: 108, startPoint y: 332, endPoint x: 170, endPoint y: 332, distance: 61.9
click at [108, 332] on p "descargar" at bounding box center [90, 336] width 56 height 15
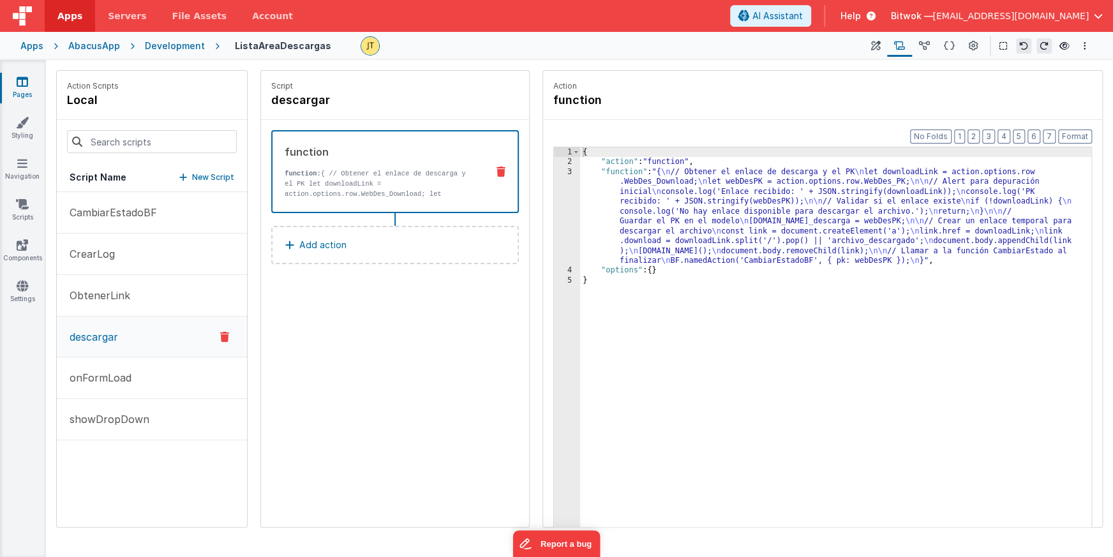
click at [724, 318] on div "{ "action" : "function" , "function" : "{ \n // Obtener el enlace de descarga y…" at bounding box center [835, 366] width 511 height 439
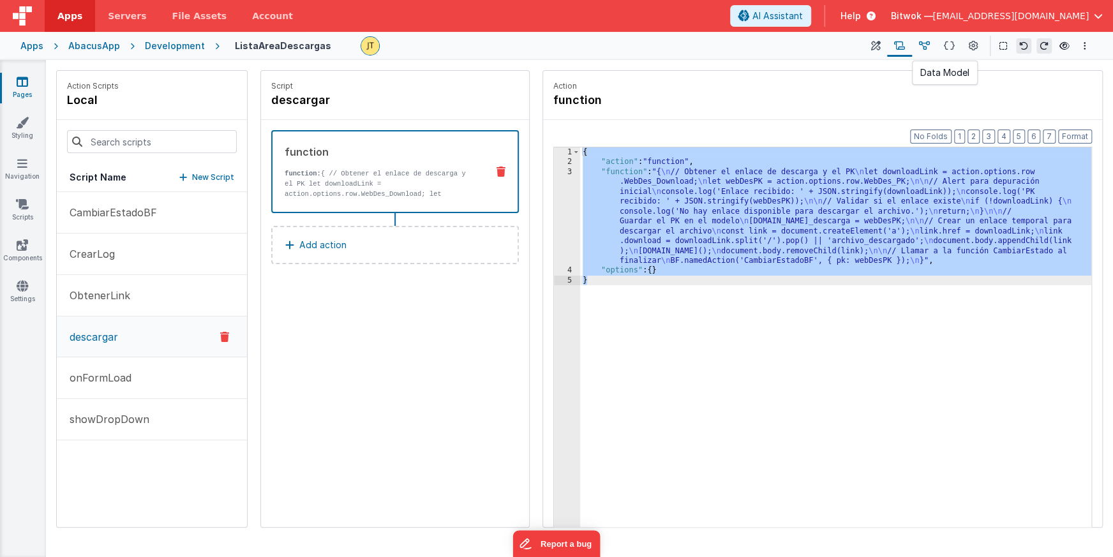
click at [923, 44] on icon at bounding box center [924, 46] width 11 height 13
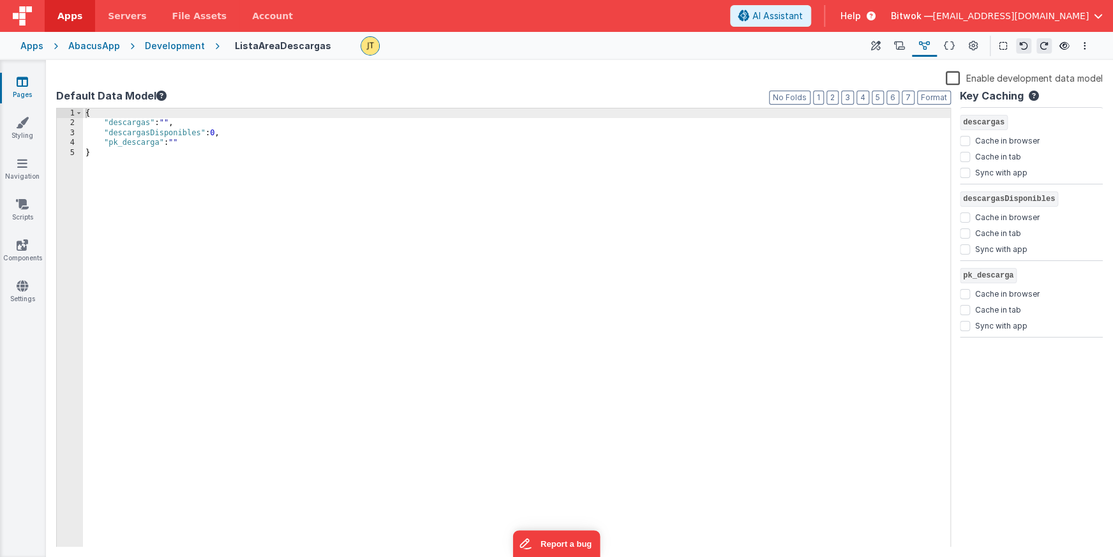
drag, startPoint x: 406, startPoint y: 184, endPoint x: 400, endPoint y: 181, distance: 6.6
click at [406, 183] on div "{ "descargas" : "" , "descargasDisponibles" : 0 , "pk_descarga" : "" }" at bounding box center [516, 337] width 867 height 458
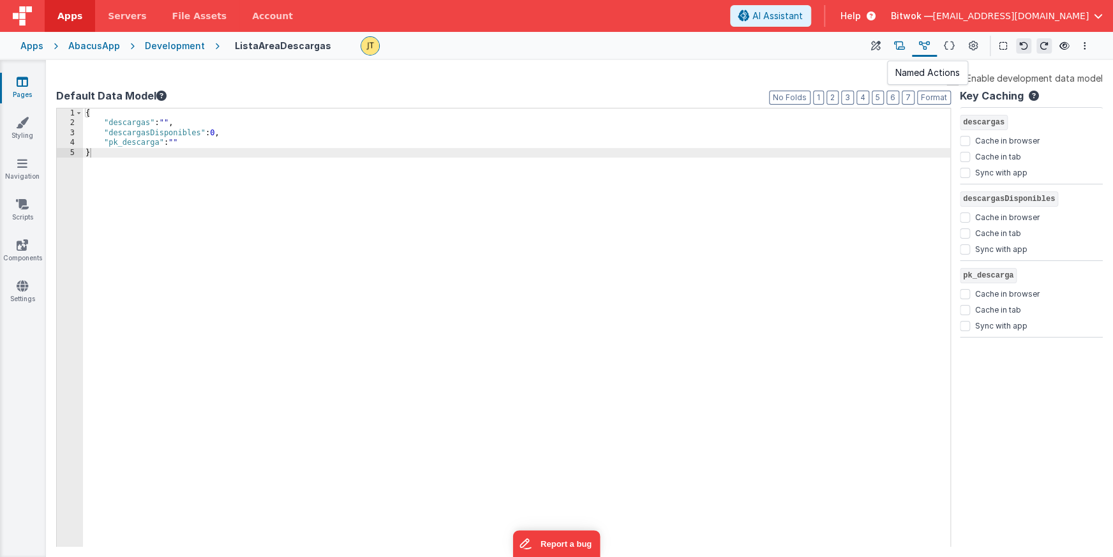
click at [904, 47] on icon at bounding box center [899, 46] width 11 height 13
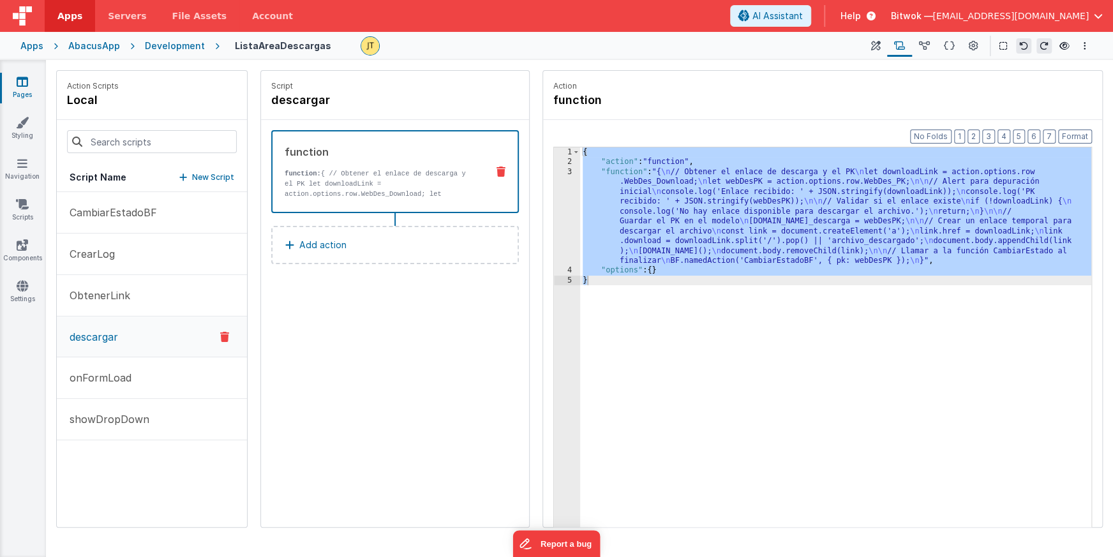
click at [671, 334] on div "{ "action" : "function" , "function" : "{ \n // Obtener el enlace de descarga y…" at bounding box center [835, 366] width 511 height 439
click at [728, 348] on div "{ "action" : "function" , "function" : "{ \n // Obtener el enlace de descarga y…" at bounding box center [835, 366] width 511 height 439
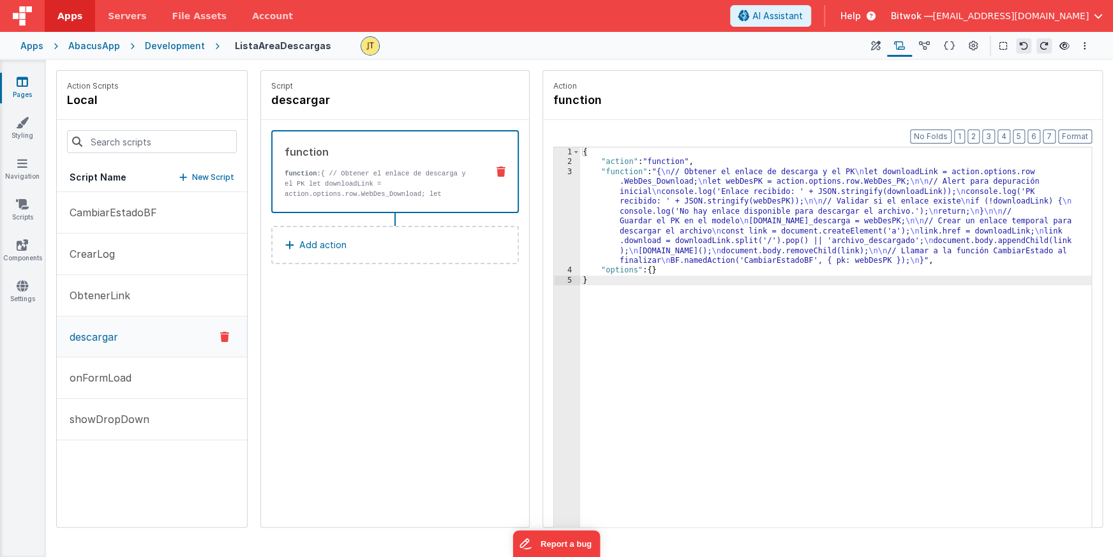
click at [766, 366] on div "{ "action" : "function" , "function" : "{ \n // Obtener el enlace de descarga y…" at bounding box center [835, 366] width 511 height 439
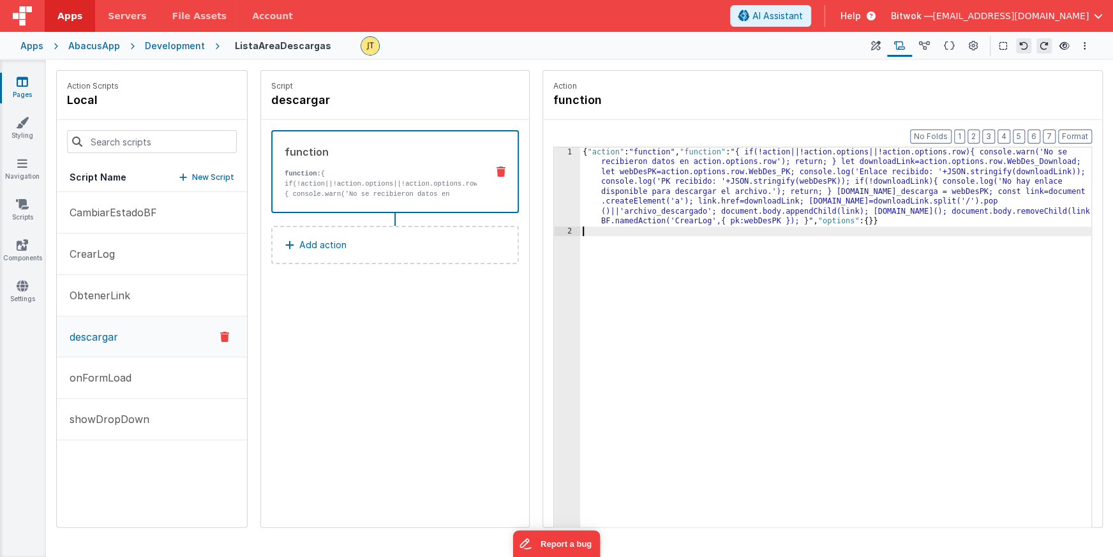
click at [680, 153] on div "{ "action" : "function" , "function" : "{ if(!action||!action.options||!action.…" at bounding box center [835, 401] width 511 height 508
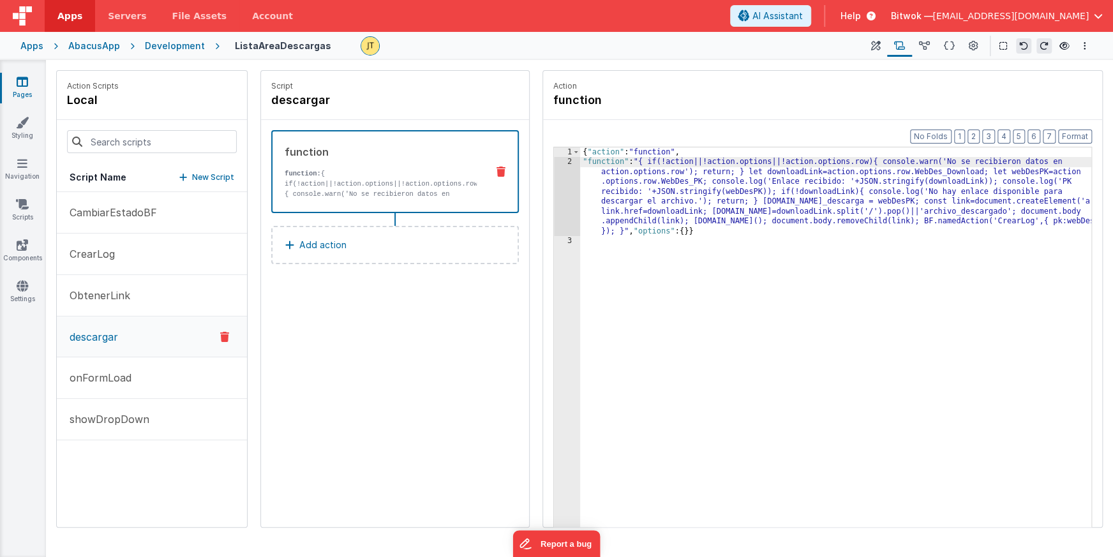
click at [632, 233] on div "{ "action" : "function" , "function" : "{ if(!action||!action.options||!action.…" at bounding box center [835, 366] width 511 height 439
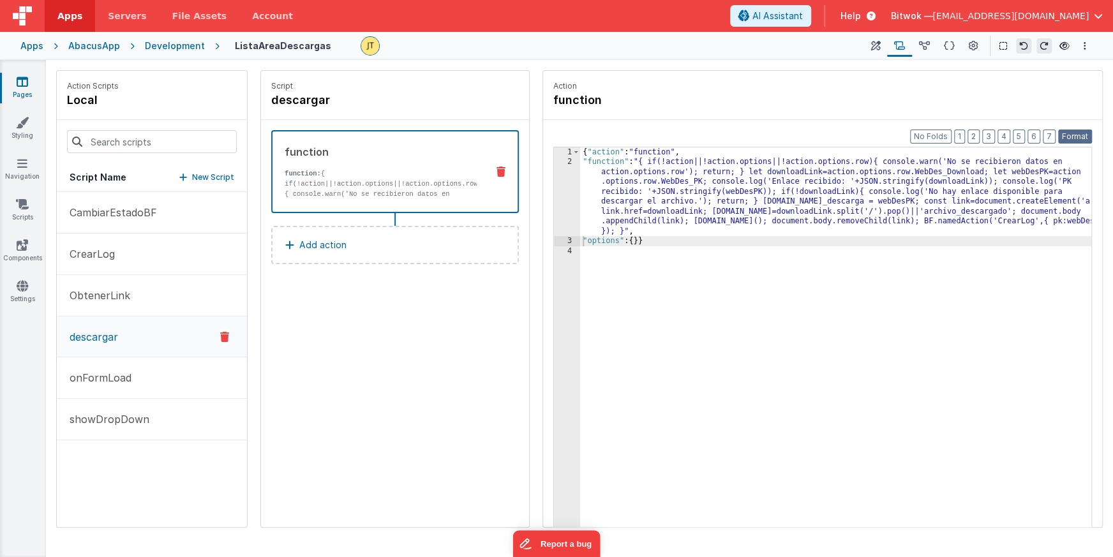
click at [1066, 133] on button "Format" at bounding box center [1075, 137] width 34 height 14
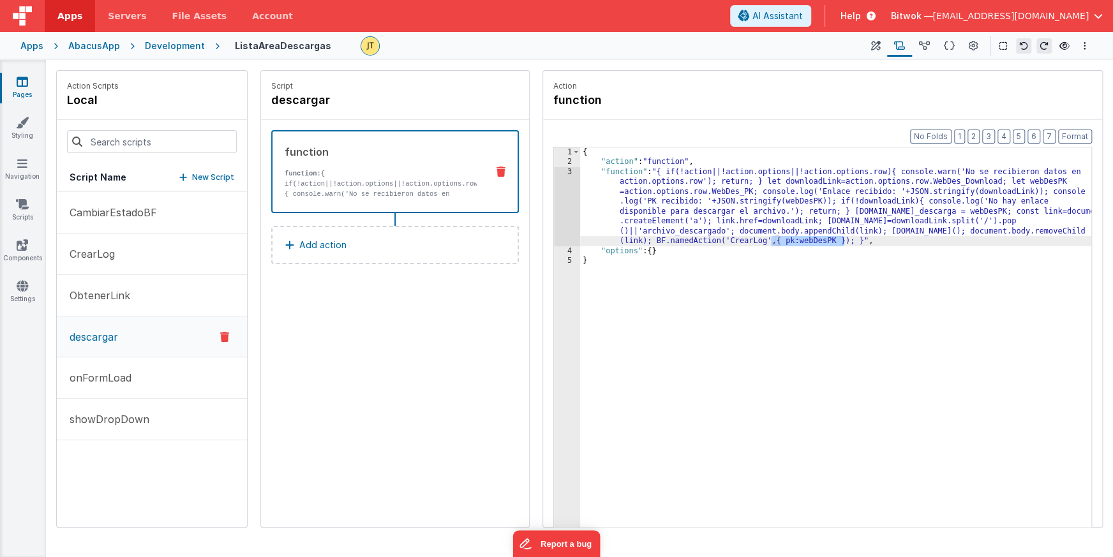
drag, startPoint x: 772, startPoint y: 242, endPoint x: 842, endPoint y: 245, distance: 70.3
click at [842, 245] on div "{ "action" : "function" , "function" : "{ if(!action||!action.options||!action.…" at bounding box center [835, 366] width 511 height 439
click at [816, 325] on div "{ "action" : "function" , "function" : "{ if(!action||!action.options||!action.…" at bounding box center [835, 366] width 511 height 439
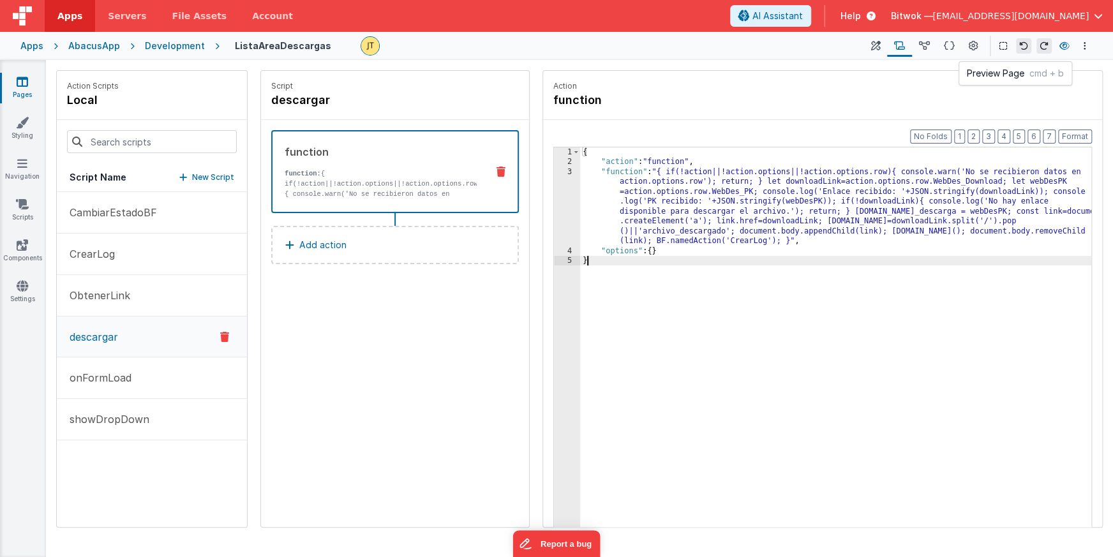
click at [1066, 49] on icon at bounding box center [1064, 45] width 10 height 9
drag, startPoint x: 858, startPoint y: 86, endPoint x: 871, endPoint y: 82, distance: 13.2
click at [859, 86] on p "Action" at bounding box center [822, 86] width 539 height 10
click at [872, 98] on div "Action function" at bounding box center [822, 95] width 539 height 28
